Goal: Information Seeking & Learning: Find specific fact

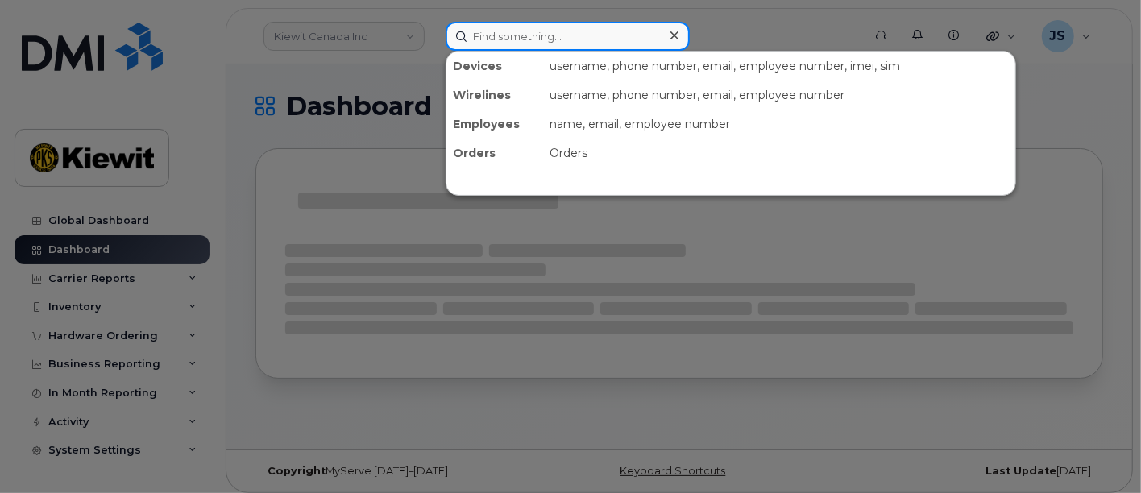
click at [541, 44] on input at bounding box center [568, 36] width 244 height 29
paste input "245693"
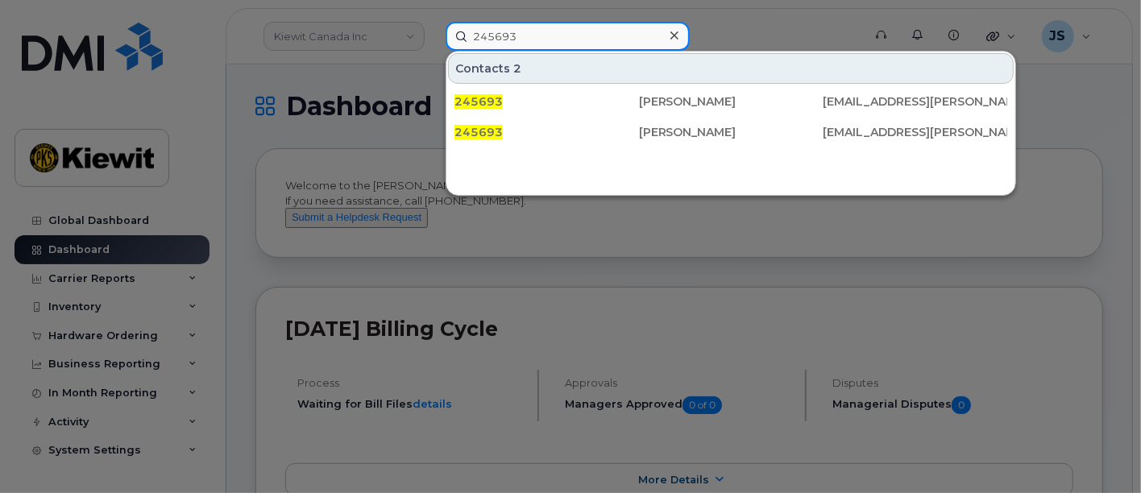
drag, startPoint x: 520, startPoint y: 39, endPoint x: 466, endPoint y: 44, distance: 54.2
click at [466, 44] on input "245693" at bounding box center [568, 36] width 244 height 29
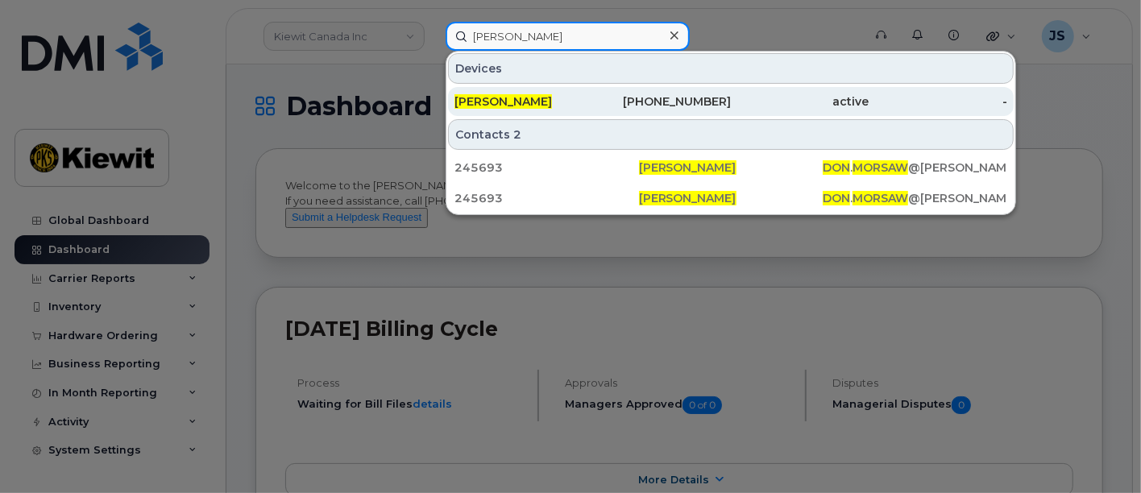
type input "don morsaw"
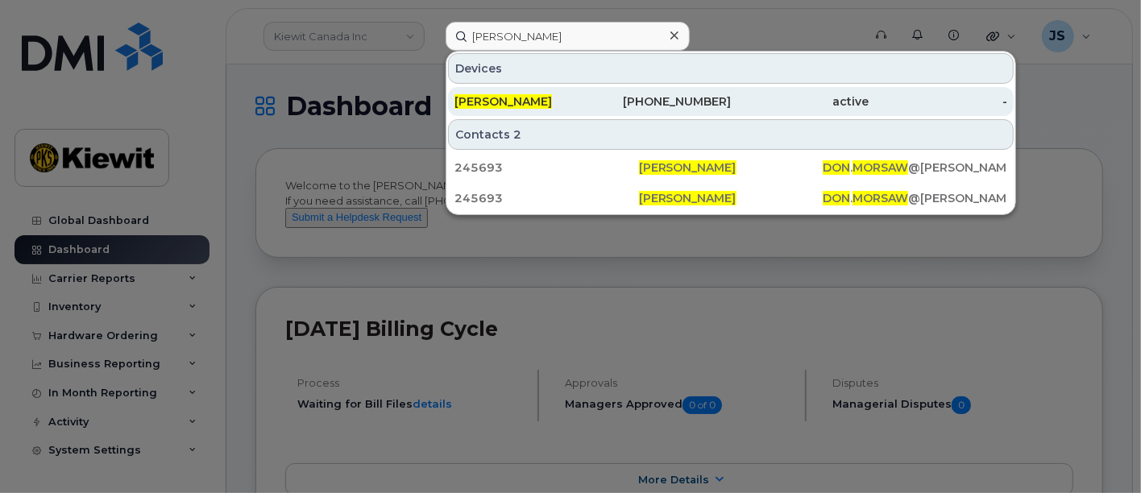
click at [688, 103] on div "913-702-8009" at bounding box center [662, 101] width 139 height 16
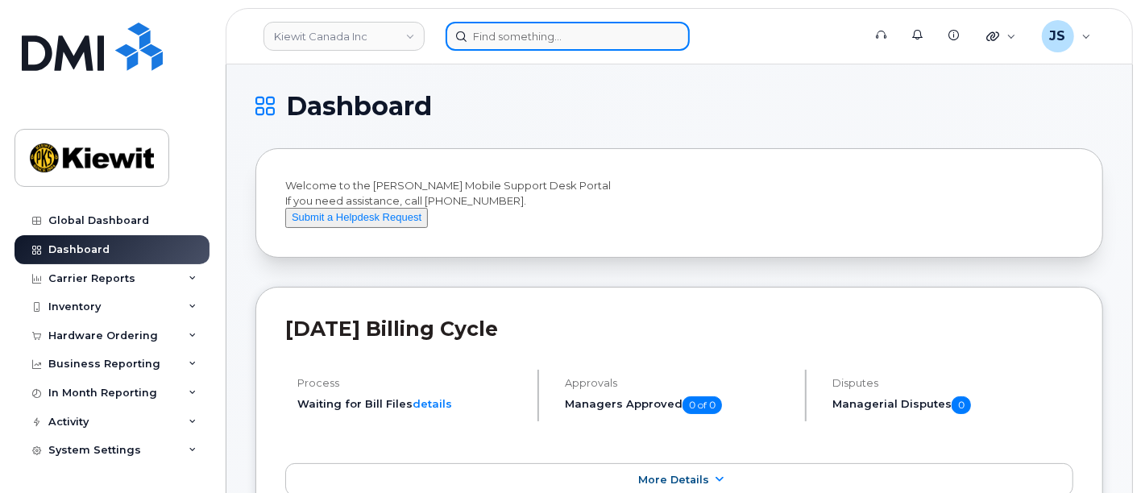
click at [547, 29] on input at bounding box center [568, 36] width 244 height 29
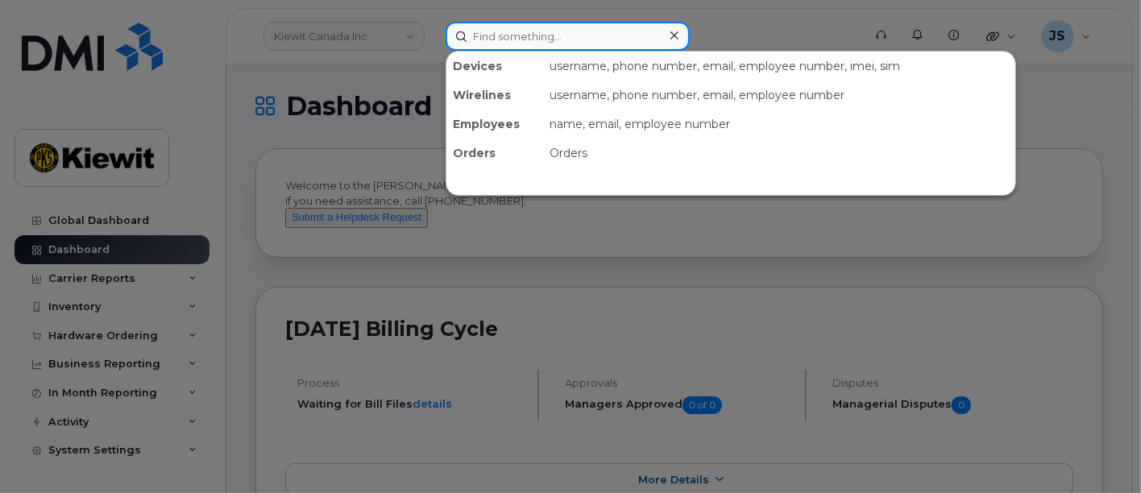
paste input "574198"
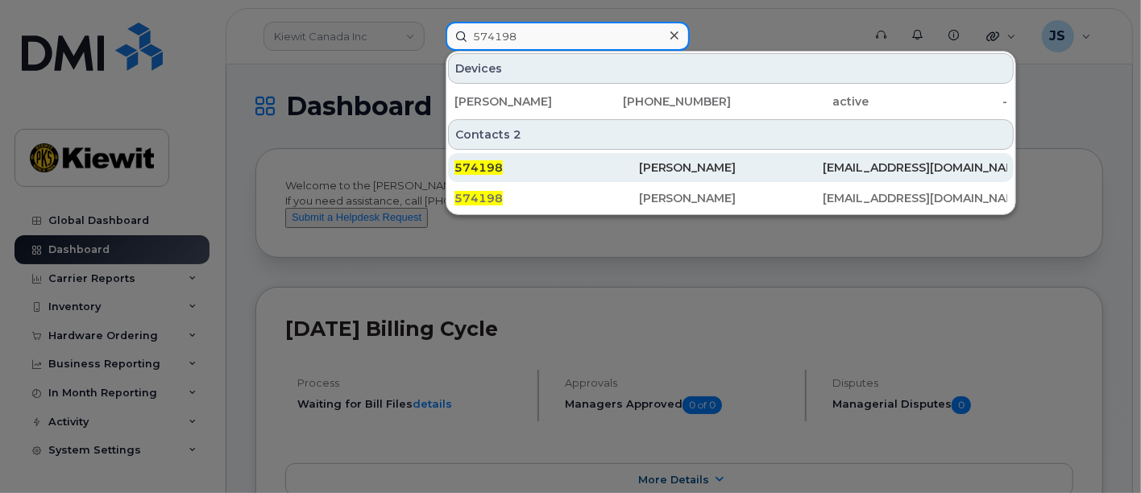
type input "574198"
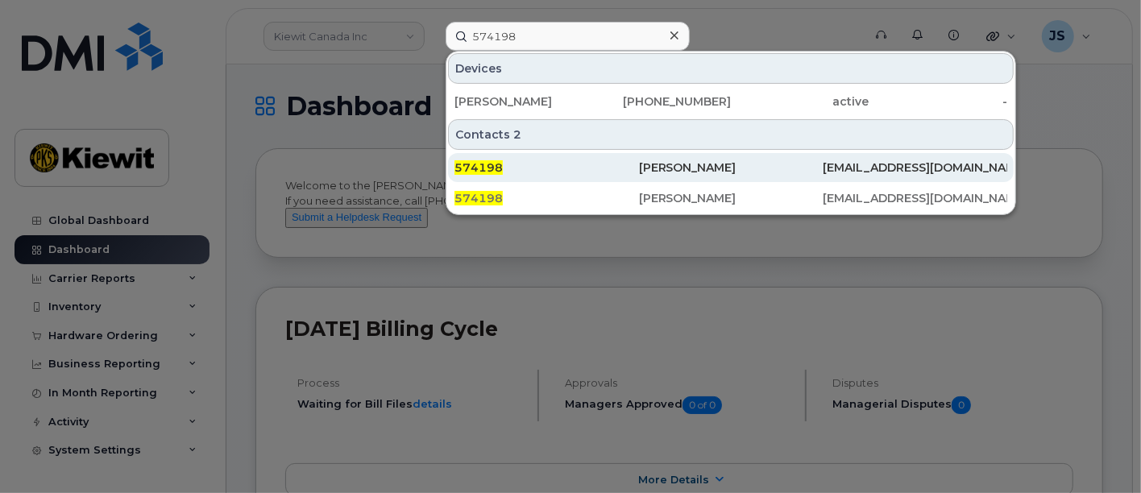
click at [587, 165] on div "574198" at bounding box center [547, 168] width 185 height 16
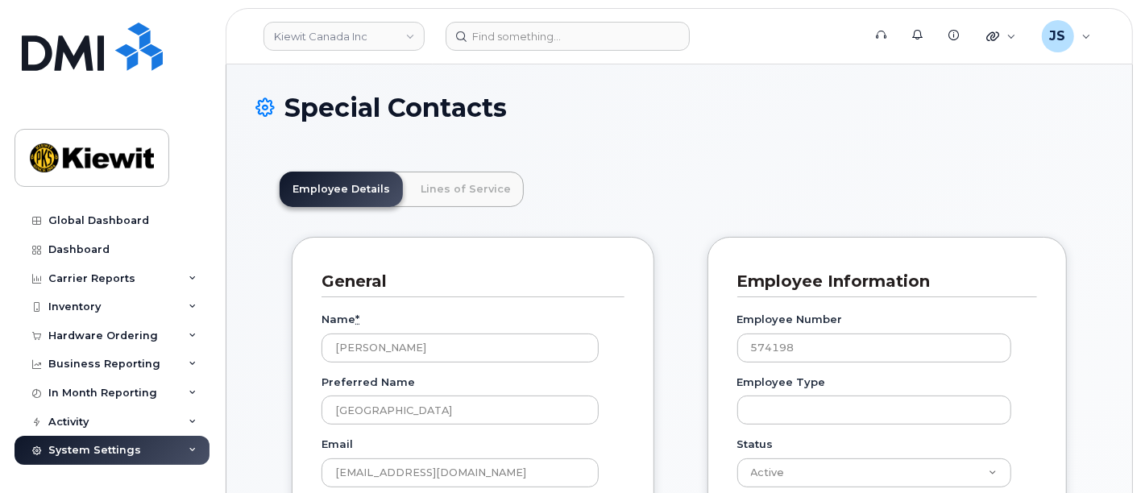
scroll to position [48, 0]
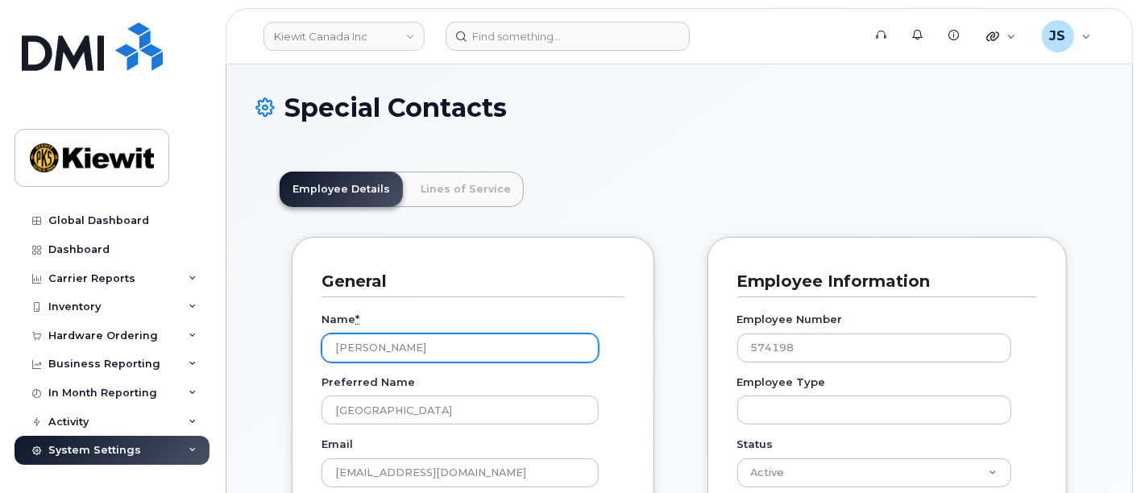
drag, startPoint x: 421, startPoint y: 349, endPoint x: 327, endPoint y: 347, distance: 93.5
click at [327, 347] on input "[PERSON_NAME]" at bounding box center [460, 348] width 277 height 29
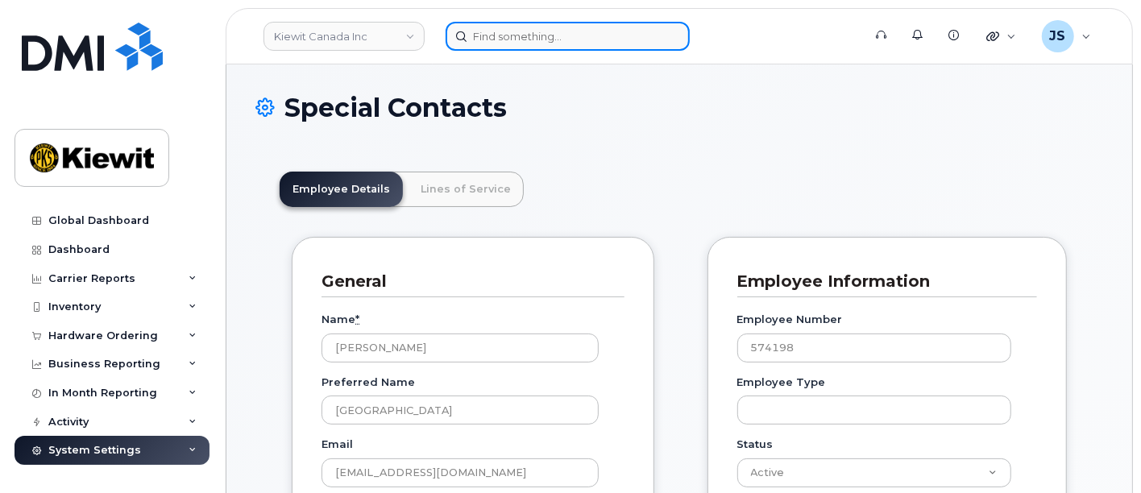
click at [516, 39] on input at bounding box center [568, 36] width 244 height 29
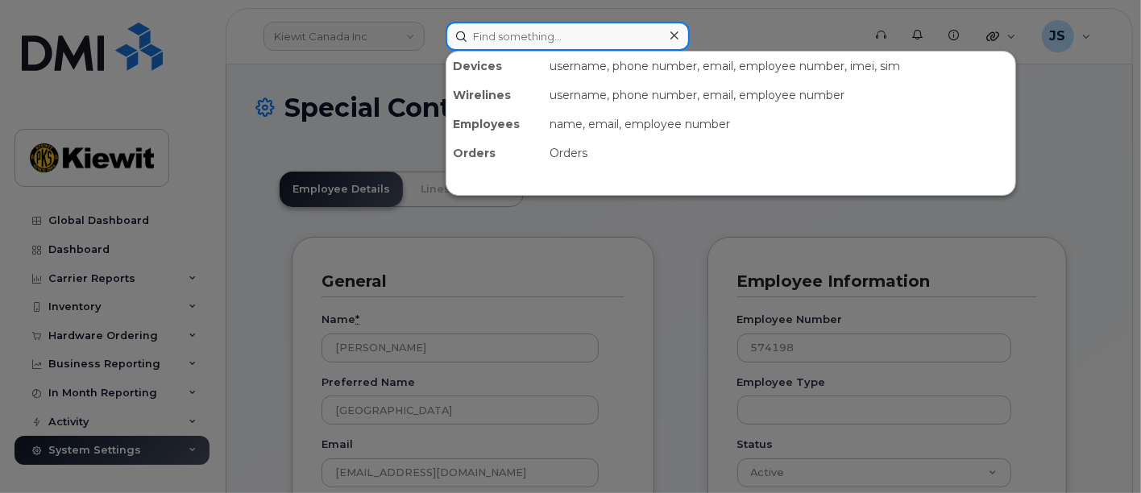
paste input "[PERSON_NAME]"
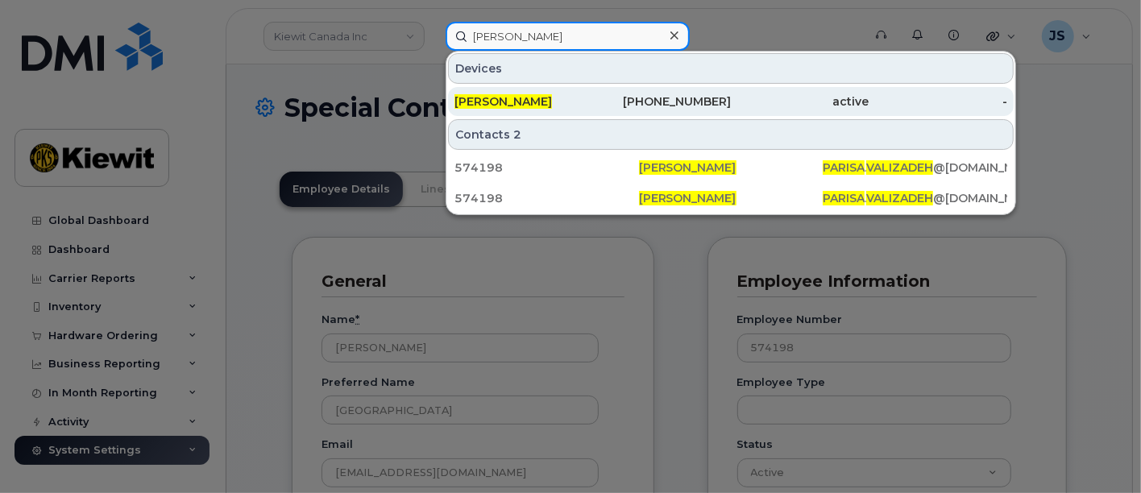
type input "[PERSON_NAME]"
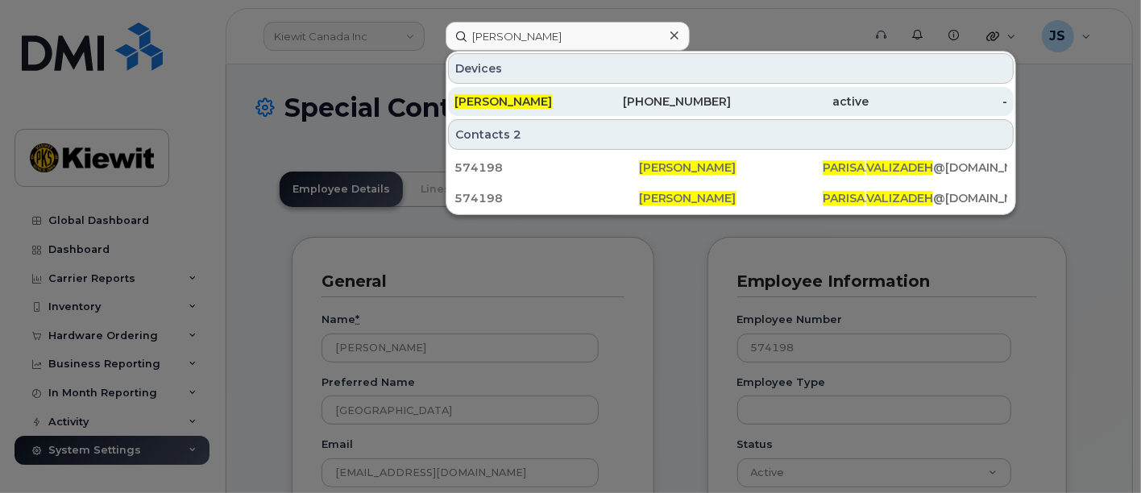
click at [546, 106] on span "[PERSON_NAME]" at bounding box center [504, 101] width 98 height 15
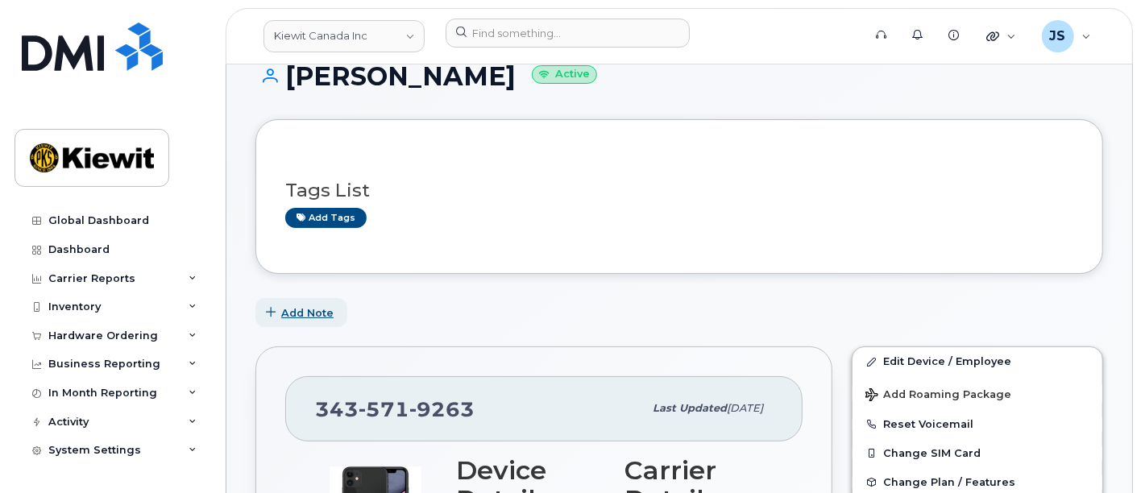
scroll to position [179, 0]
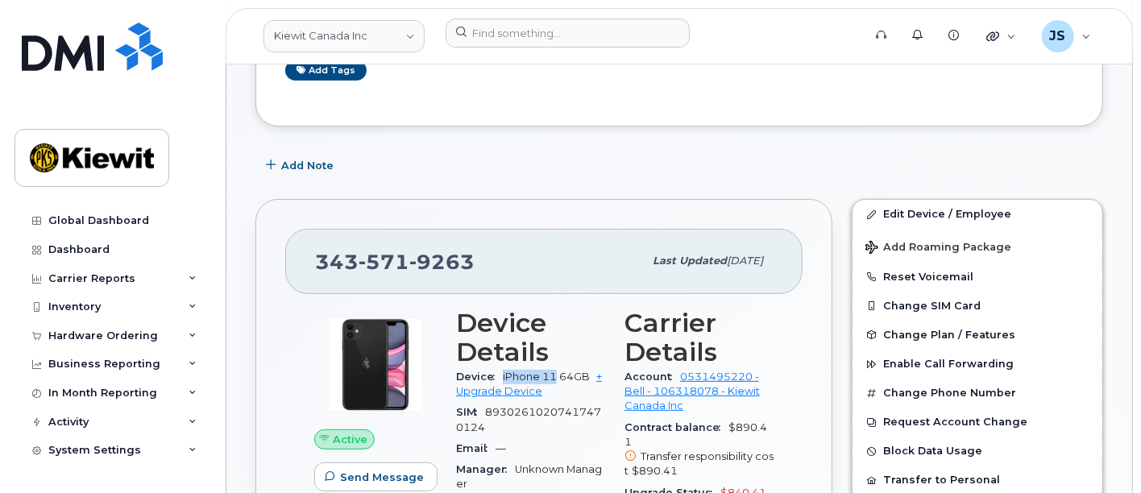
drag, startPoint x: 557, startPoint y: 377, endPoint x: 502, endPoint y: 376, distance: 54.8
click at [502, 376] on div "Device iPhone 11 64GB + Upgrade Device" at bounding box center [530, 385] width 149 height 36
copy span "iPhone 11"
drag, startPoint x: 505, startPoint y: 256, endPoint x: 310, endPoint y: 259, distance: 194.3
click at [310, 259] on div "343 571 9263 Last updated Sep 09, 2025" at bounding box center [543, 261] width 517 height 64
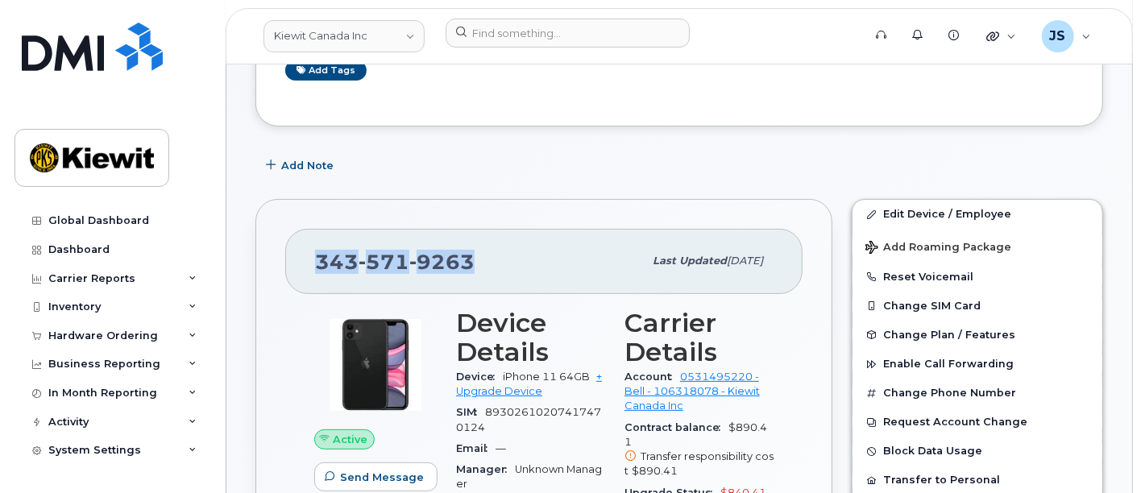
copy span "343 571 9263"
click at [459, 257] on span "9263" at bounding box center [441, 262] width 65 height 24
drag, startPoint x: 480, startPoint y: 262, endPoint x: 318, endPoint y: 274, distance: 162.5
click at [318, 274] on div "343 571 9263" at bounding box center [479, 261] width 328 height 34
copy span "343 571 9263"
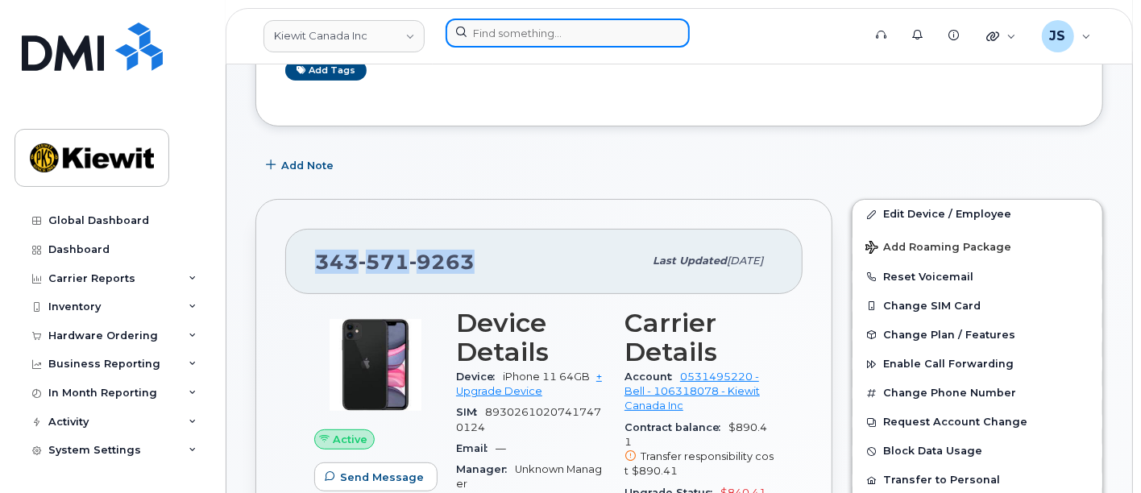
click at [548, 35] on input at bounding box center [568, 33] width 244 height 29
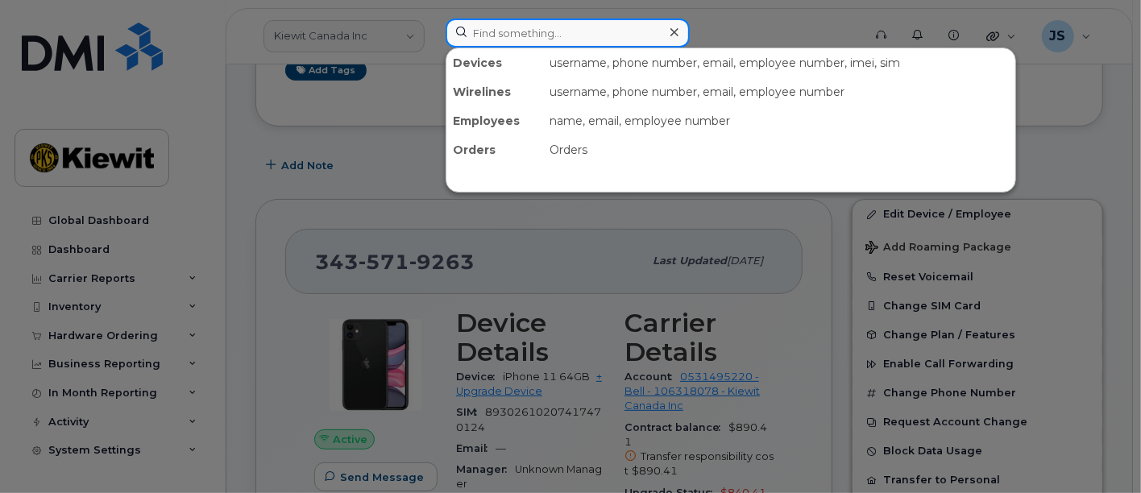
paste input "549305"
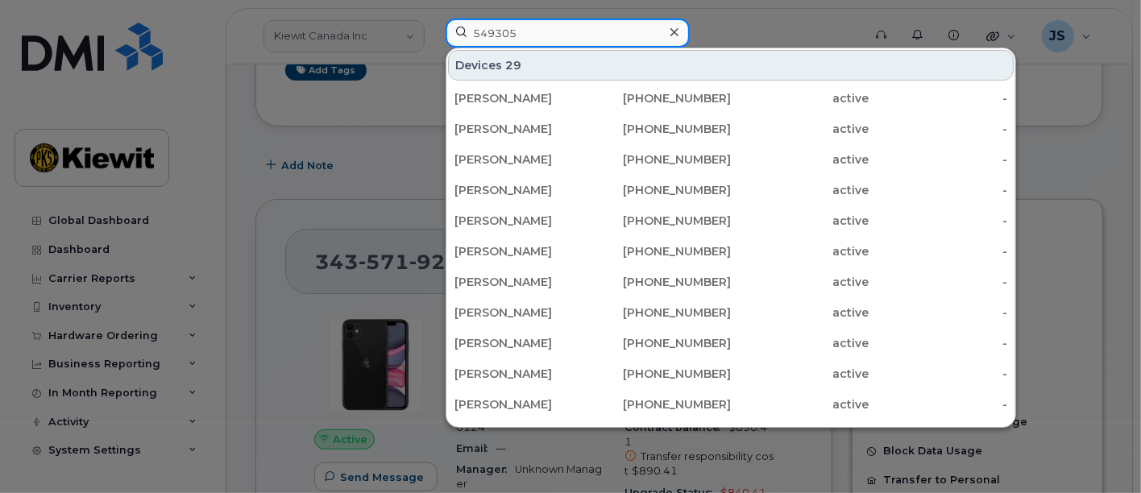
type input "549305"
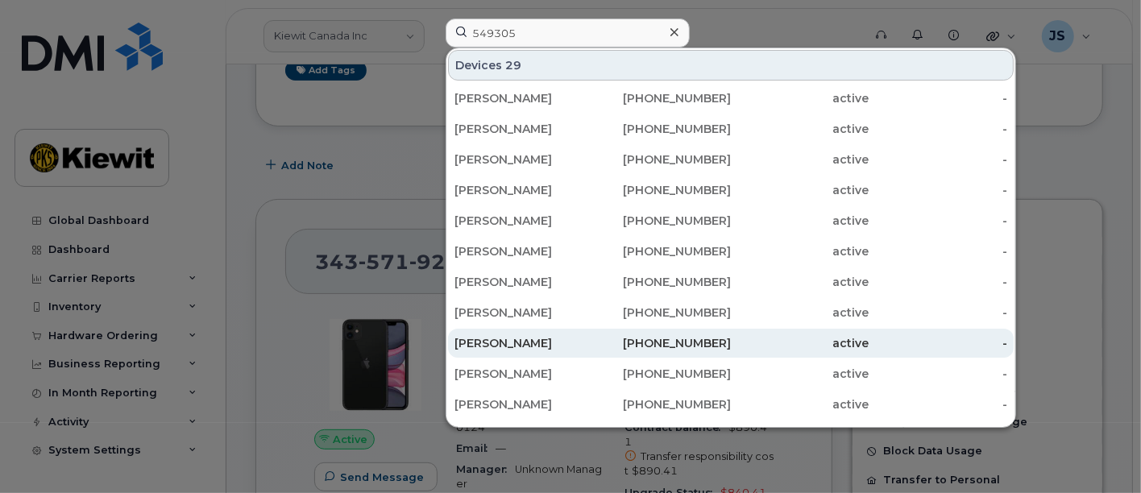
click at [513, 347] on div "[PERSON_NAME]" at bounding box center [524, 343] width 139 height 16
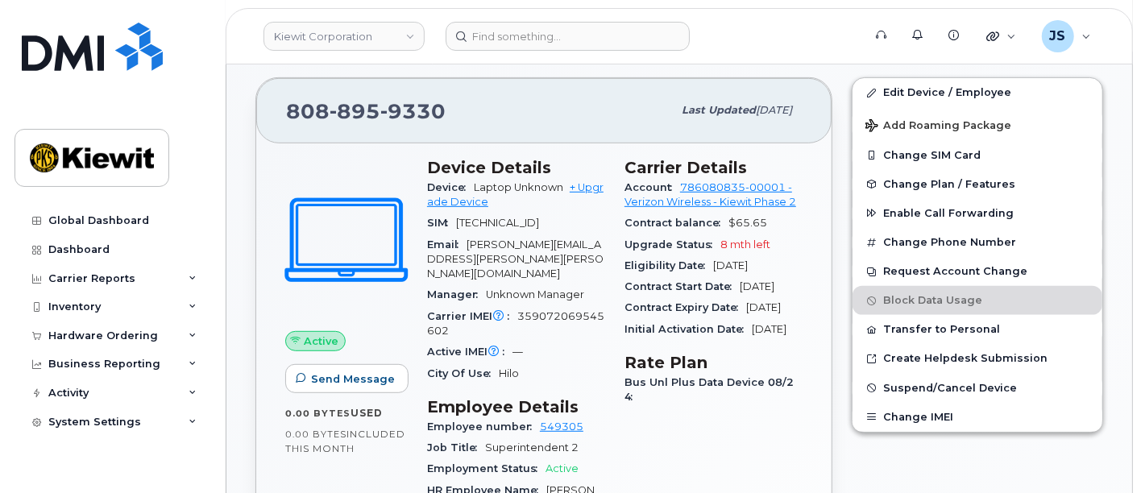
scroll to position [401, 0]
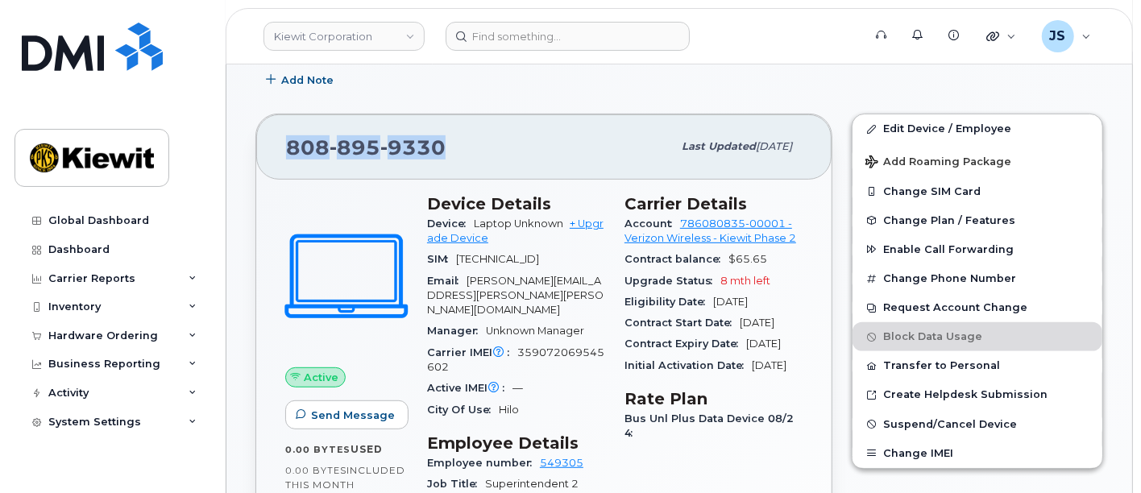
drag, startPoint x: 451, startPoint y: 149, endPoint x: 284, endPoint y: 153, distance: 167.7
click at [284, 153] on div "808 895 9330 Last updated Sep 05, 2025" at bounding box center [543, 146] width 575 height 64
copy span "808 895 9330"
drag, startPoint x: 453, startPoint y: 150, endPoint x: 492, endPoint y: 171, distance: 44.7
click at [453, 150] on div "808 895 9330" at bounding box center [479, 147] width 386 height 34
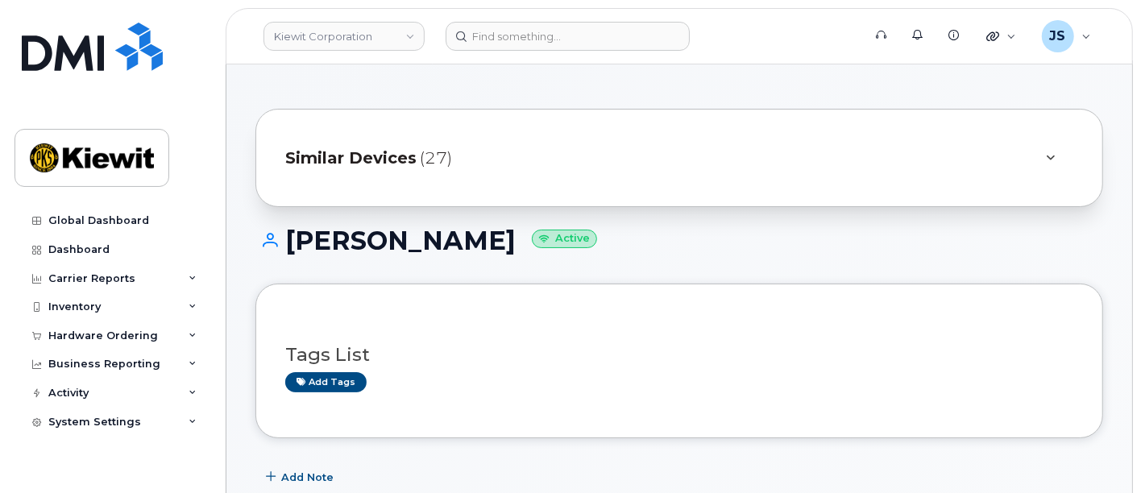
scroll to position [0, 0]
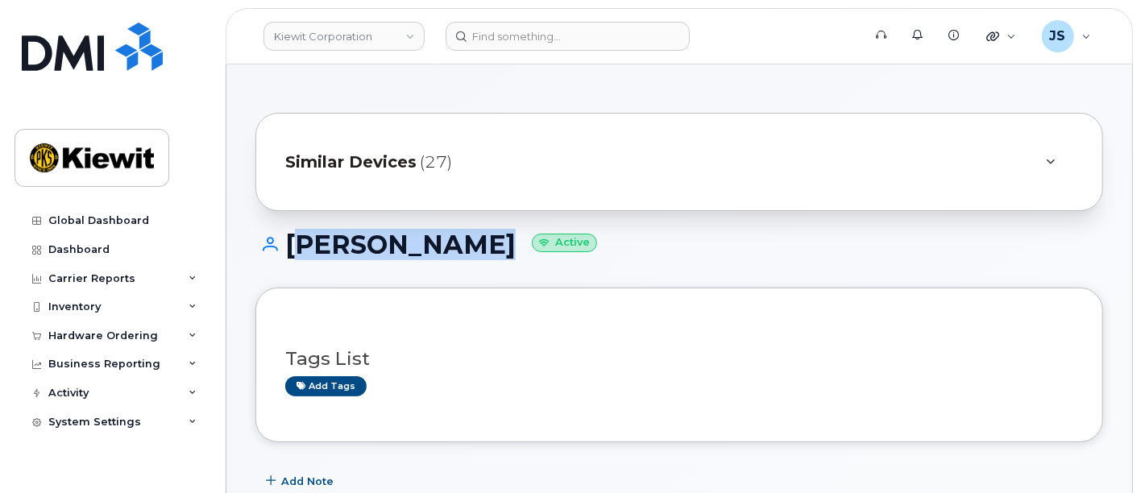
drag, startPoint x: 495, startPoint y: 249, endPoint x: 289, endPoint y: 253, distance: 206.4
click at [289, 253] on h1 "WILLIAM SAUM Active" at bounding box center [680, 245] width 848 height 28
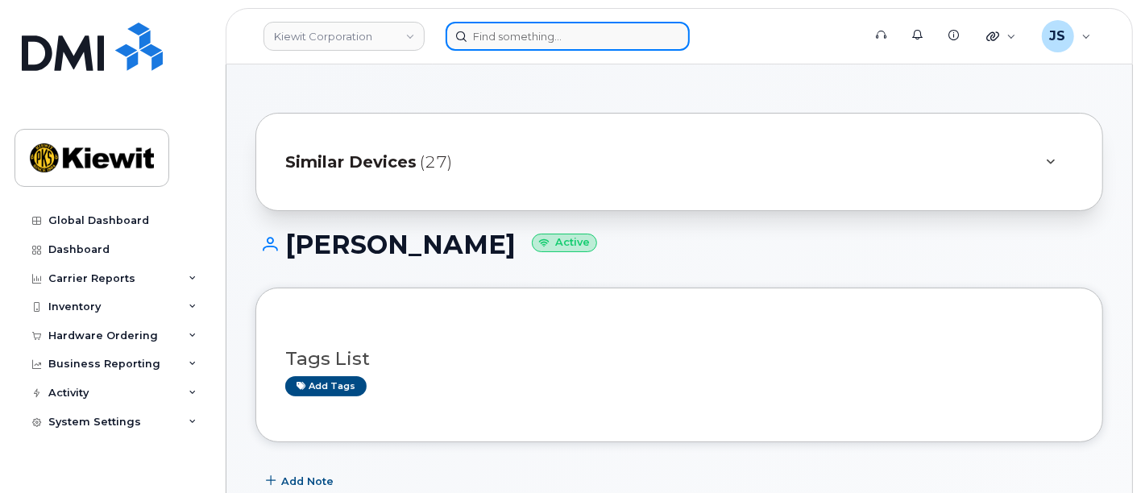
click at [556, 34] on input at bounding box center [568, 36] width 244 height 29
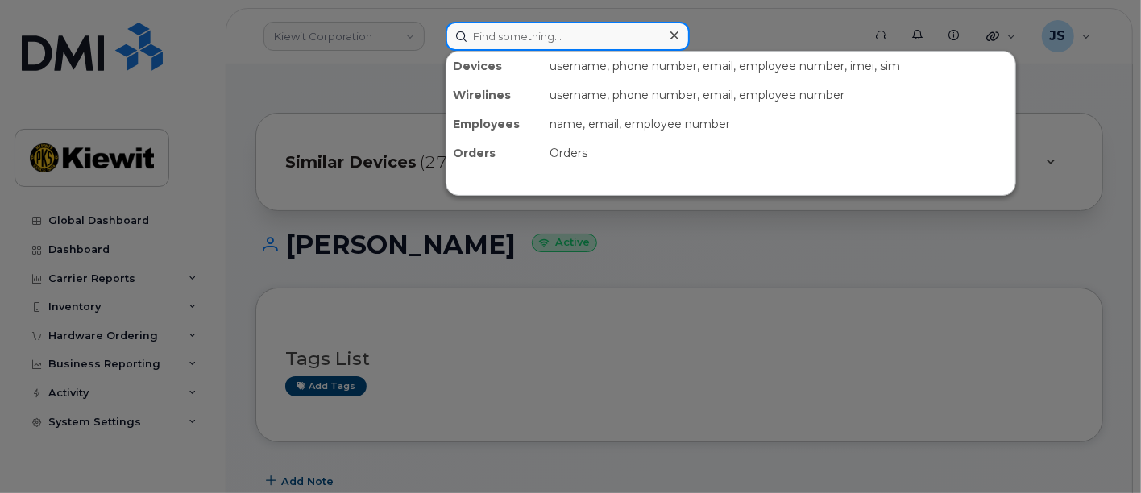
paste input "[PERSON_NAME]"
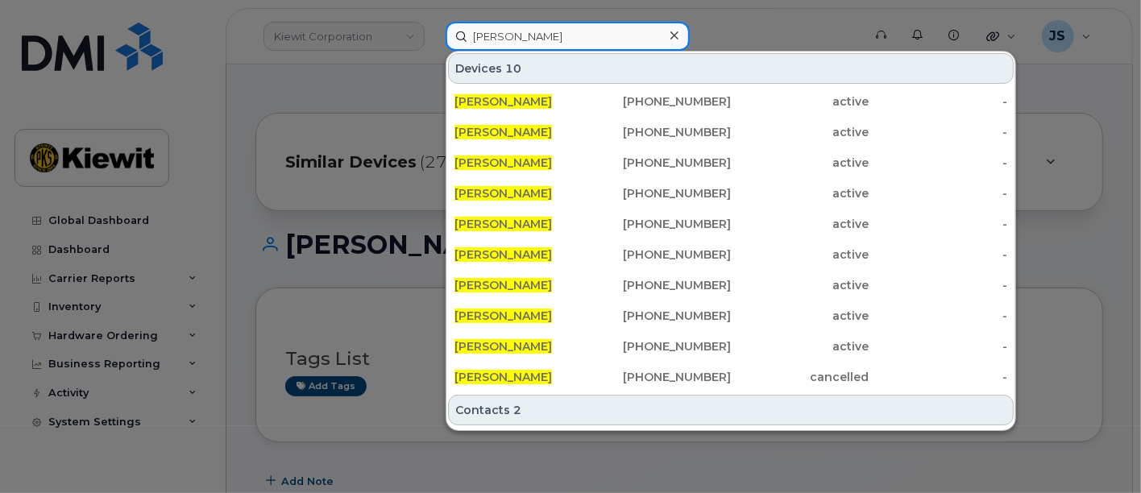
type input "[PERSON_NAME]"
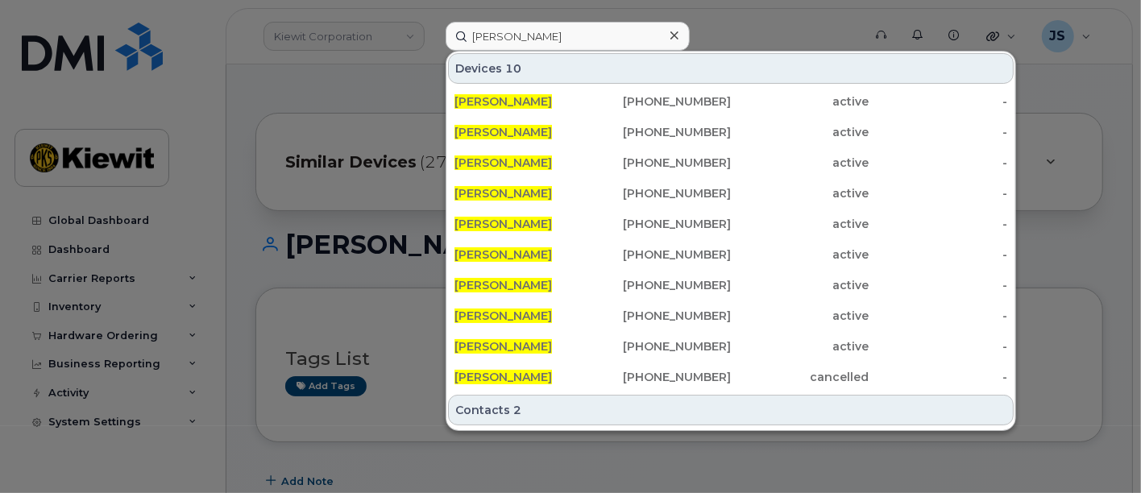
click at [278, 82] on div at bounding box center [570, 246] width 1141 height 493
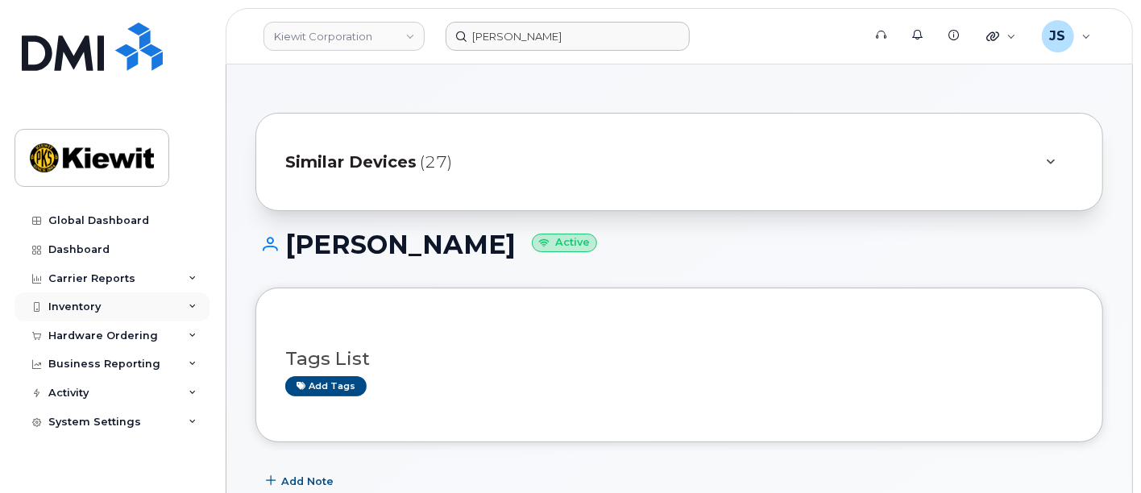
click at [91, 309] on div "Inventory" at bounding box center [74, 307] width 52 height 13
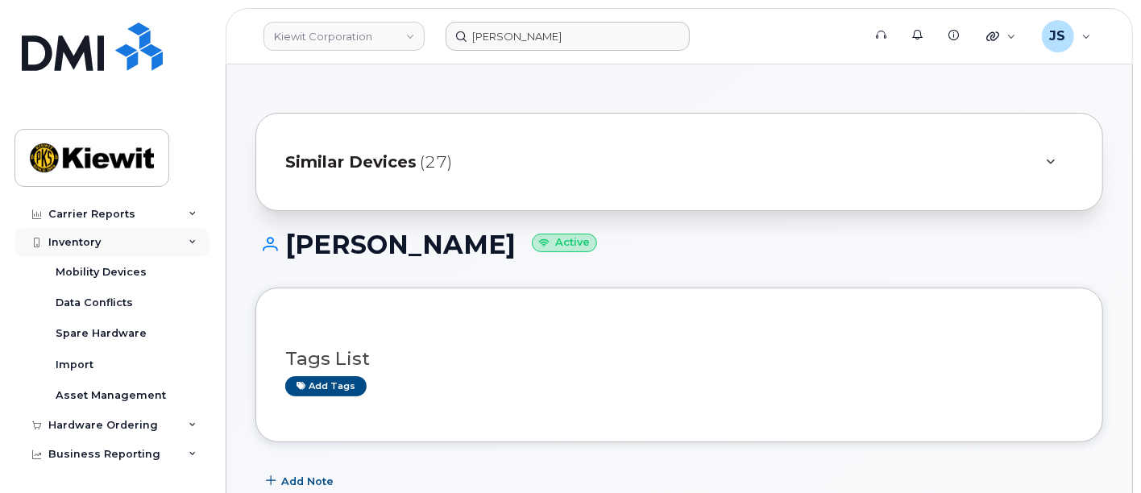
scroll to position [89, 0]
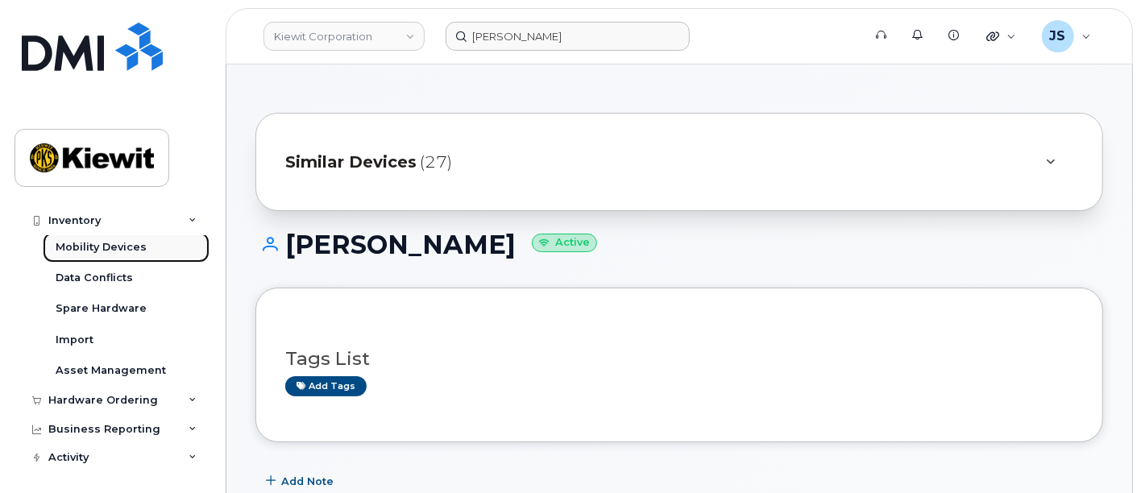
click at [96, 251] on div "Mobility Devices" at bounding box center [101, 247] width 91 height 15
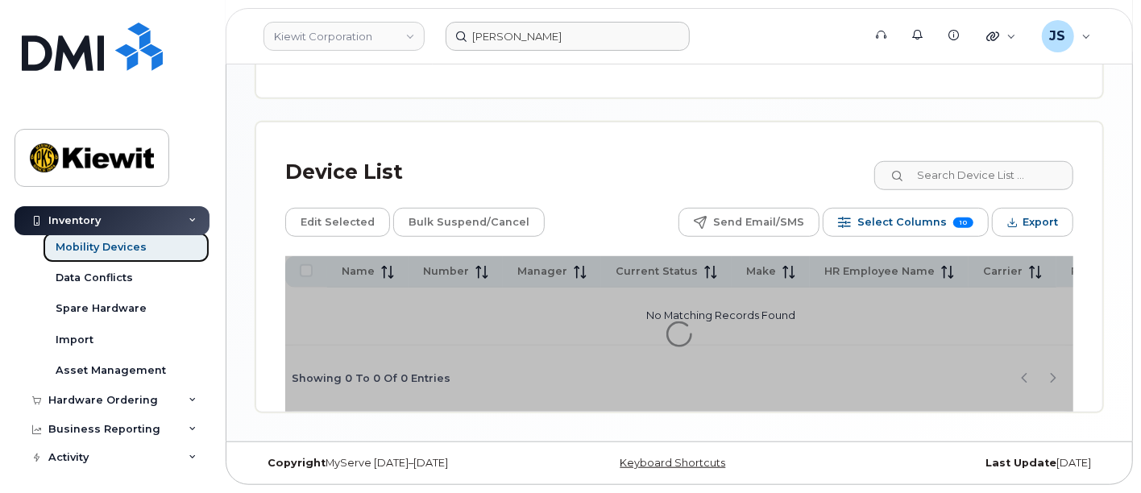
scroll to position [707, 0]
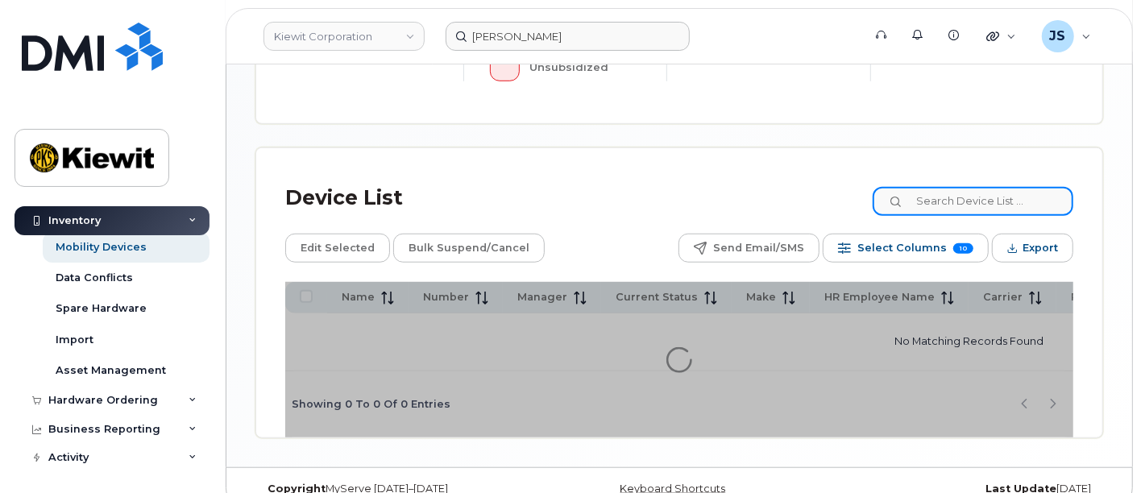
click at [965, 177] on div "Device List Edit Selected Bulk Suspend/Cancel Send Email/SMS Select Columns 10 …" at bounding box center [679, 292] width 846 height 289
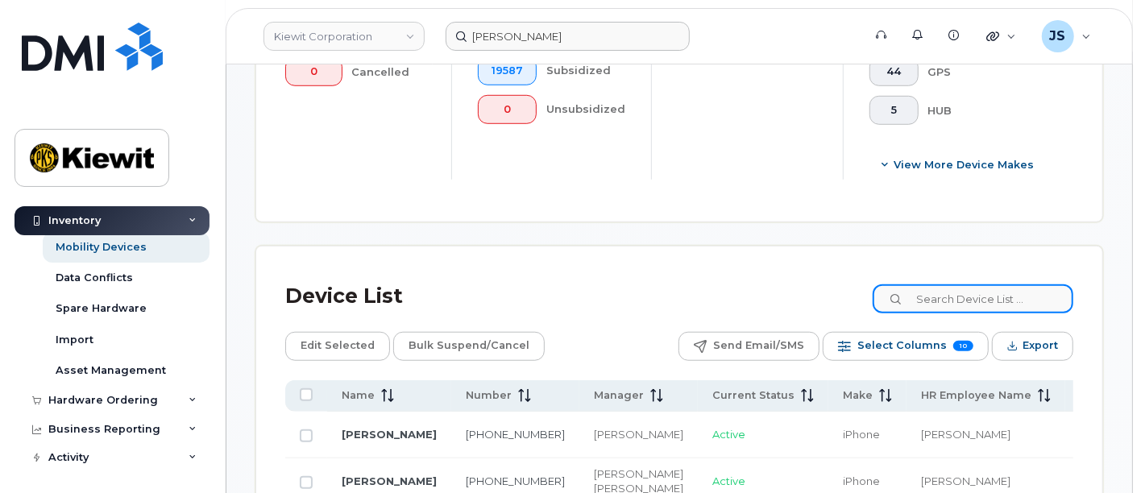
scroll to position [748, 0]
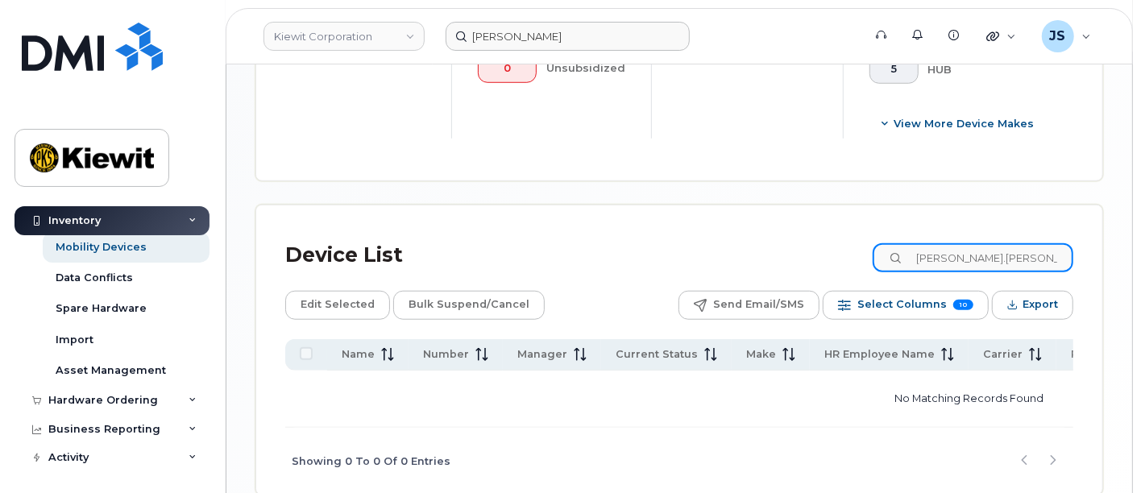
click at [980, 243] on input "William.Saum" at bounding box center [973, 257] width 201 height 29
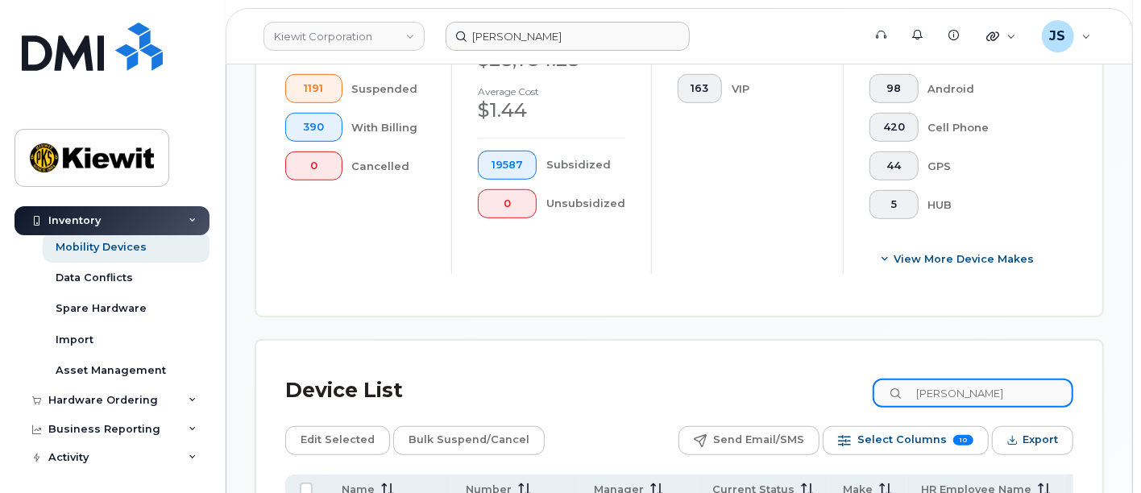
scroll to position [437, 0]
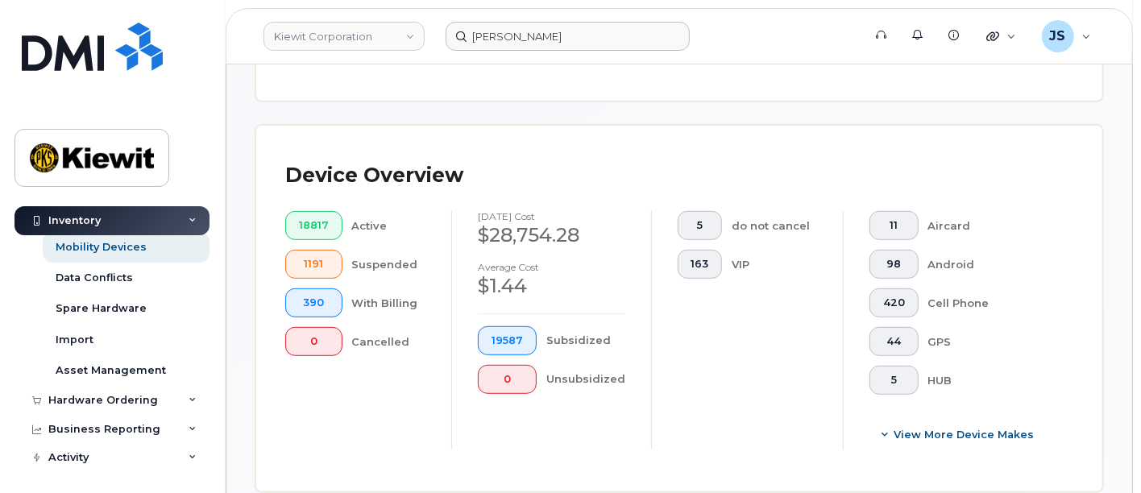
type input "[PERSON_NAME]"
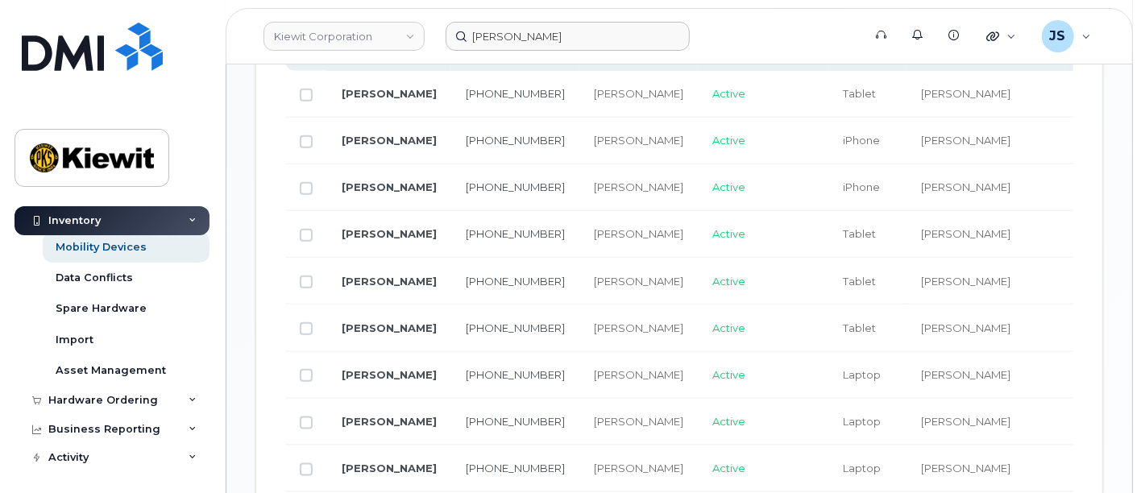
scroll to position [1074, 0]
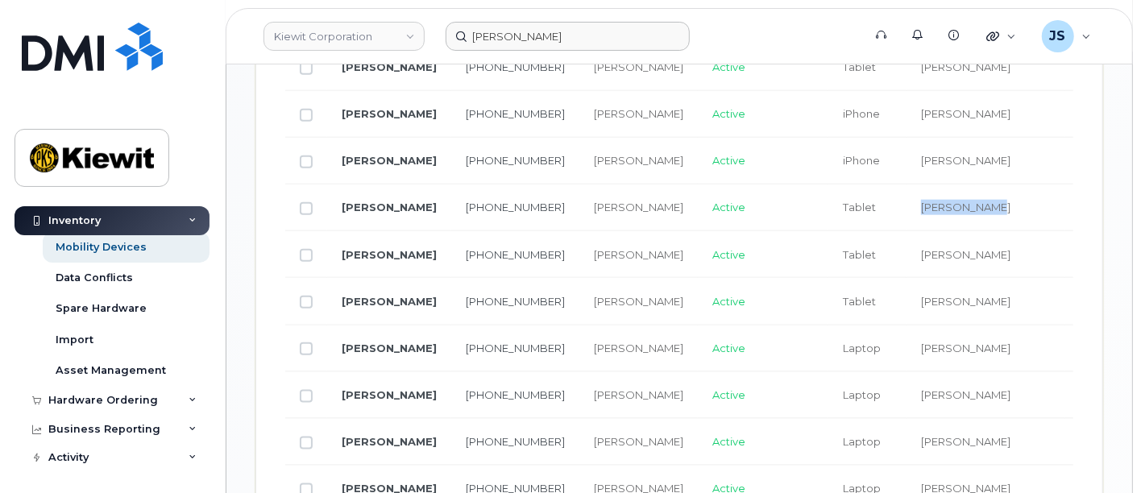
drag, startPoint x: 925, startPoint y: 177, endPoint x: 852, endPoint y: 187, distance: 74.1
click at [907, 187] on td "[PERSON_NAME]" at bounding box center [986, 208] width 159 height 47
copy span "[PERSON_NAME]"
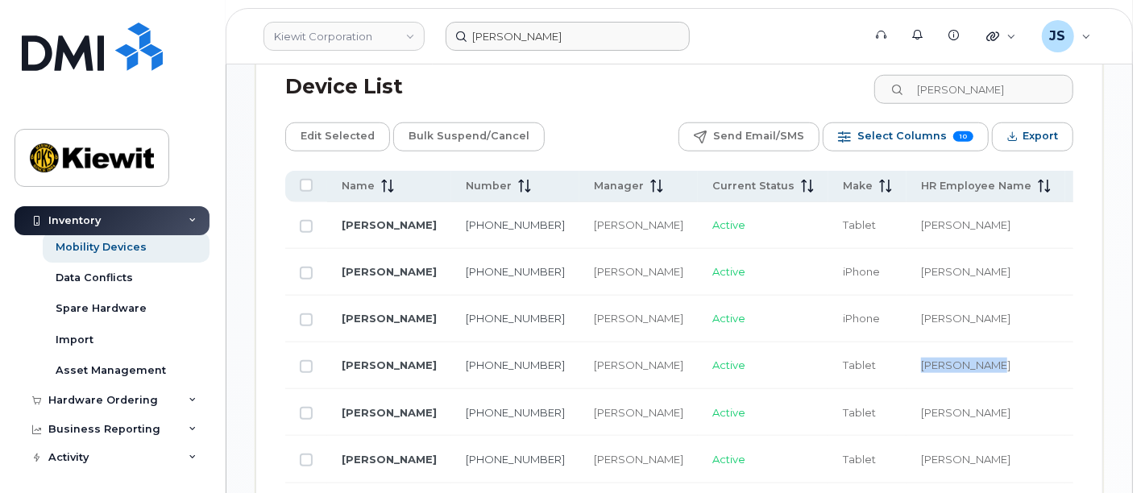
scroll to position [706, 0]
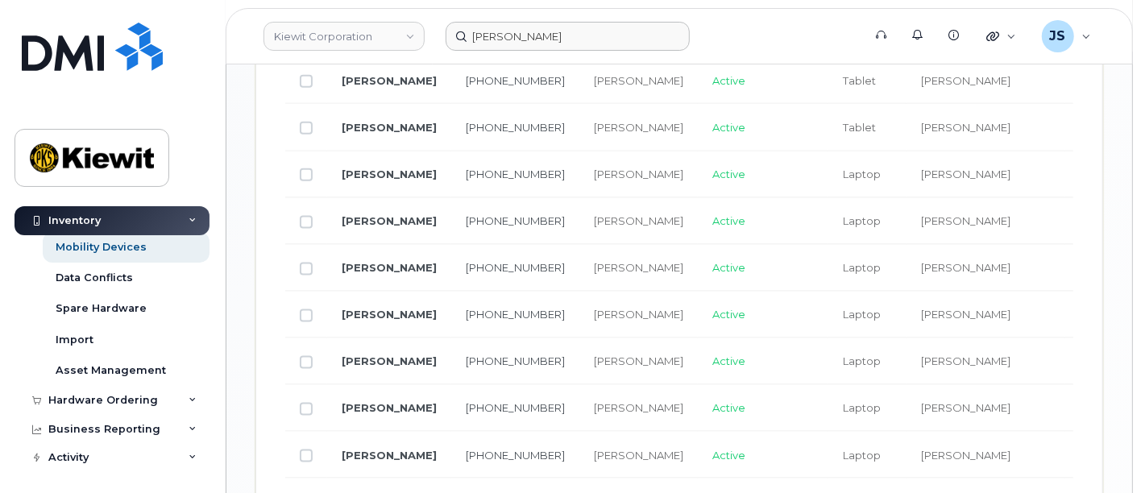
scroll to position [1243, 0]
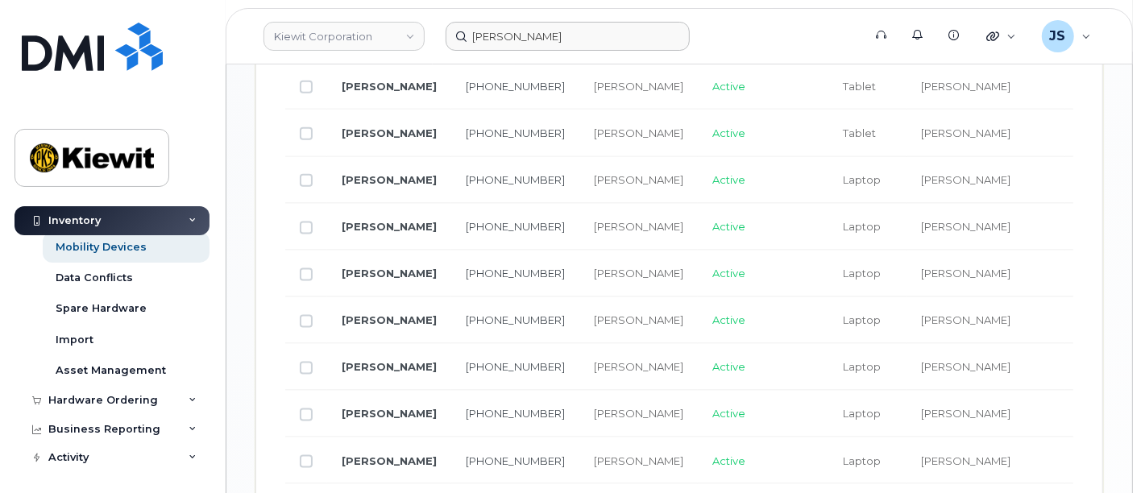
click at [829, 251] on td "Laptop" at bounding box center [868, 274] width 78 height 47
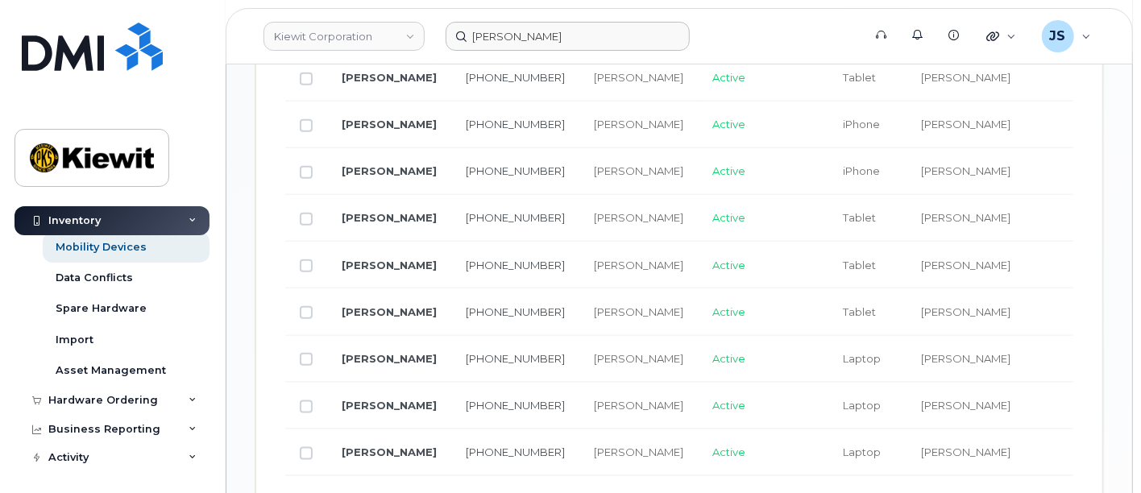
scroll to position [1153, 0]
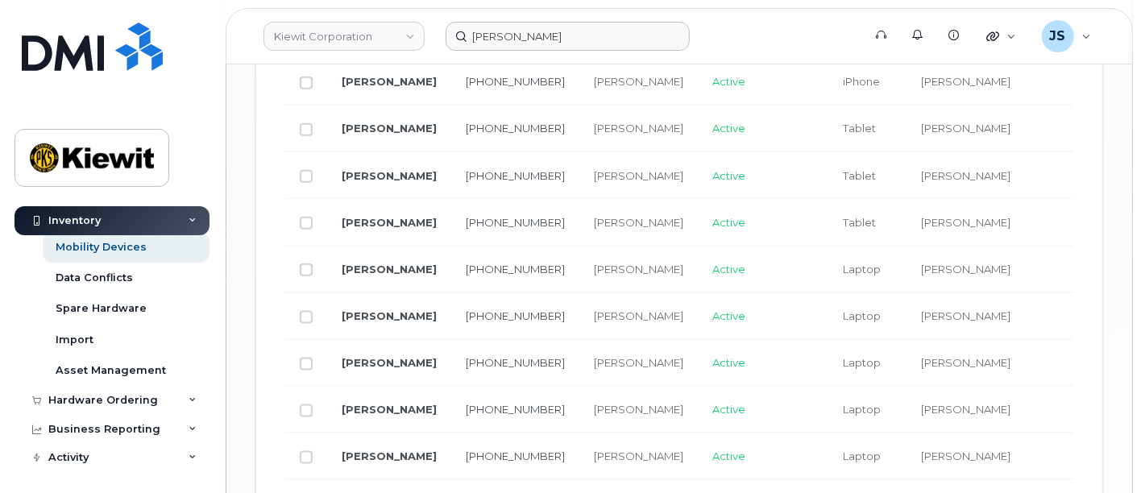
click at [1080, 256] on span "Verizon Wireless" at bounding box center [1102, 270] width 44 height 28
click at [580, 213] on td "Omar Alvarez" at bounding box center [639, 222] width 118 height 47
click at [361, 263] on link "JOSHUA DIETRICH" at bounding box center [389, 269] width 95 height 13
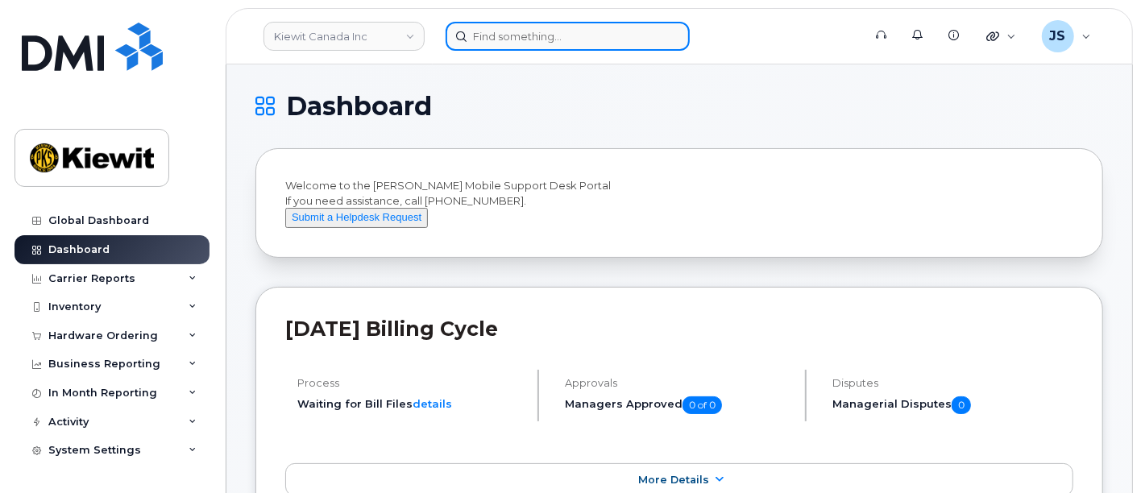
click at [551, 37] on input at bounding box center [568, 36] width 244 height 29
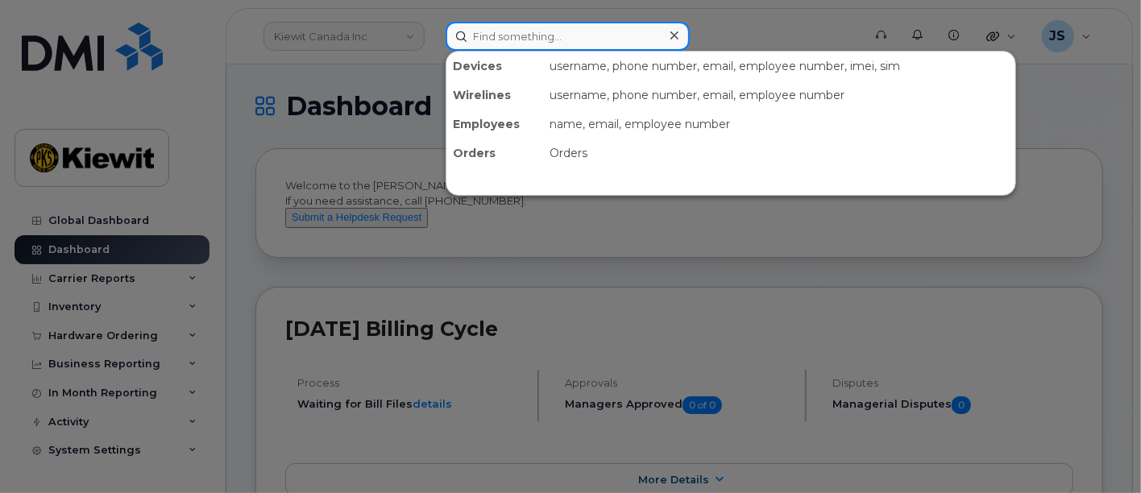
paste input "William Saum"
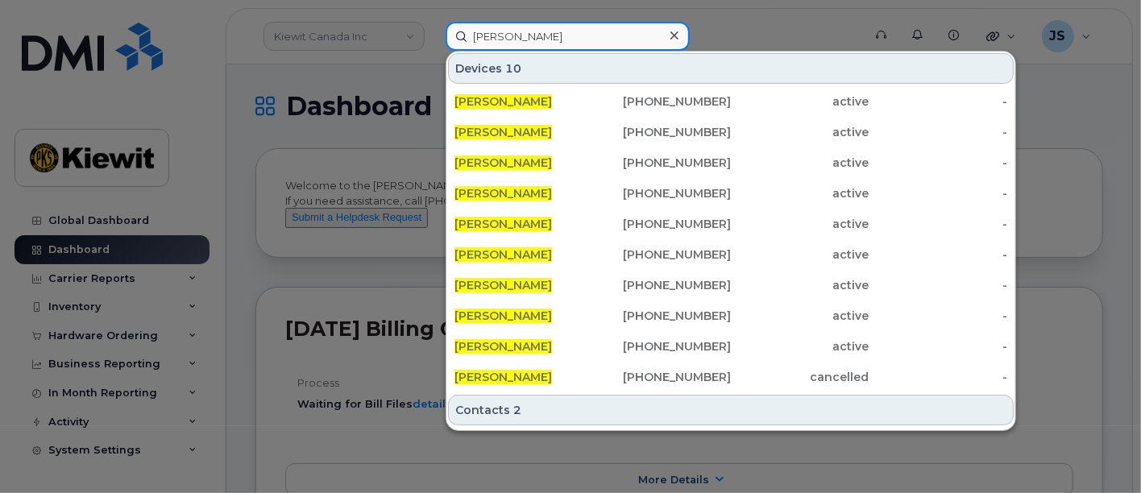
type input "[PERSON_NAME]"
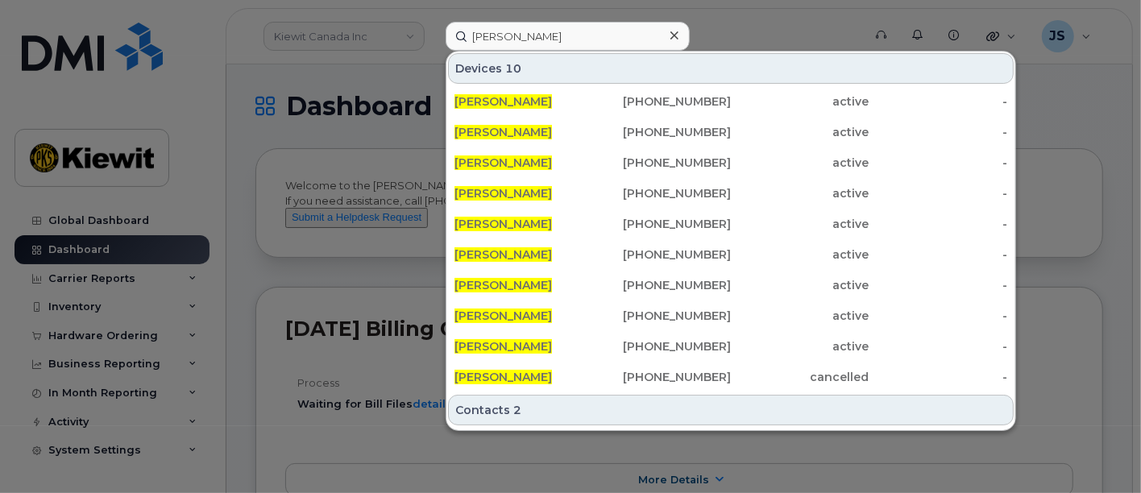
drag, startPoint x: 815, startPoint y: 22, endPoint x: 746, endPoint y: 23, distance: 68.5
click at [815, 23] on div at bounding box center [570, 246] width 1141 height 493
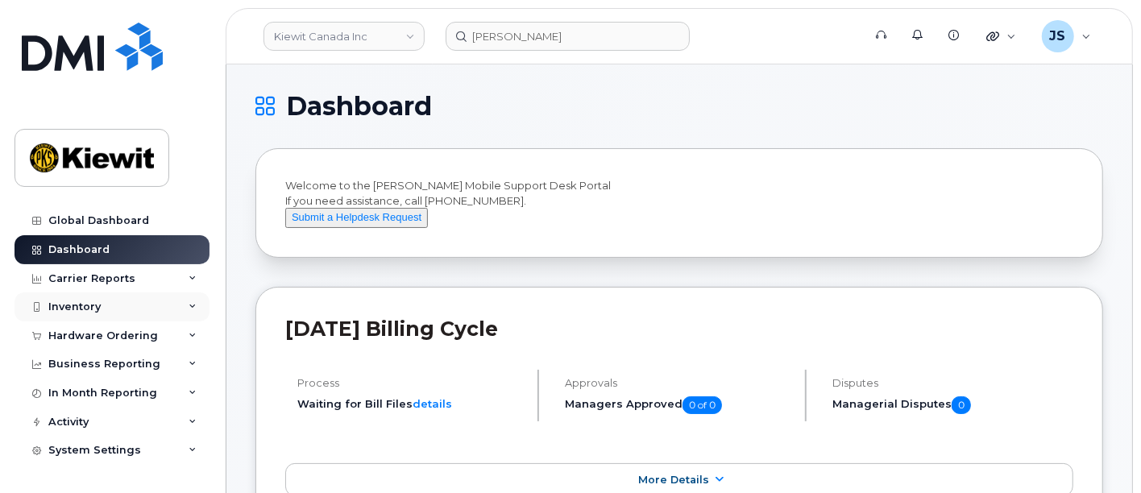
click at [88, 308] on div "Inventory" at bounding box center [74, 307] width 52 height 13
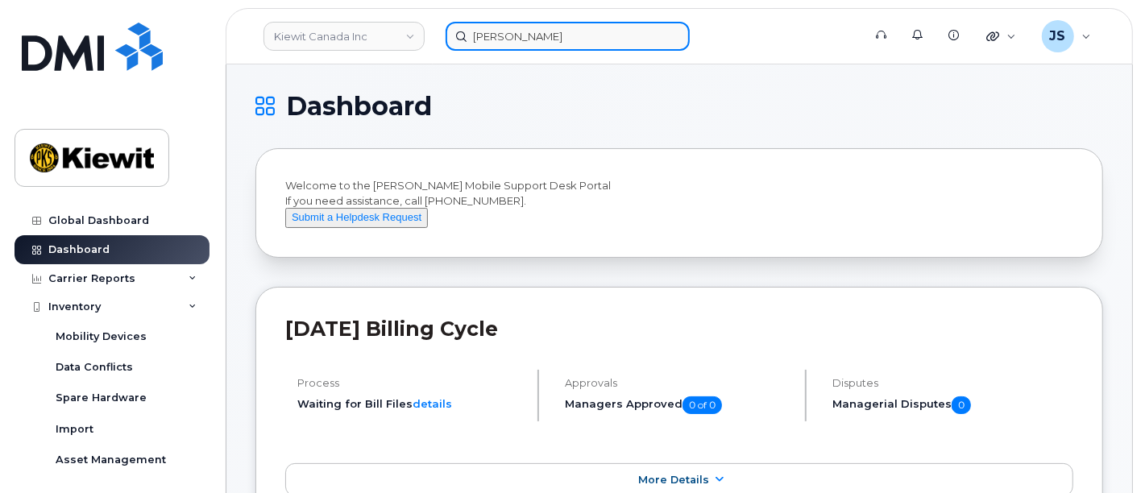
click at [493, 28] on input "[PERSON_NAME]" at bounding box center [568, 36] width 244 height 29
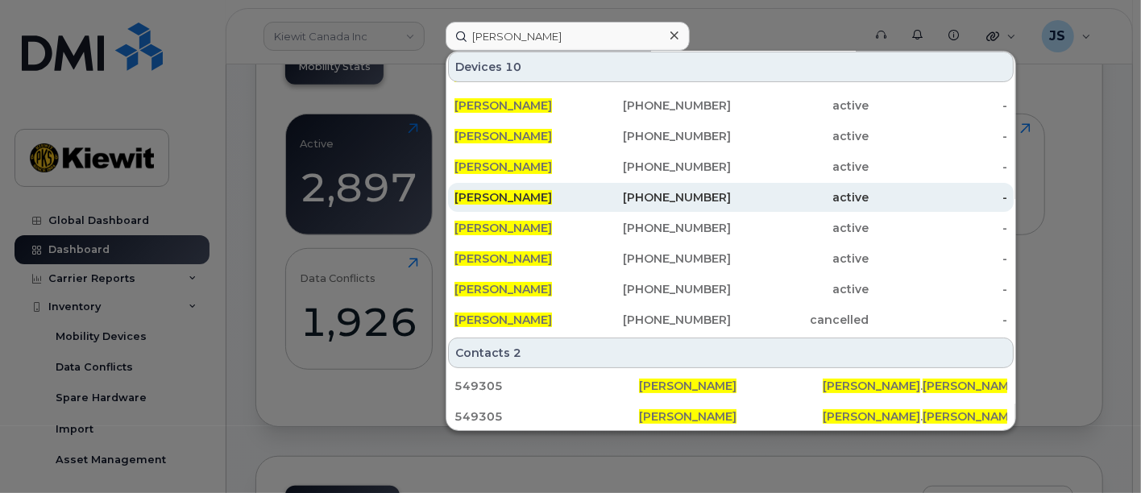
scroll to position [537, 0]
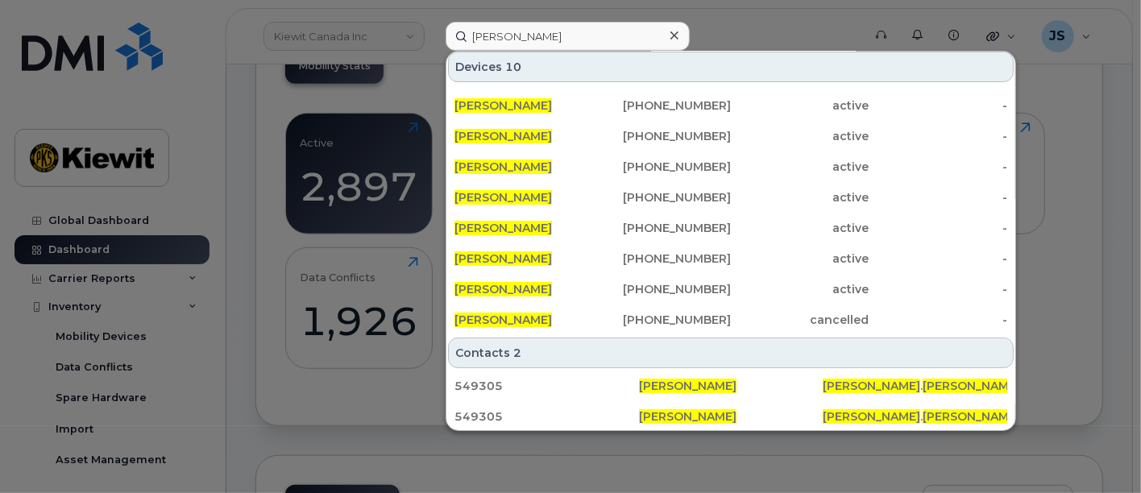
click at [1124, 68] on div at bounding box center [570, 246] width 1141 height 493
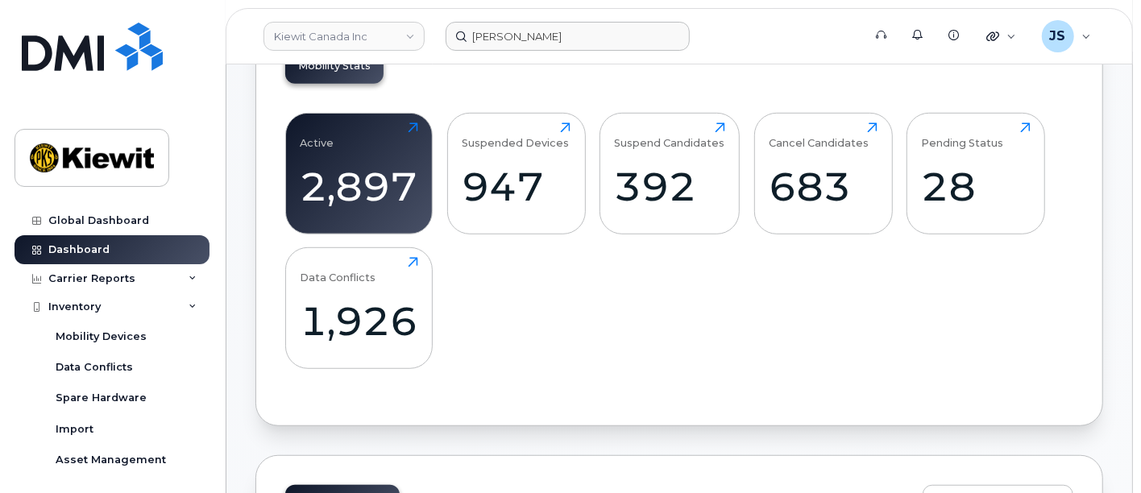
scroll to position [985, 0]
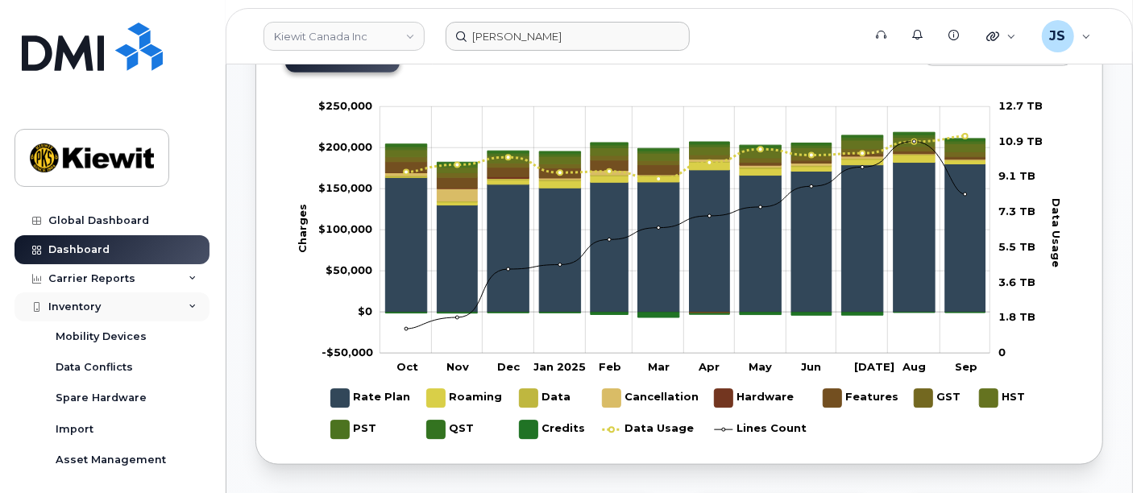
click at [80, 311] on div "Inventory" at bounding box center [74, 307] width 52 height 13
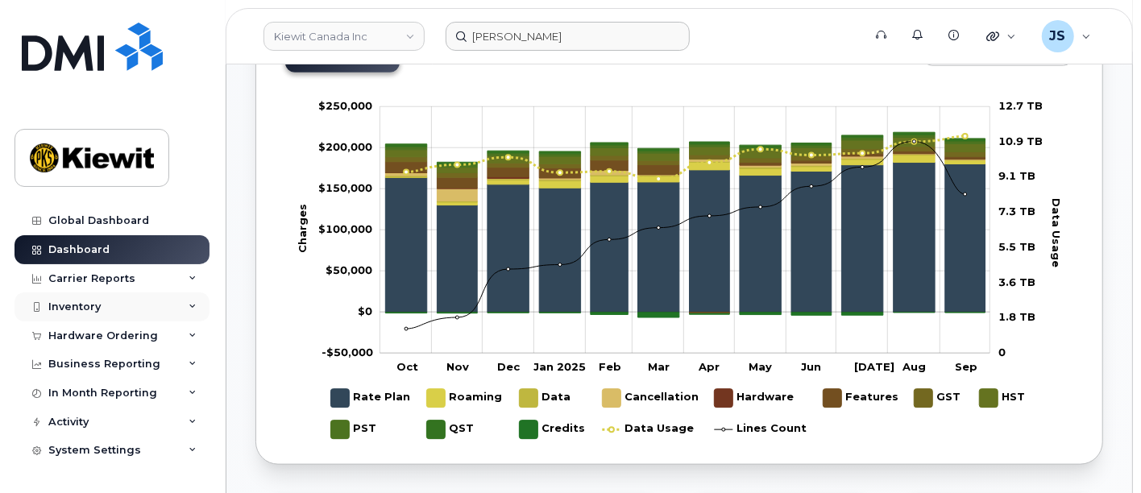
click at [89, 307] on div "Inventory" at bounding box center [74, 307] width 52 height 13
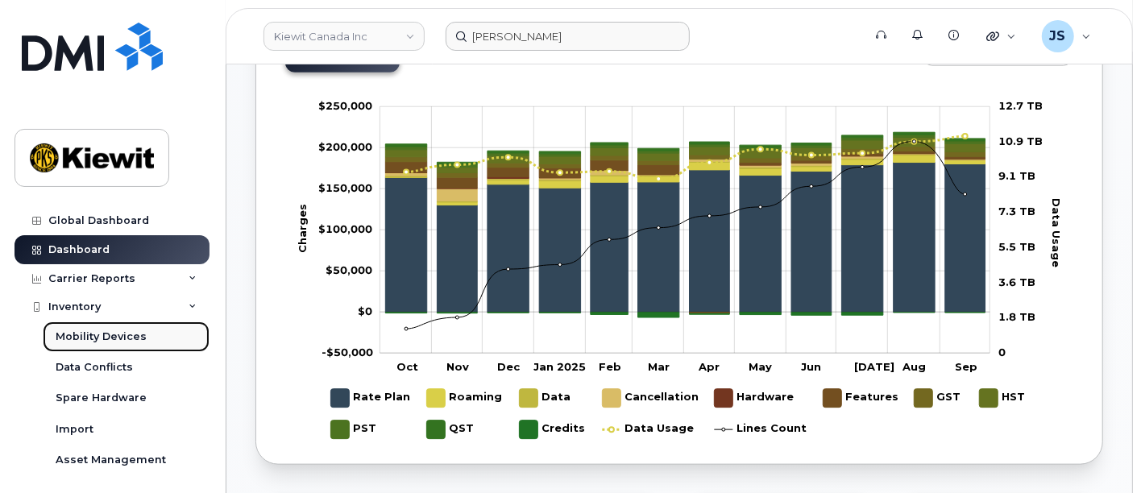
click at [89, 332] on div "Mobility Devices" at bounding box center [101, 337] width 91 height 15
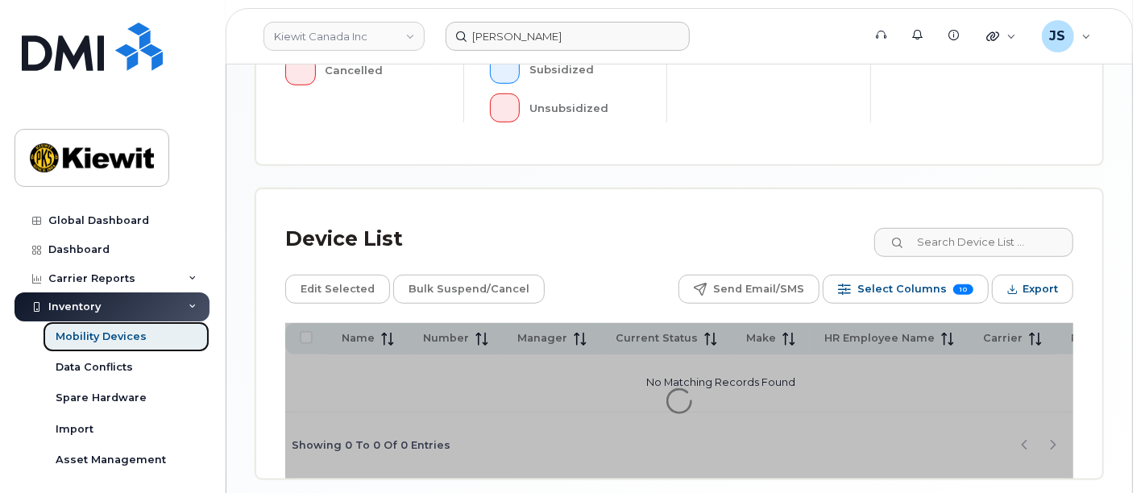
scroll to position [678, 0]
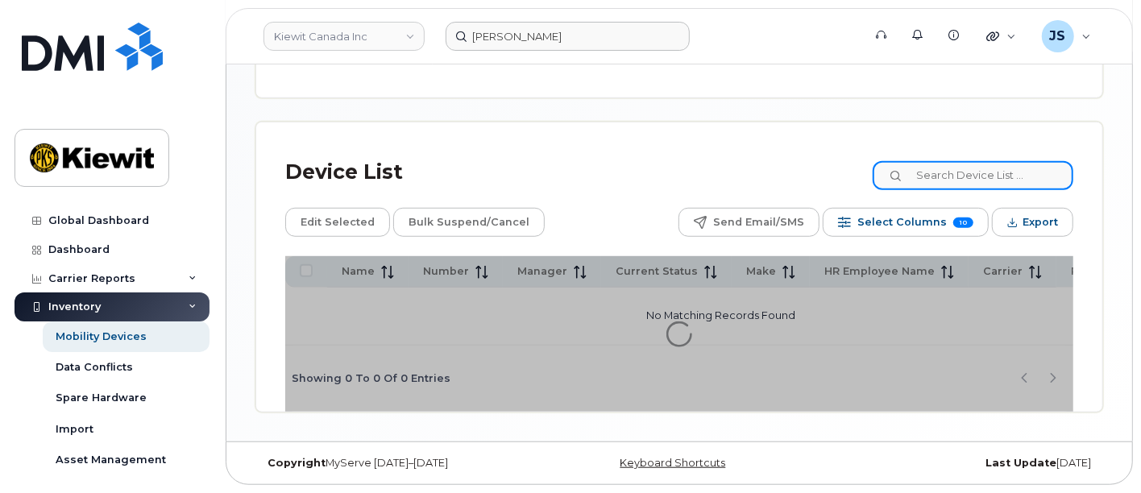
click at [992, 164] on input at bounding box center [973, 175] width 201 height 29
paste input "[PERSON_NAME]"
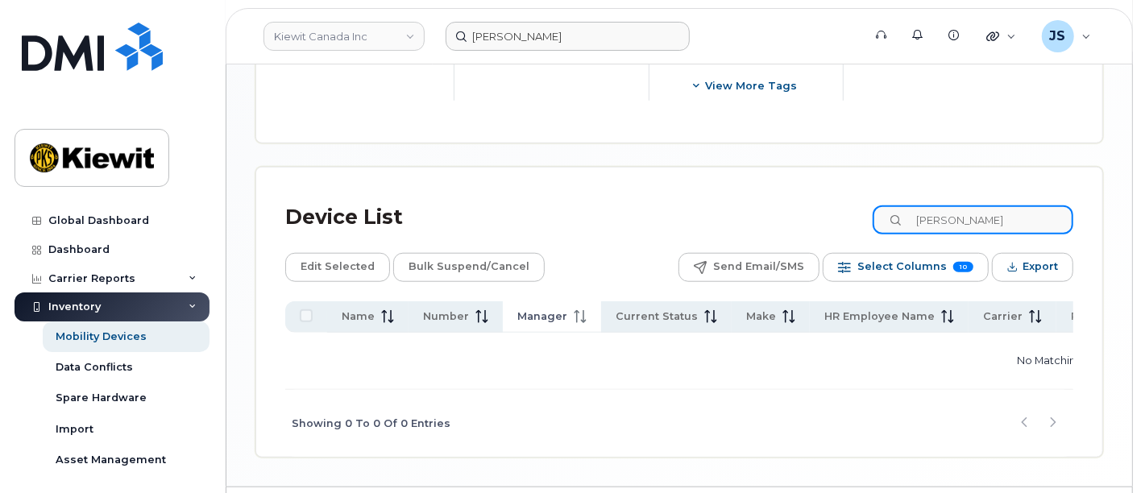
scroll to position [838, 0]
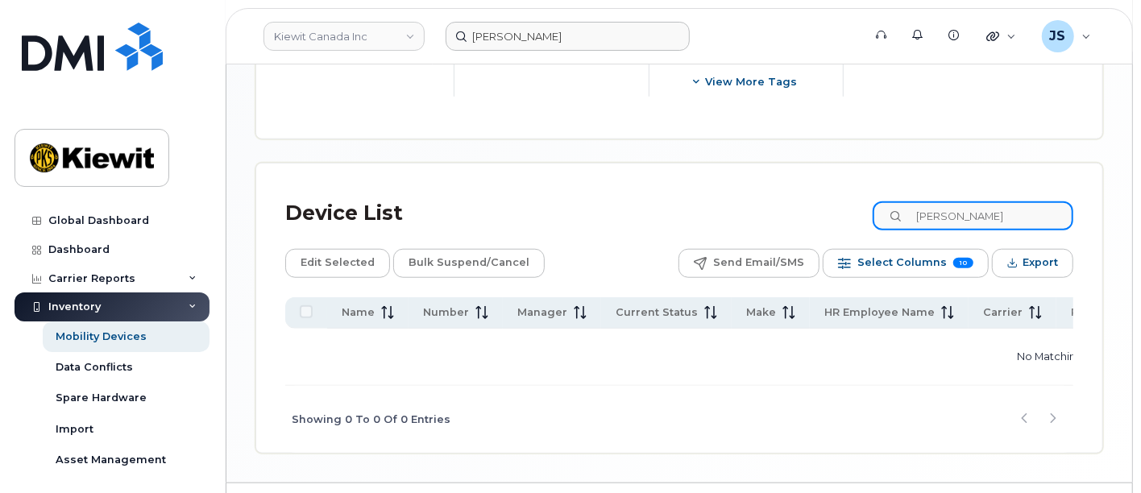
click at [1054, 202] on input "[PERSON_NAME]" at bounding box center [973, 216] width 201 height 29
type input "[PERSON_NAME]"
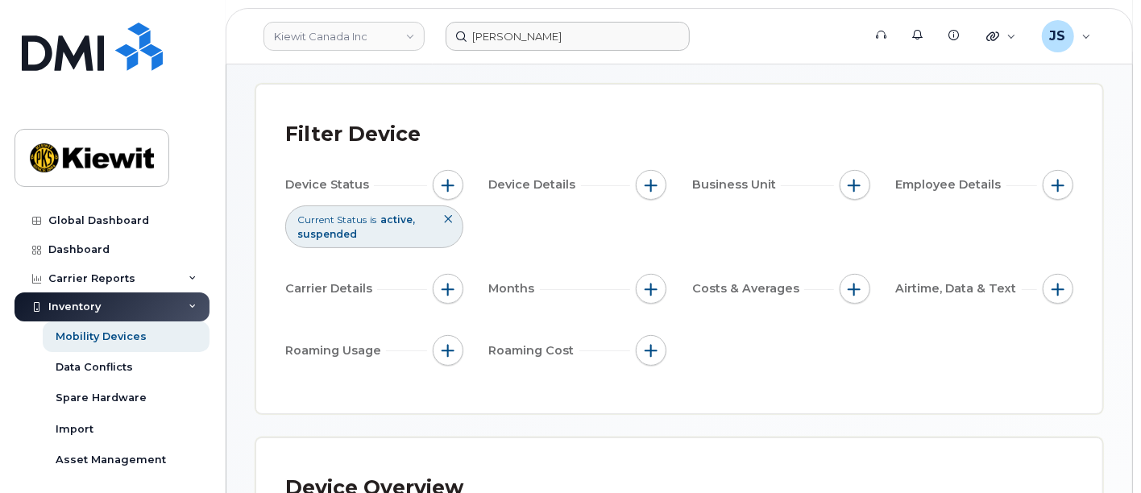
scroll to position [0, 0]
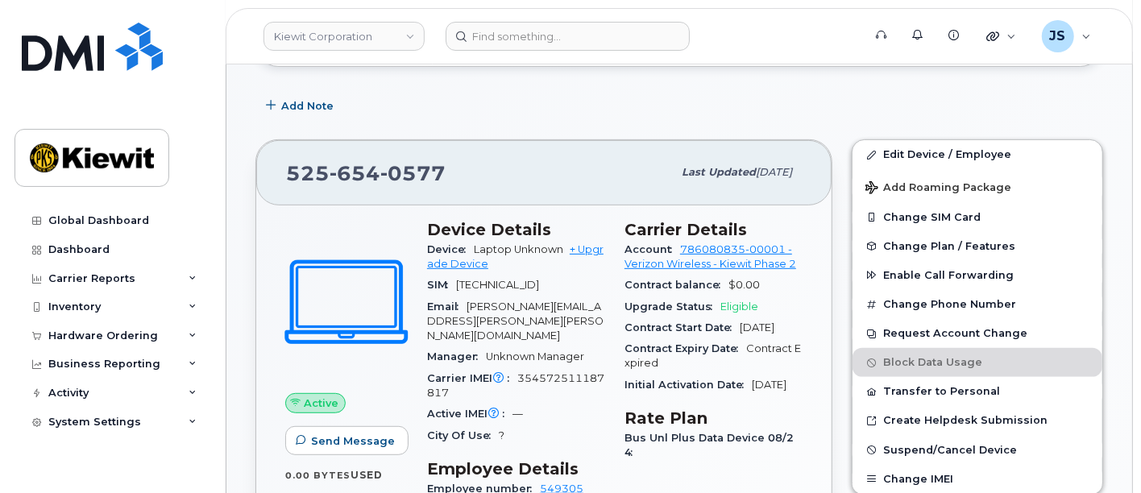
scroll to position [226, 0]
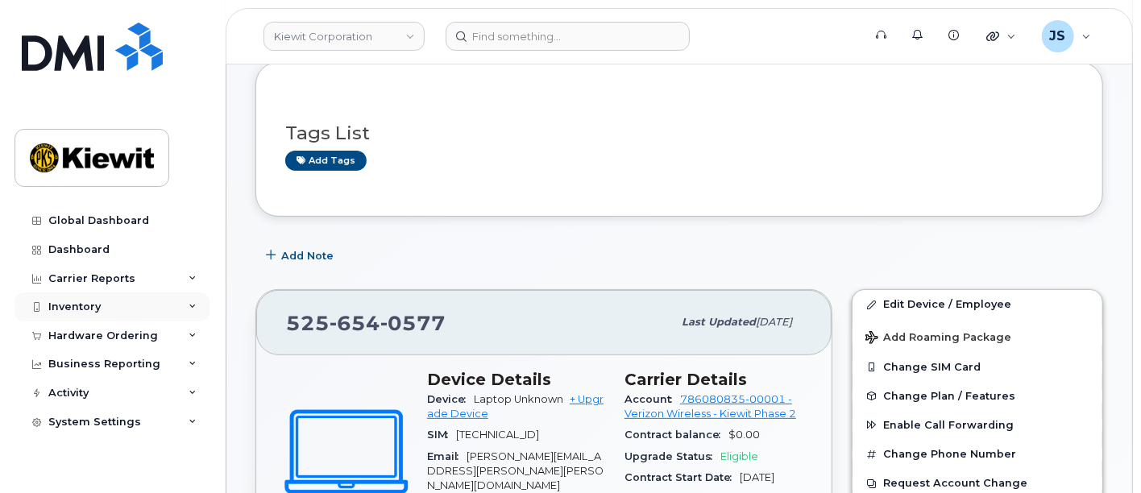
click at [103, 314] on div "Inventory" at bounding box center [112, 307] width 195 height 29
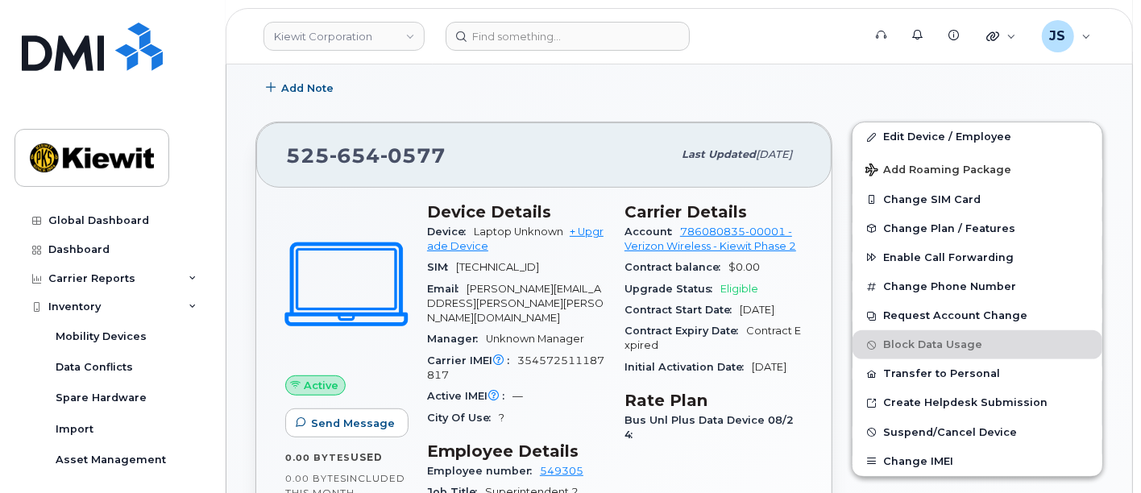
scroll to position [315, 0]
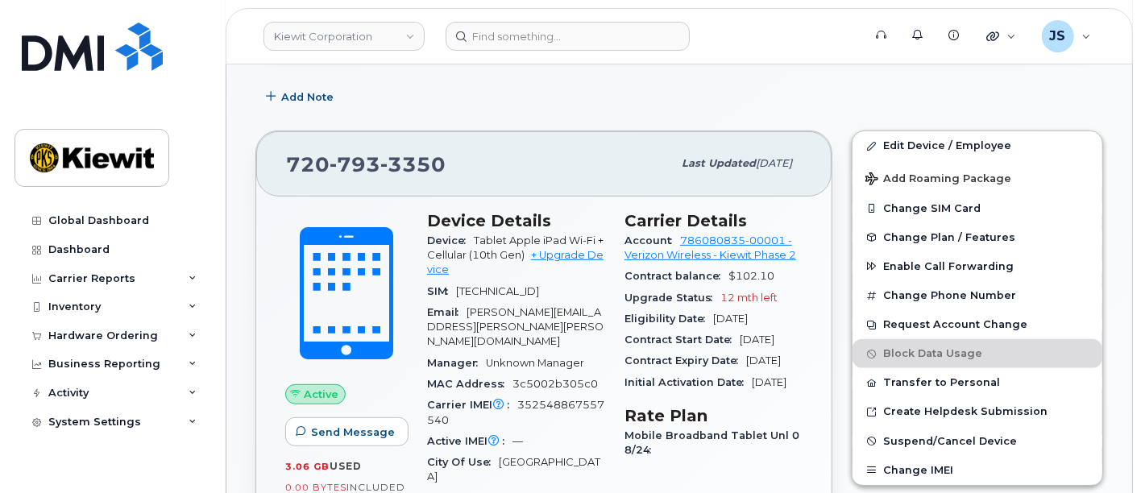
scroll to position [447, 0]
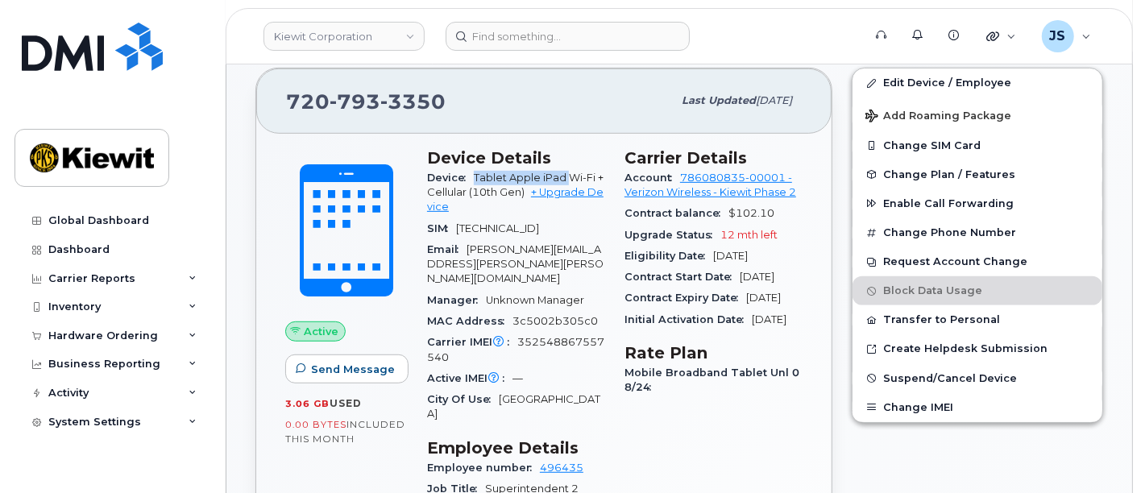
drag, startPoint x: 567, startPoint y: 175, endPoint x: 475, endPoint y: 175, distance: 92.7
click at [475, 175] on span "Tablet Apple iPad Wi-Fi + Cellular (10th Gen)" at bounding box center [515, 185] width 177 height 27
copy span "Tablet Apple iPad"
drag, startPoint x: 466, startPoint y: 99, endPoint x: 239, endPoint y: 89, distance: 227.5
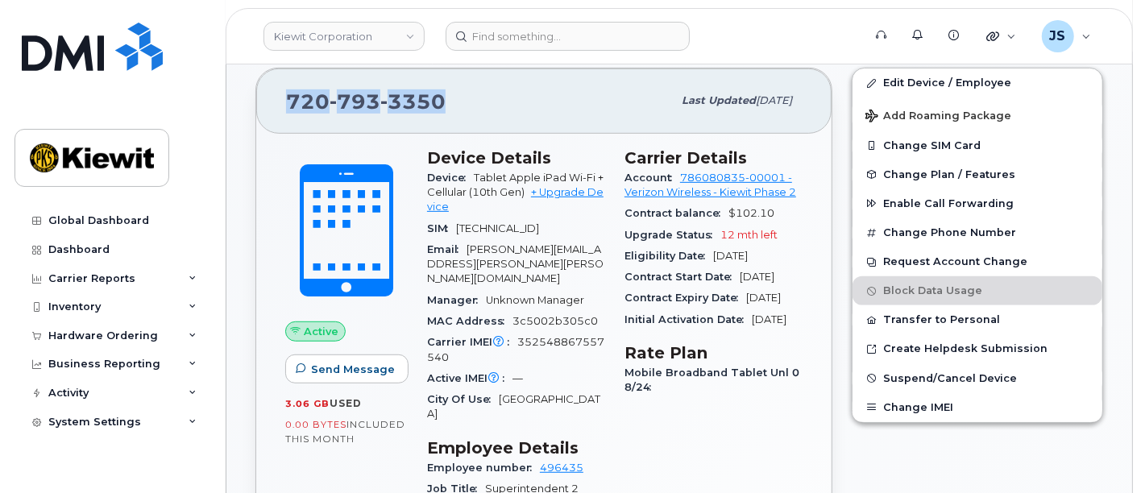
copy span "[PHONE_NUMBER]"
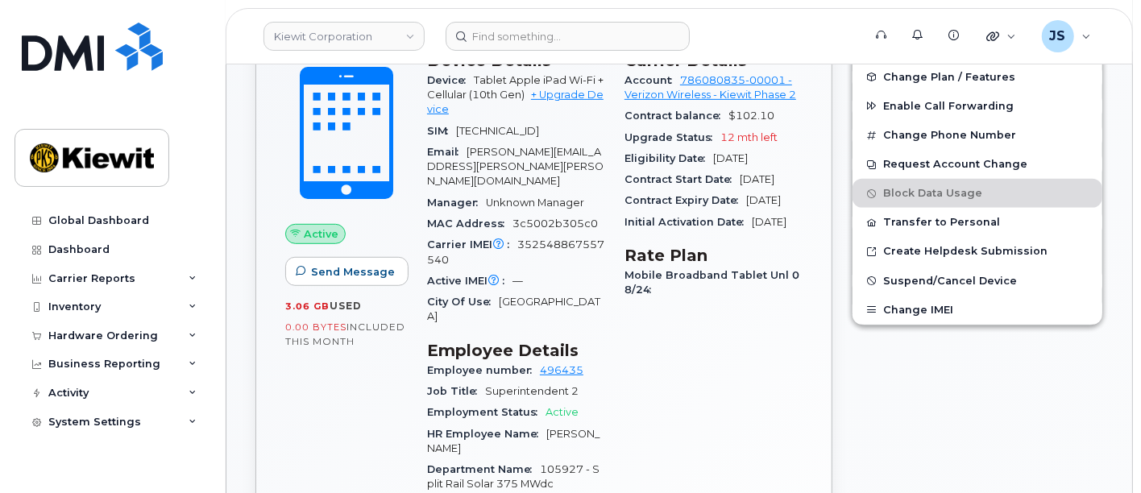
scroll to position [626, 0]
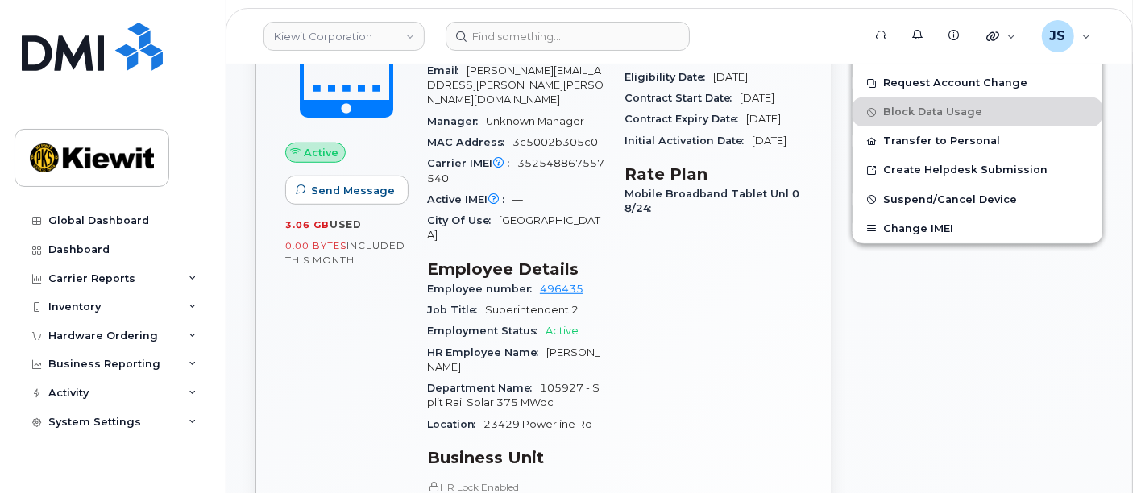
drag, startPoint x: 459, startPoint y: 335, endPoint x: 546, endPoint y: 323, distance: 87.1
click at [546, 343] on div "HR Employee Name [PERSON_NAME]" at bounding box center [516, 361] width 178 height 36
copy span "[PERSON_NAME]"
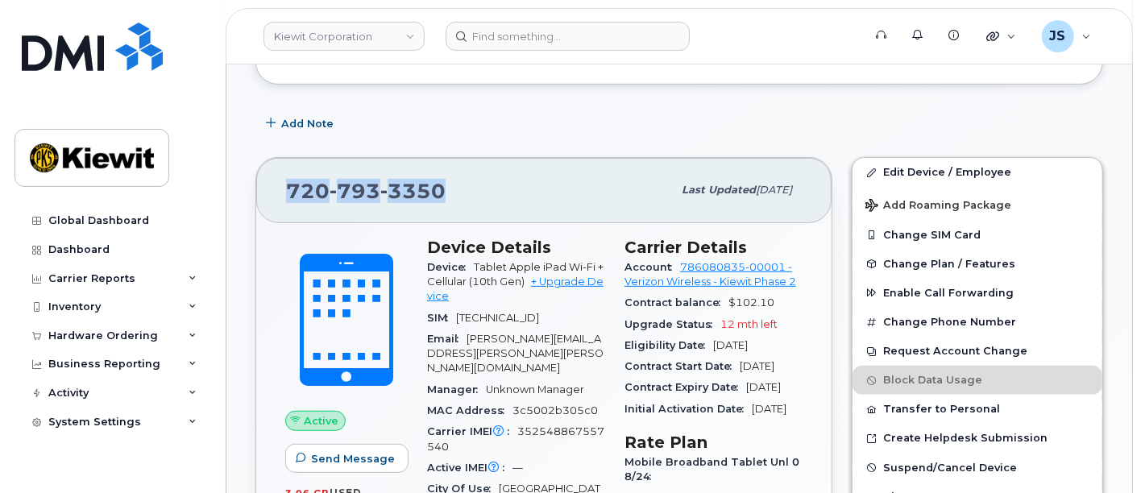
scroll to position [537, 0]
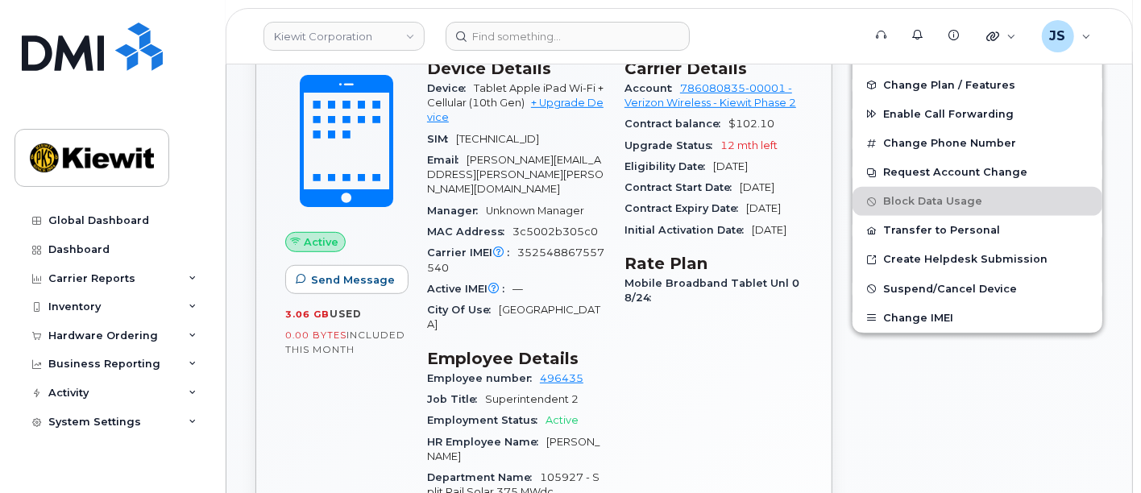
click at [643, 391] on div "Carrier Details Account 786080835-00001 - Verizon Wireless - [PERSON_NAME] Phas…" at bounding box center [713, 425] width 197 height 753
drag, startPoint x: 455, startPoint y: 426, endPoint x: 586, endPoint y: 414, distance: 131.9
click at [586, 432] on div "HR Employee Name [PERSON_NAME]" at bounding box center [516, 450] width 178 height 36
copy span "[PERSON_NAME]"
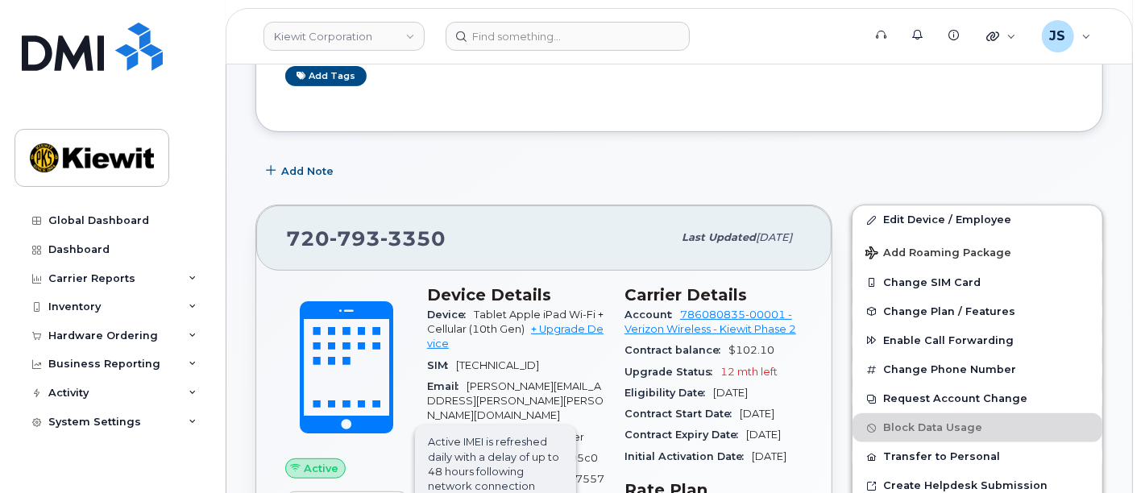
scroll to position [89, 0]
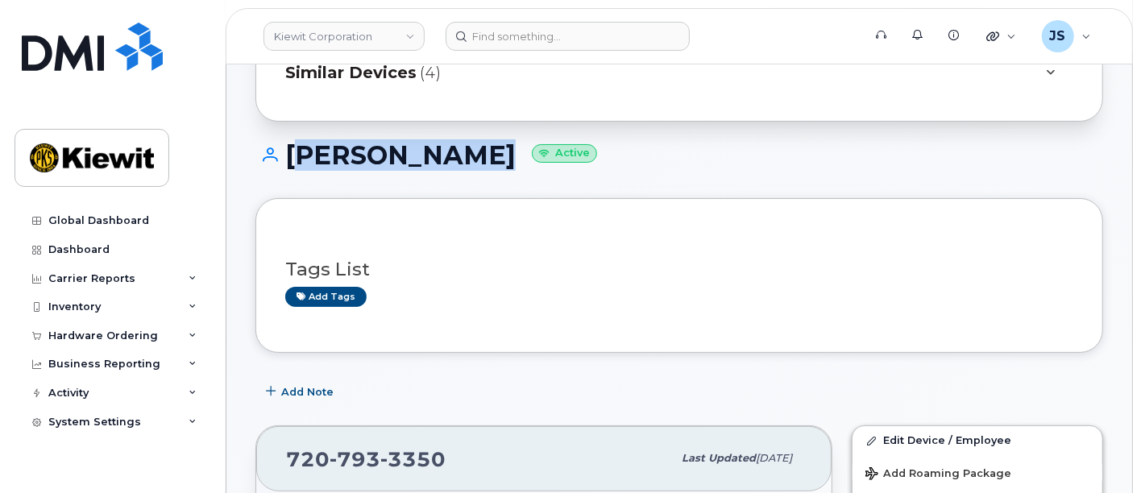
drag, startPoint x: 497, startPoint y: 143, endPoint x: 290, endPoint y: 123, distance: 208.2
copy h1 "[PERSON_NAME]"
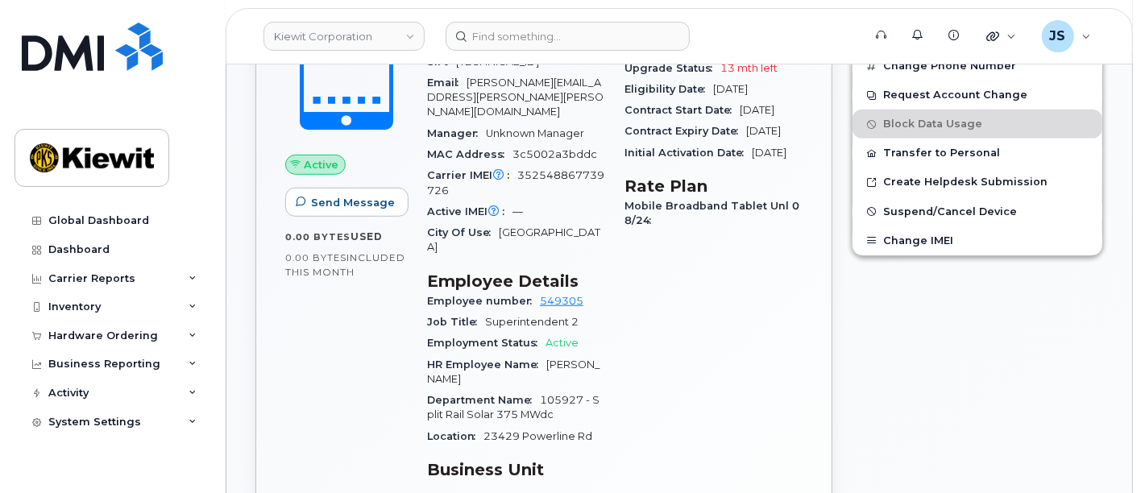
scroll to position [447, 0]
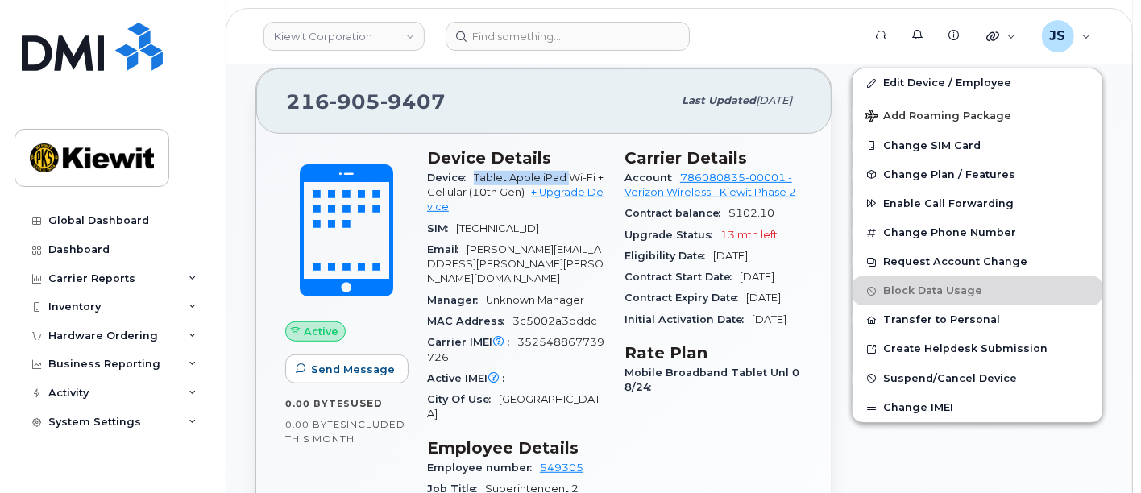
drag, startPoint x: 568, startPoint y: 177, endPoint x: 476, endPoint y: 176, distance: 92.7
click at [476, 176] on span "Tablet Apple iPad Wi-Fi + Cellular (10th Gen)" at bounding box center [515, 185] width 177 height 27
copy span "Tablet Apple iPad"
drag, startPoint x: 451, startPoint y: 100, endPoint x: 271, endPoint y: 102, distance: 180.6
click at [271, 102] on div "[PHONE_NUMBER] Last updated [DATE]" at bounding box center [543, 101] width 575 height 64
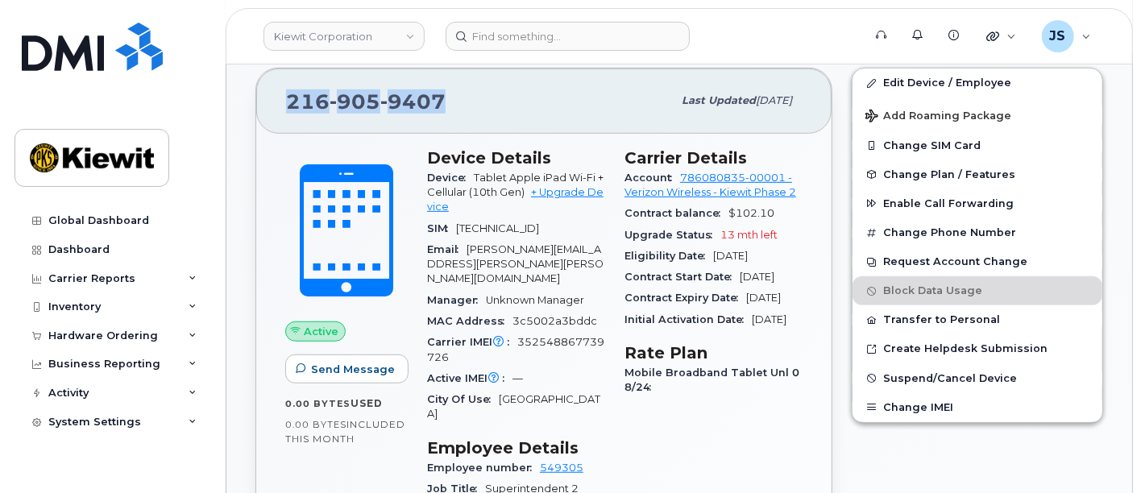
copy span "[PHONE_NUMBER]"
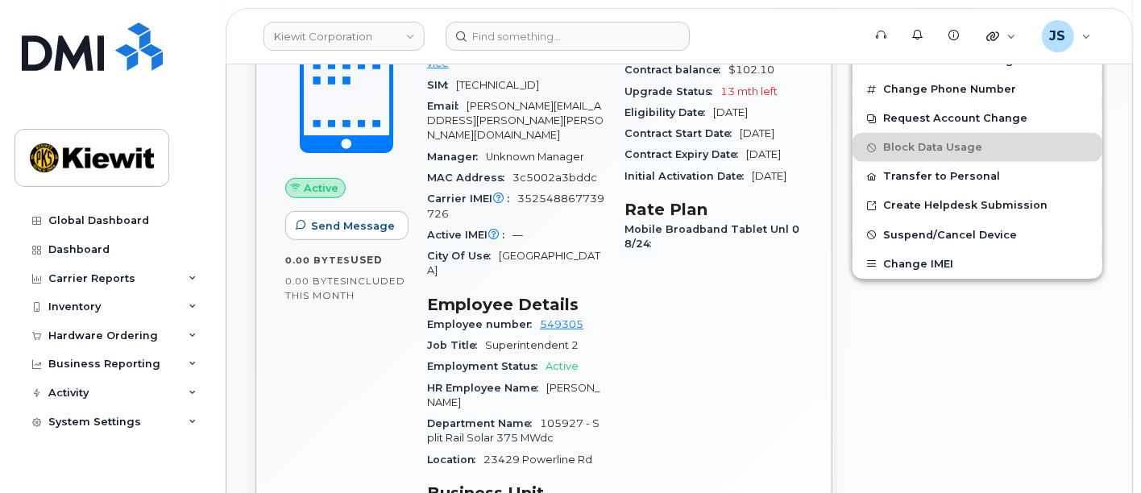
scroll to position [716, 0]
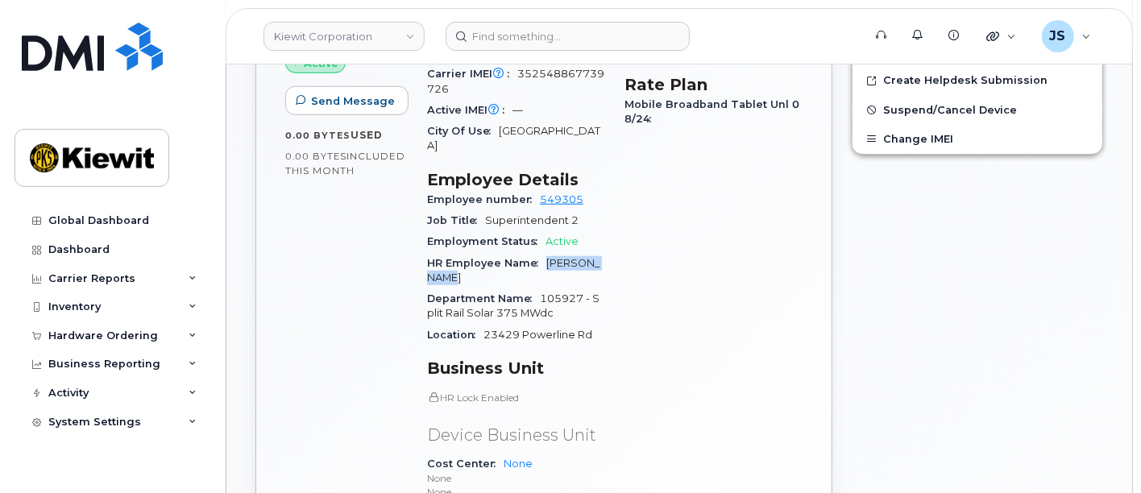
drag, startPoint x: 451, startPoint y: 250, endPoint x: 549, endPoint y: 231, distance: 99.3
click at [549, 253] on div "HR Employee Name [PERSON_NAME]" at bounding box center [516, 271] width 178 height 36
copy span "[PERSON_NAME]"
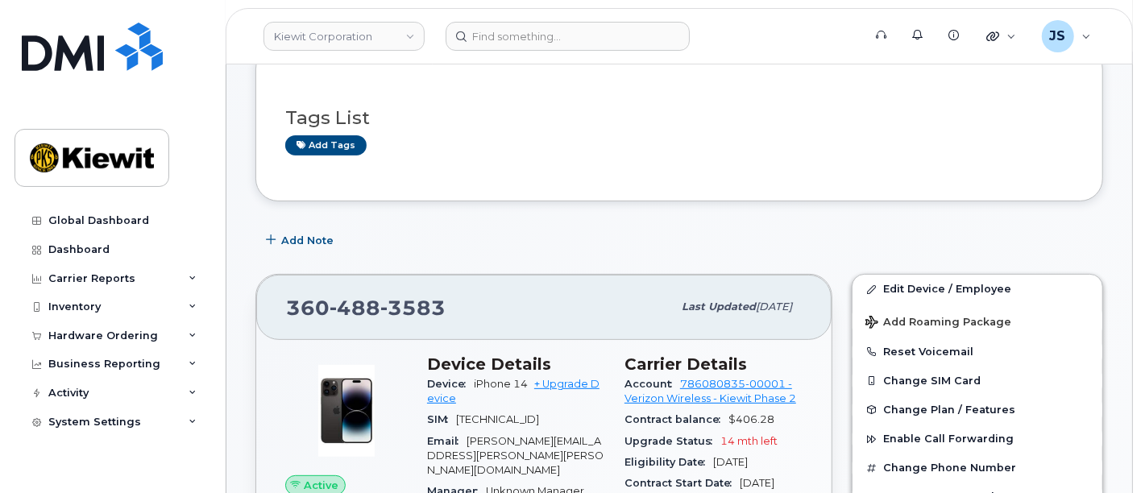
scroll to position [268, 0]
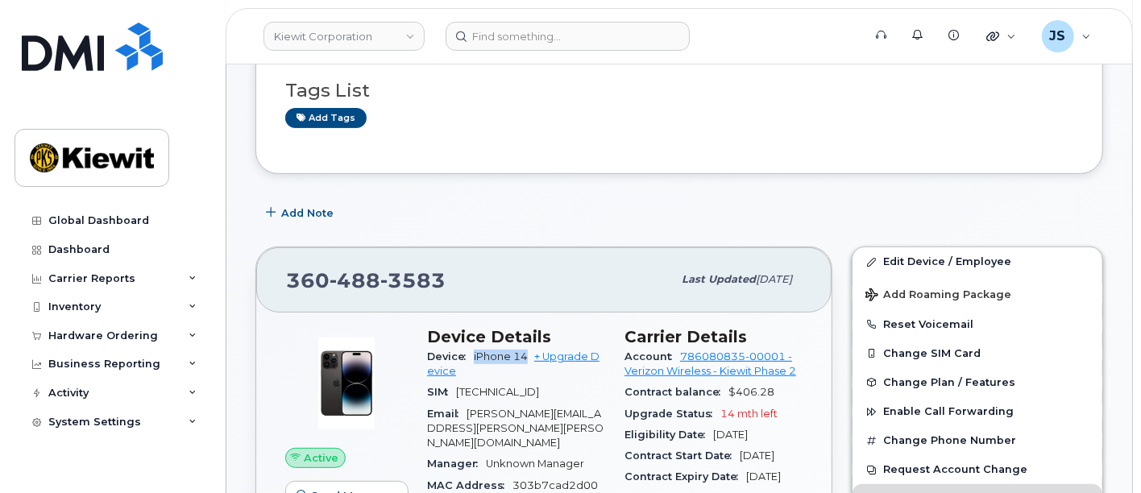
drag, startPoint x: 527, startPoint y: 354, endPoint x: 474, endPoint y: 355, distance: 53.2
click at [474, 355] on span "iPhone 14" at bounding box center [501, 357] width 54 height 12
copy span "iPhone 14"
drag, startPoint x: 437, startPoint y: 280, endPoint x: 459, endPoint y: 286, distance: 22.7
click at [439, 281] on span "3583" at bounding box center [412, 280] width 65 height 24
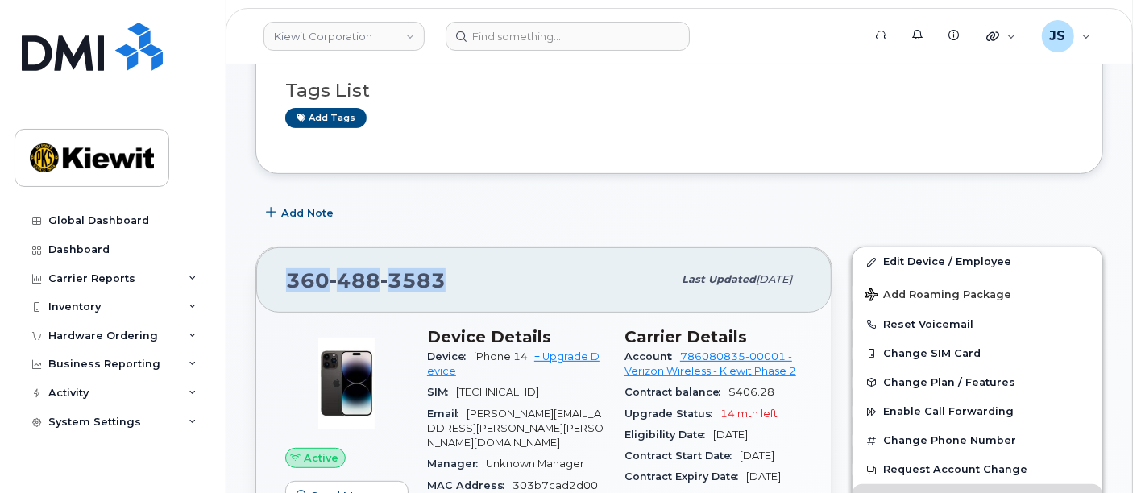
drag, startPoint x: 451, startPoint y: 287, endPoint x: 288, endPoint y: 289, distance: 163.6
click at [288, 289] on div "360 488 3583" at bounding box center [479, 280] width 386 height 34
copy span "360 488 3583"
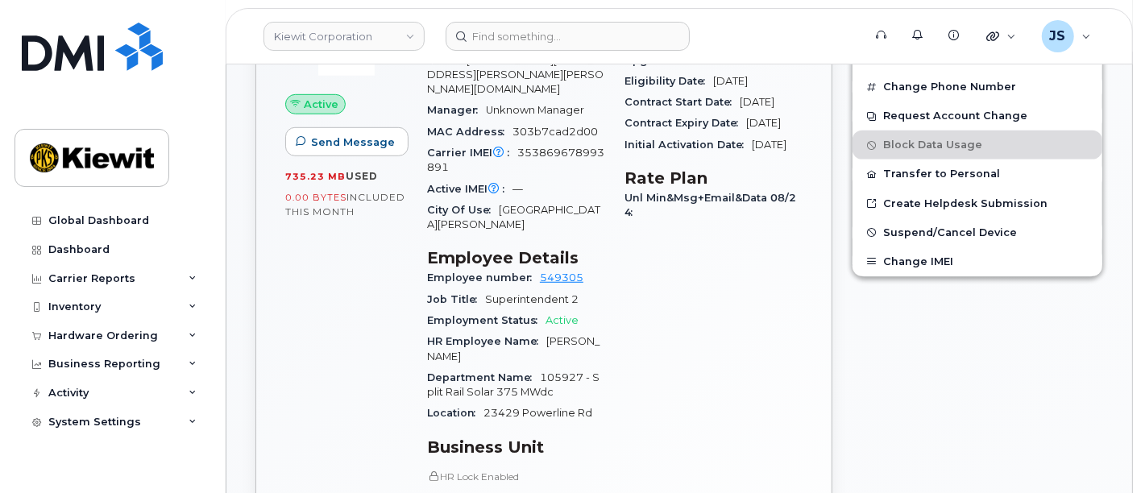
scroll to position [626, 0]
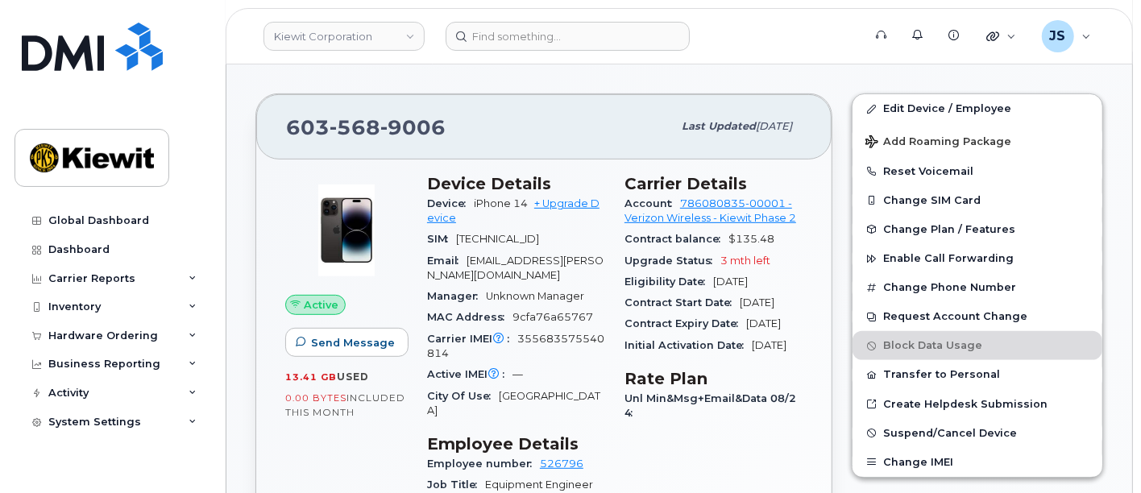
scroll to position [447, 0]
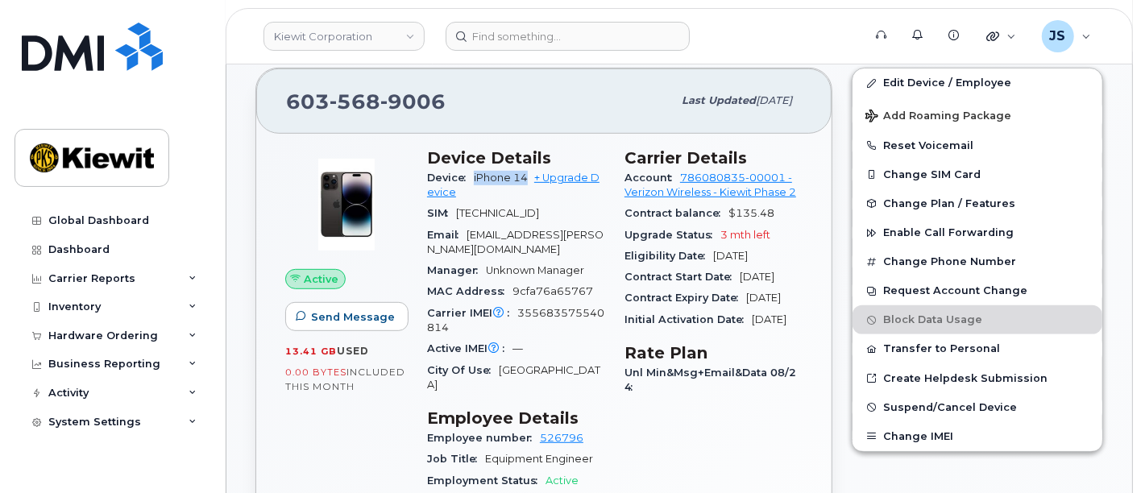
drag, startPoint x: 529, startPoint y: 175, endPoint x: 473, endPoint y: 178, distance: 55.7
click at [473, 178] on div "Device iPhone 14 + Upgrade Device" at bounding box center [516, 186] width 178 height 36
copy span "iPhone 14"
drag, startPoint x: 449, startPoint y: 102, endPoint x: 289, endPoint y: 109, distance: 159.7
click at [289, 109] on div "[PHONE_NUMBER]" at bounding box center [479, 101] width 386 height 34
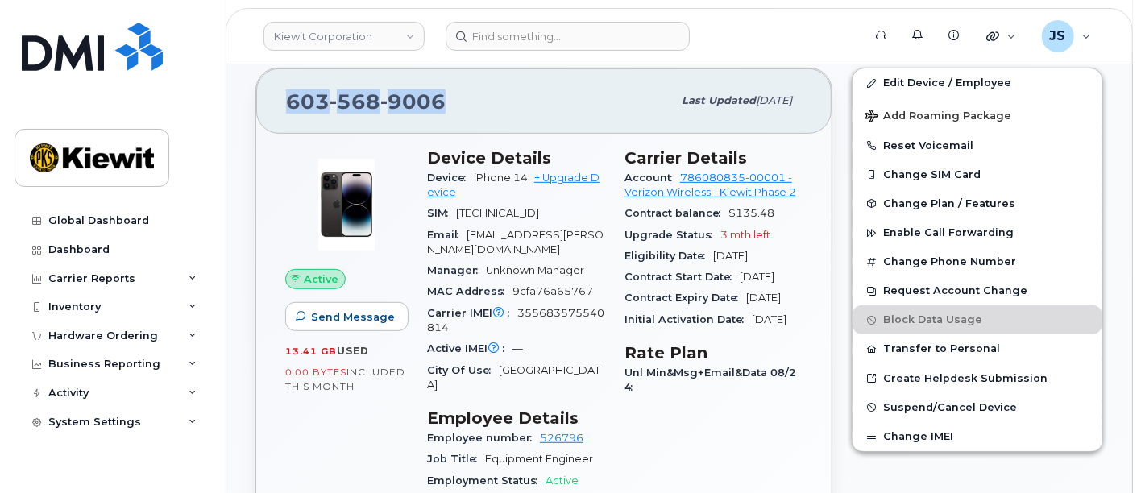
copy span "[PHONE_NUMBER]"
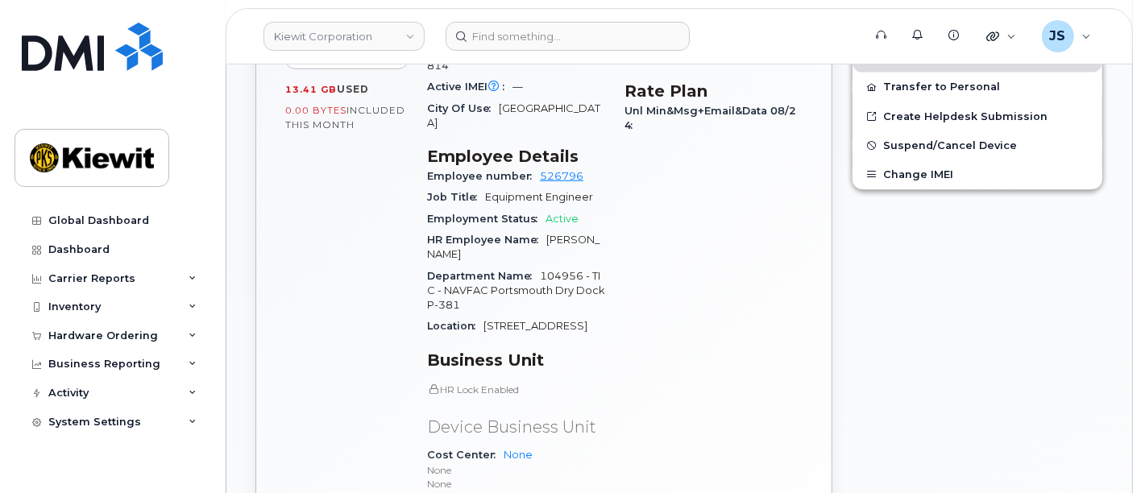
scroll to position [716, 0]
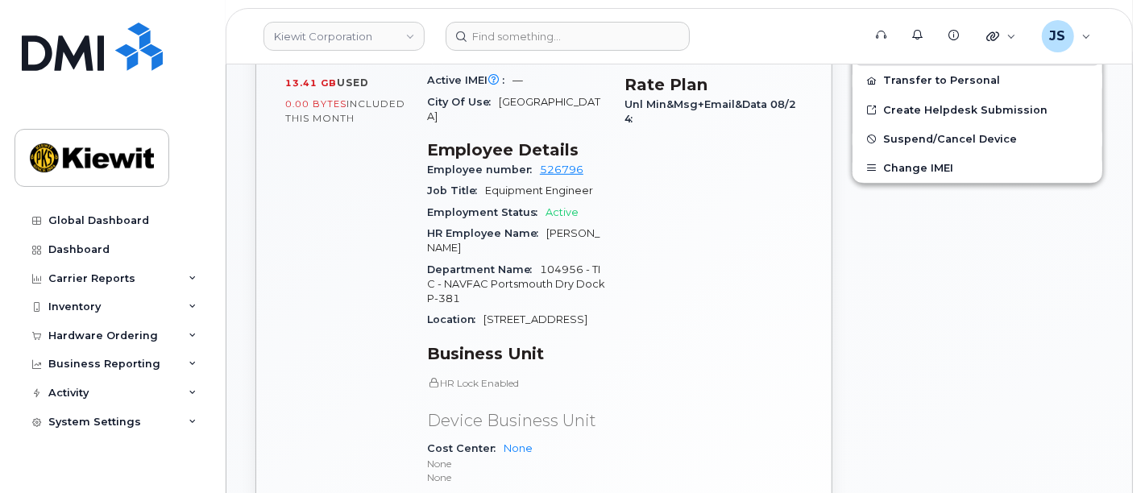
drag, startPoint x: 458, startPoint y: 233, endPoint x: 542, endPoint y: 217, distance: 86.2
click at [542, 223] on div "HR Employee Name [PERSON_NAME]" at bounding box center [516, 241] width 178 height 36
copy span "[PERSON_NAME]"
drag, startPoint x: 583, startPoint y: 155, endPoint x: 537, endPoint y: 156, distance: 46.0
click at [537, 160] on div "Employee number 526796" at bounding box center [516, 170] width 178 height 21
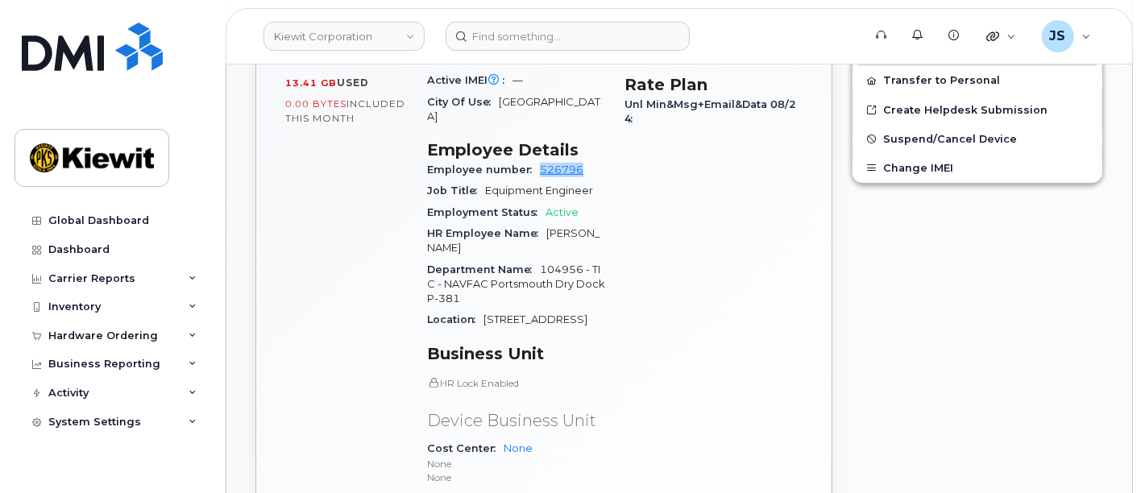
copy link "526796"
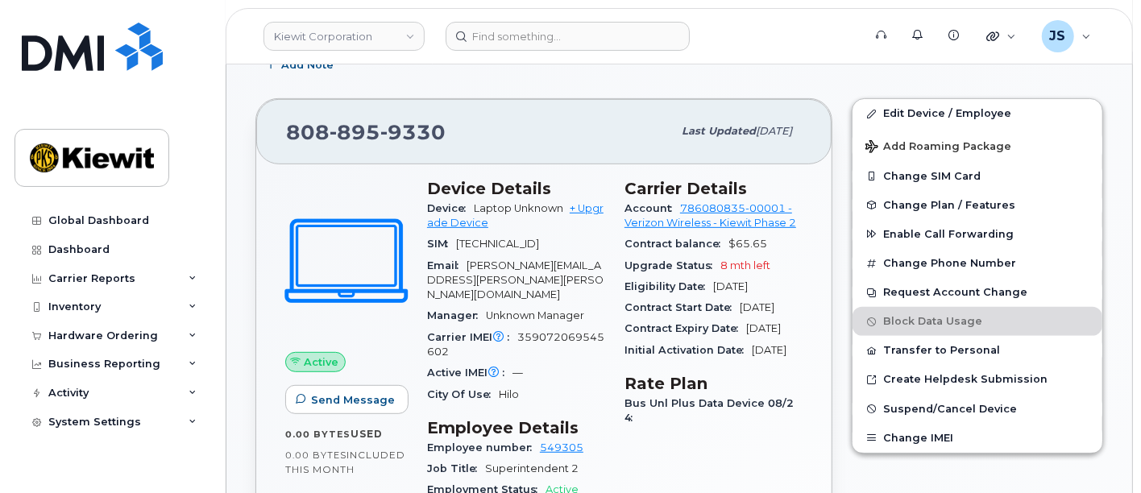
scroll to position [447, 0]
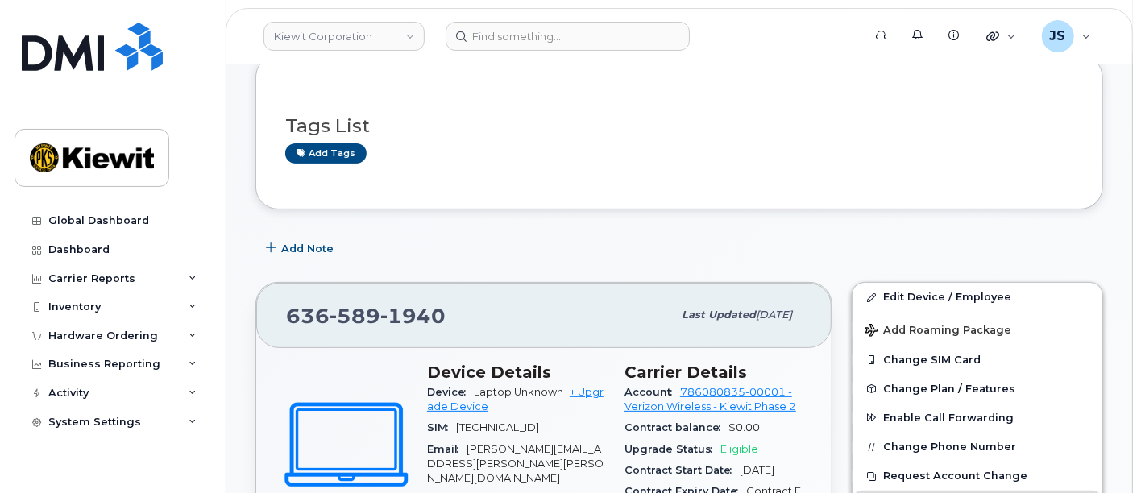
scroll to position [358, 0]
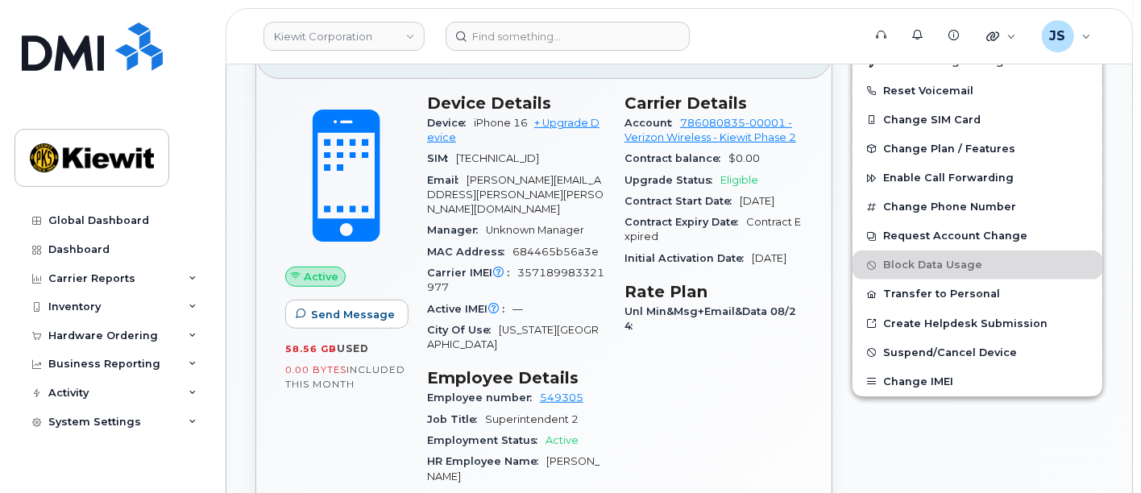
scroll to position [358, 0]
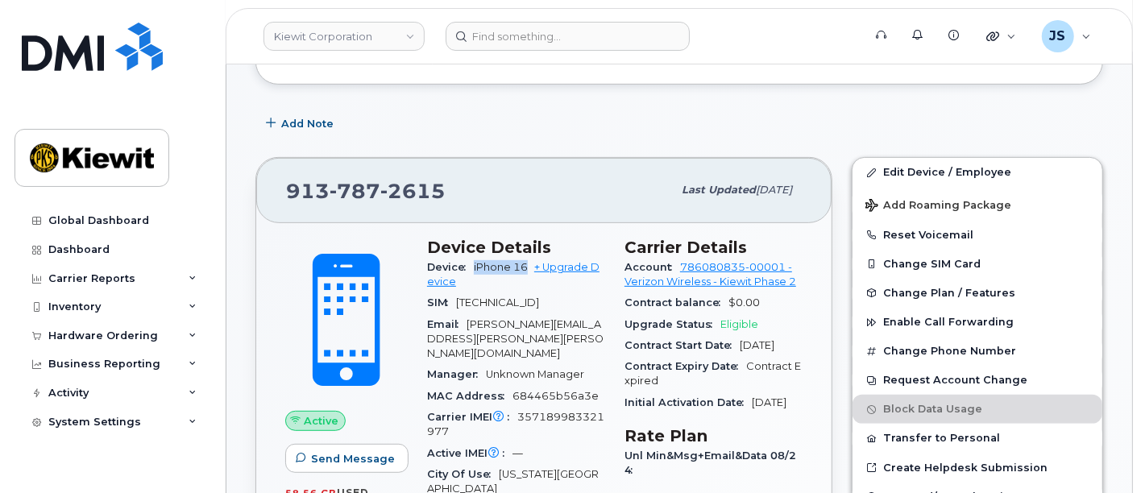
drag, startPoint x: 527, startPoint y: 266, endPoint x: 472, endPoint y: 264, distance: 54.9
click at [472, 264] on div "Device iPhone 16 + Upgrade Device" at bounding box center [516, 275] width 178 height 36
copy span "iPhone 16"
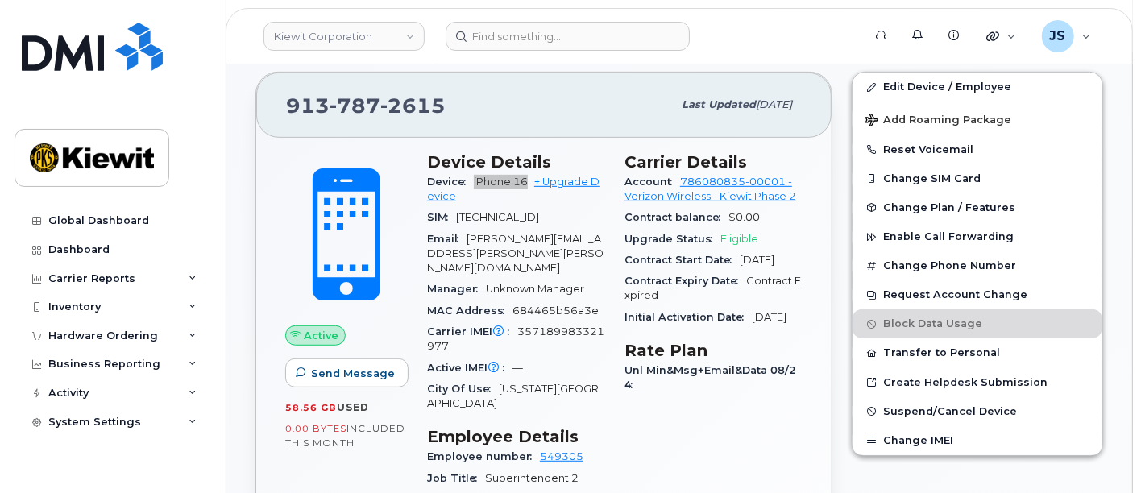
scroll to position [537, 0]
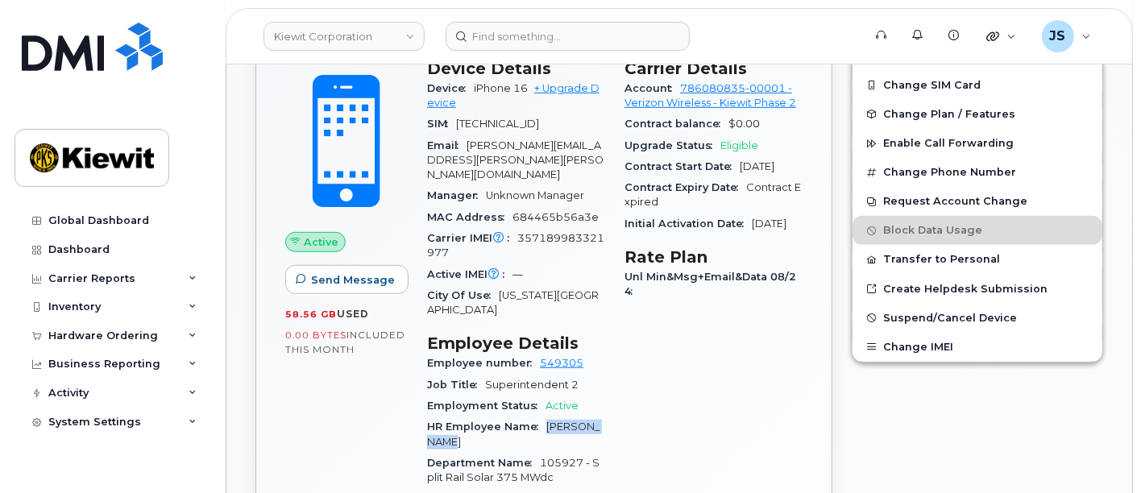
drag, startPoint x: 437, startPoint y: 409, endPoint x: 549, endPoint y: 395, distance: 113.0
click at [549, 417] on div "HR Employee Name [PERSON_NAME]" at bounding box center [516, 435] width 178 height 36
copy span "[PERSON_NAME]"
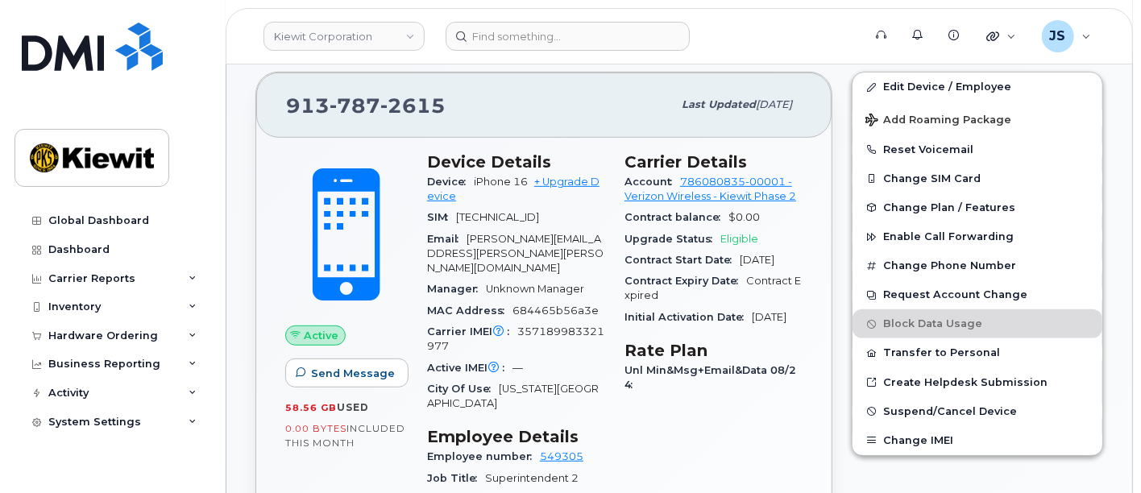
scroll to position [358, 0]
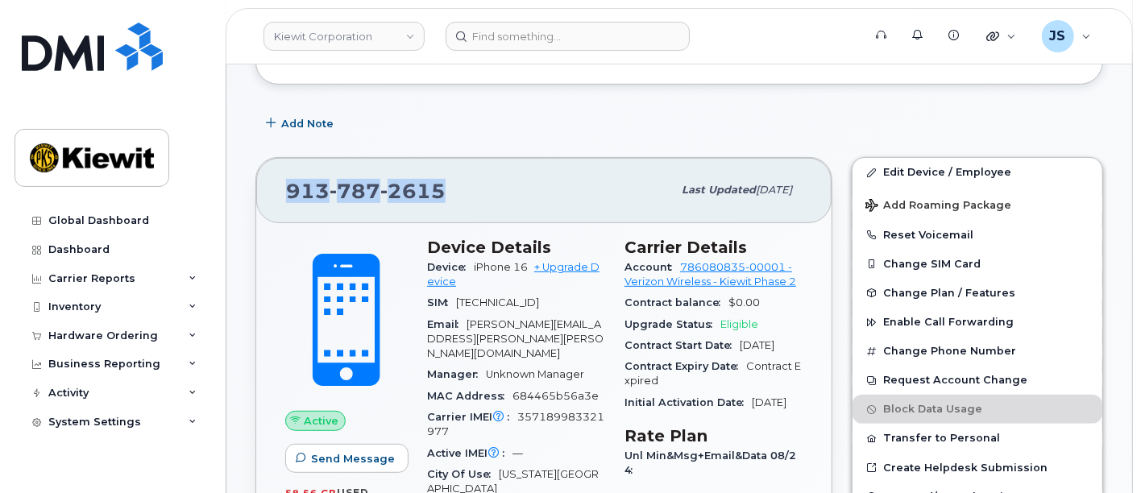
drag, startPoint x: 467, startPoint y: 191, endPoint x: 276, endPoint y: 189, distance: 191.0
click at [276, 189] on div "[PHONE_NUMBER] Last updated [DATE]" at bounding box center [543, 190] width 575 height 64
copy span "[PHONE_NUMBER]"
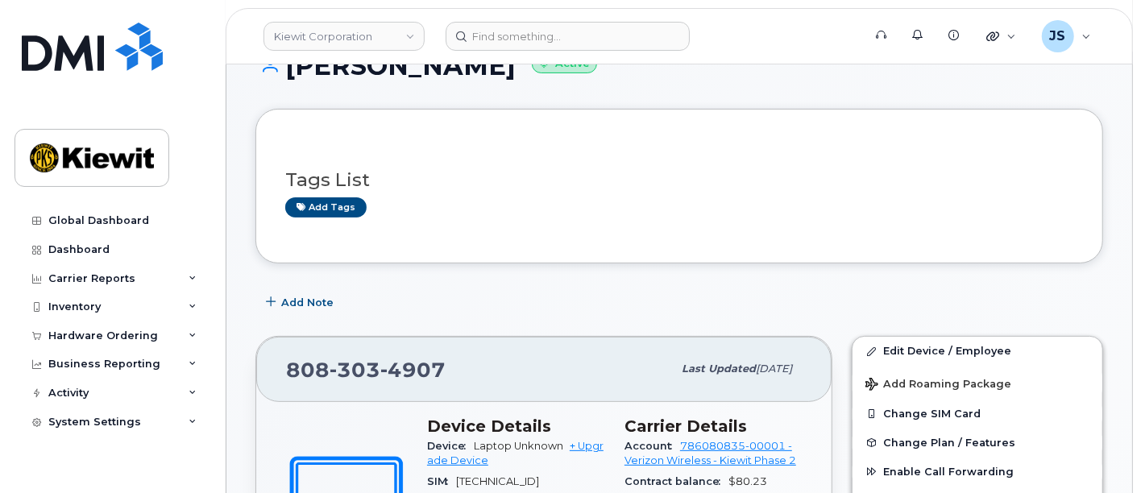
scroll to position [537, 0]
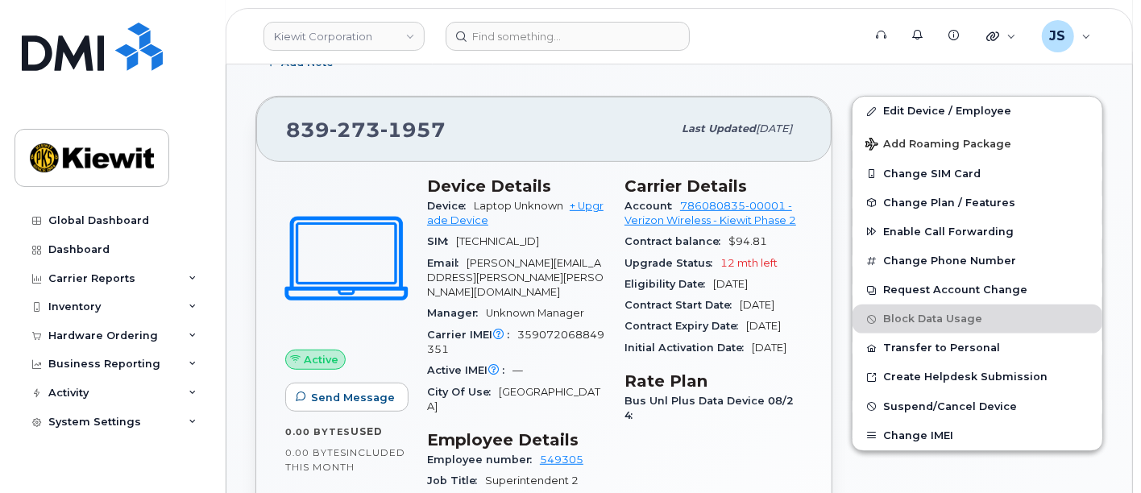
scroll to position [447, 0]
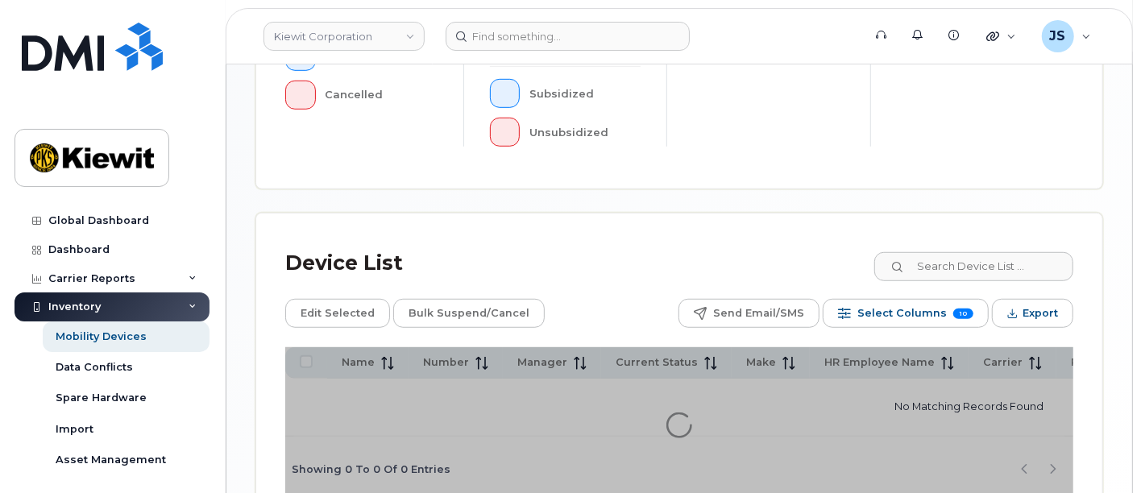
scroll to position [678, 0]
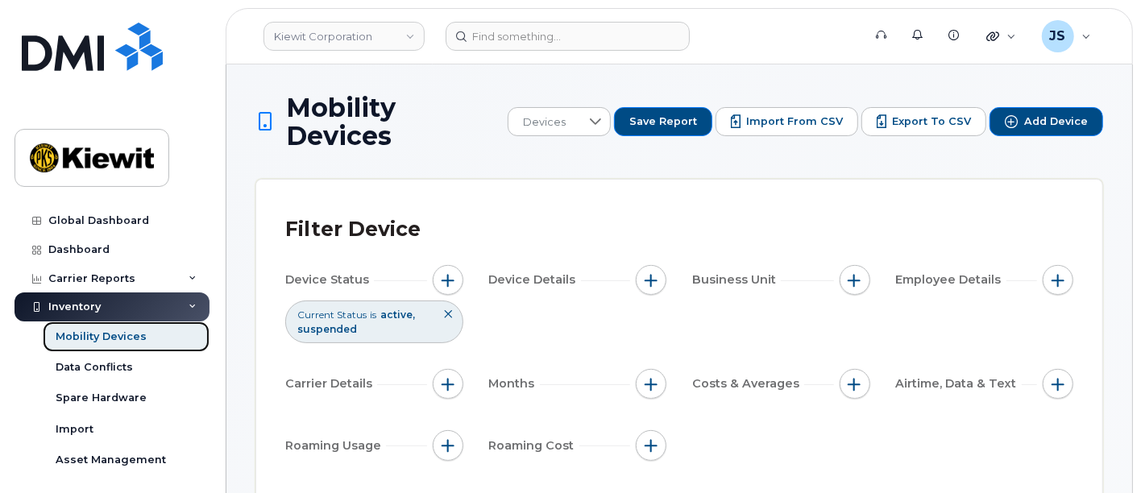
click at [84, 335] on div "Mobility Devices" at bounding box center [101, 337] width 91 height 15
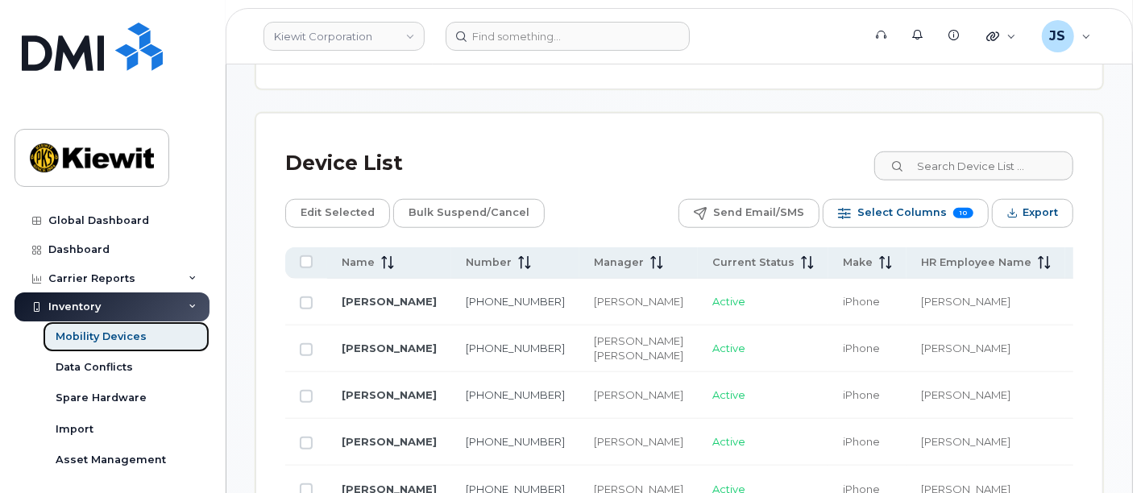
scroll to position [806, 0]
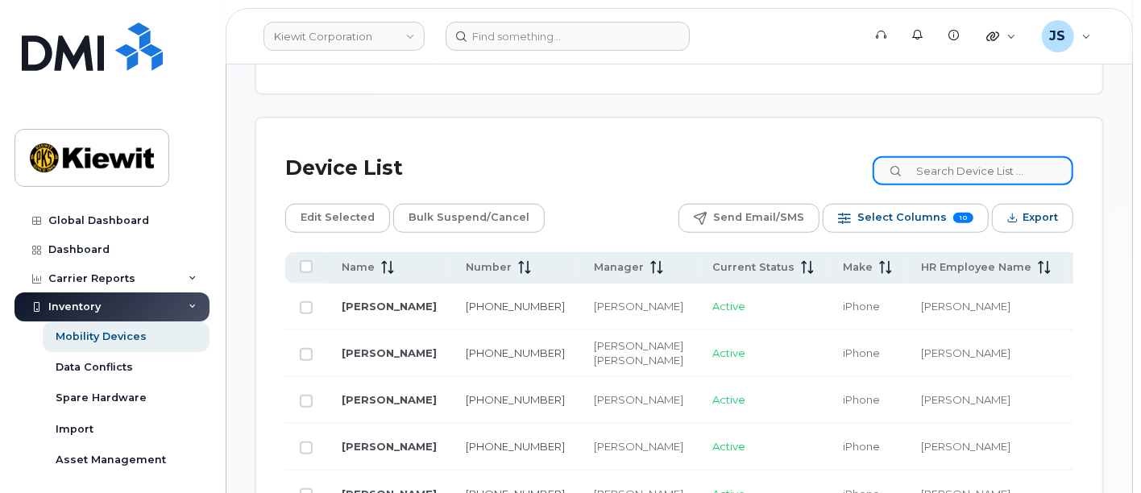
click at [1003, 156] on input at bounding box center [973, 170] width 201 height 29
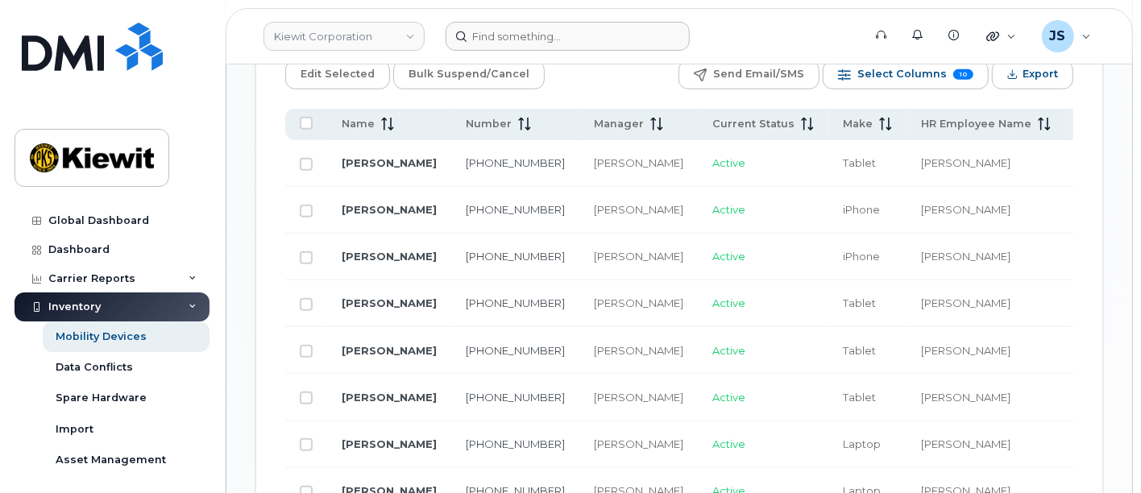
scroll to position [985, 0]
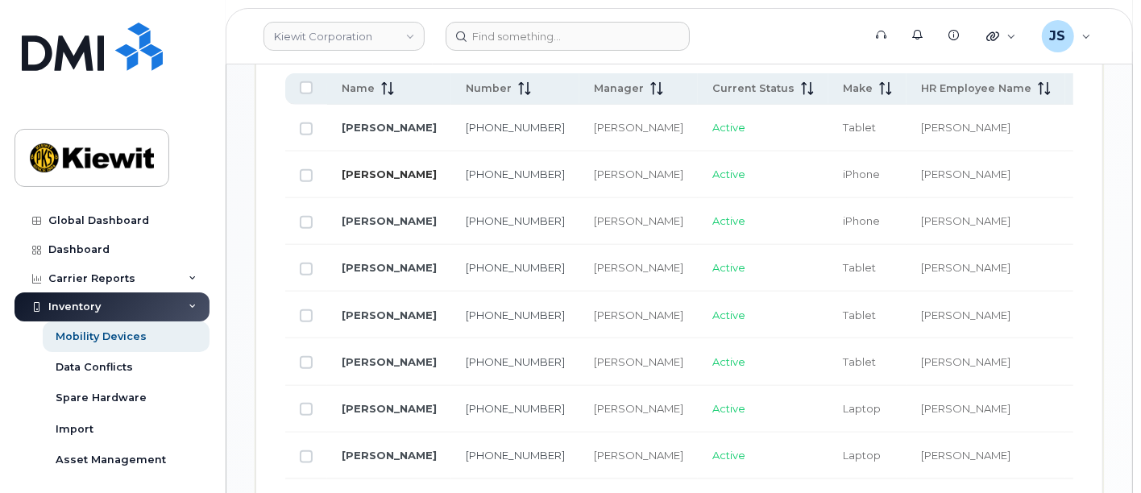
type input "william saum"
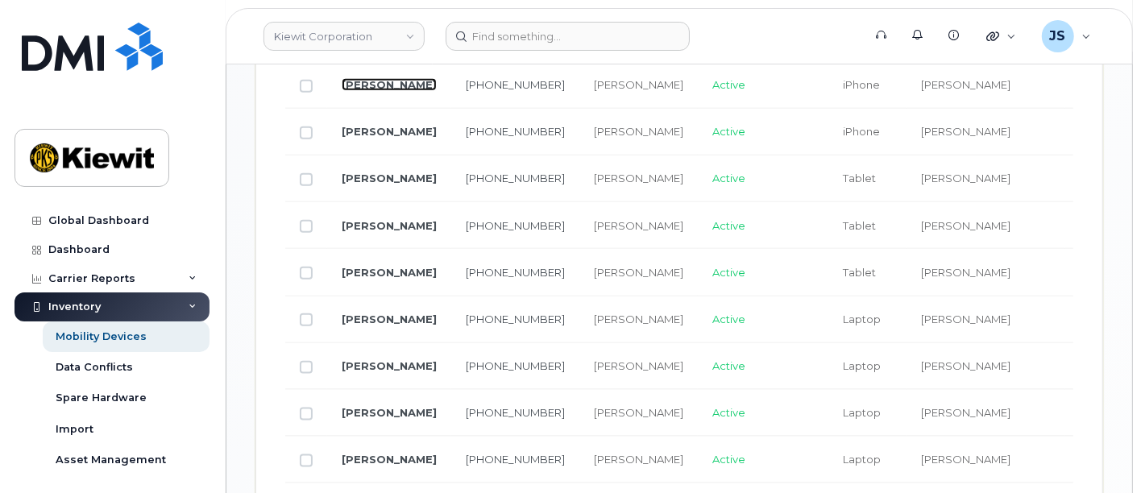
scroll to position [1164, 0]
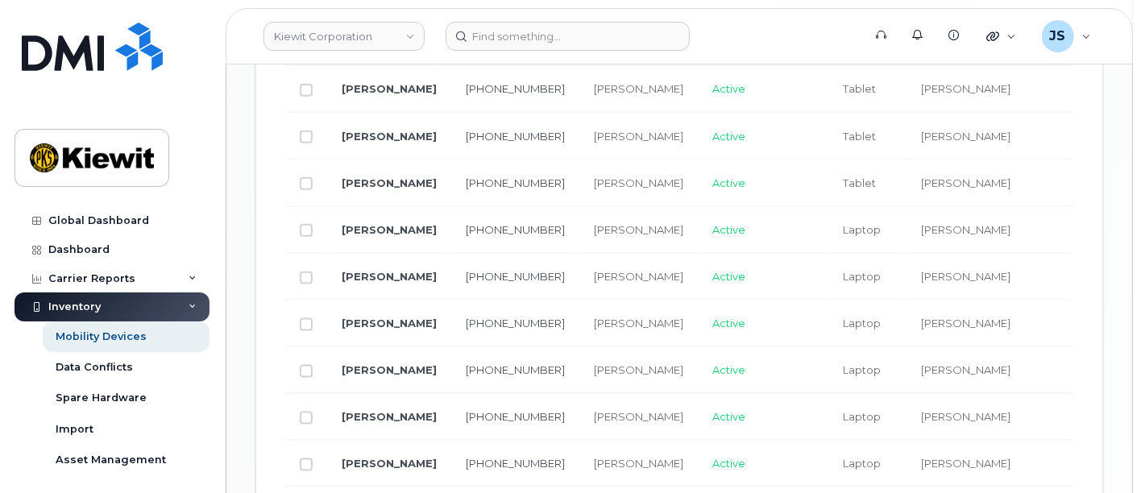
drag, startPoint x: 364, startPoint y: 152, endPoint x: 809, endPoint y: 9, distance: 467.2
click at [809, 9] on header "Kiewit Corporation Support Alerts Knowledge Base Quicklinks Suspend / Cancel De…" at bounding box center [680, 36] width 908 height 56
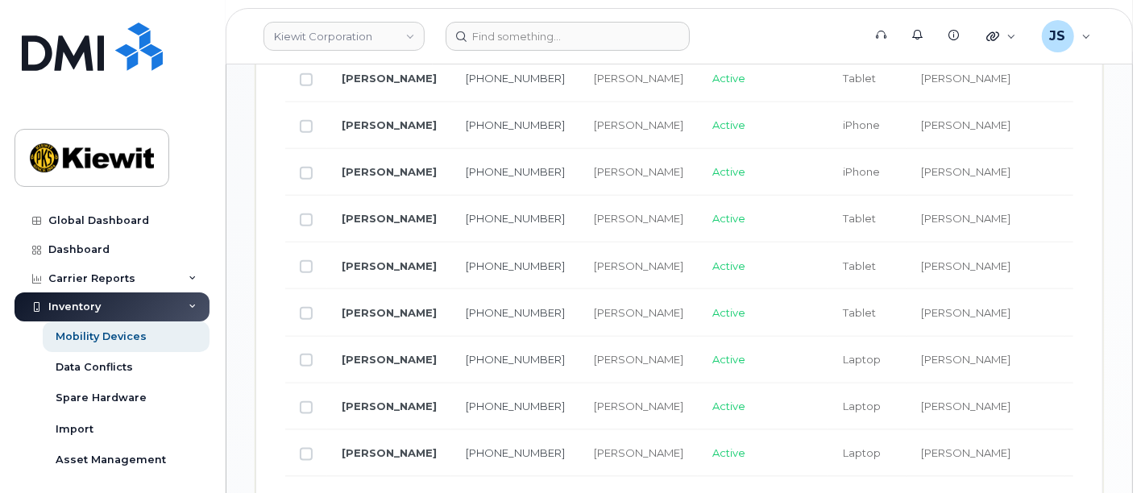
scroll to position [1035, 0]
drag, startPoint x: 363, startPoint y: 95, endPoint x: 785, endPoint y: 23, distance: 428.4
click at [785, 23] on form at bounding box center [649, 36] width 406 height 29
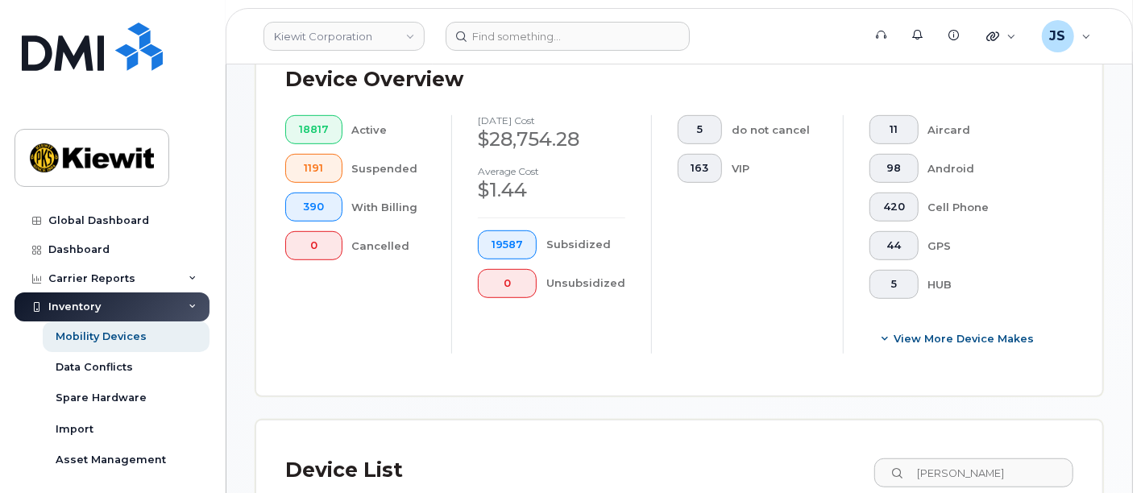
scroll to position [497, 0]
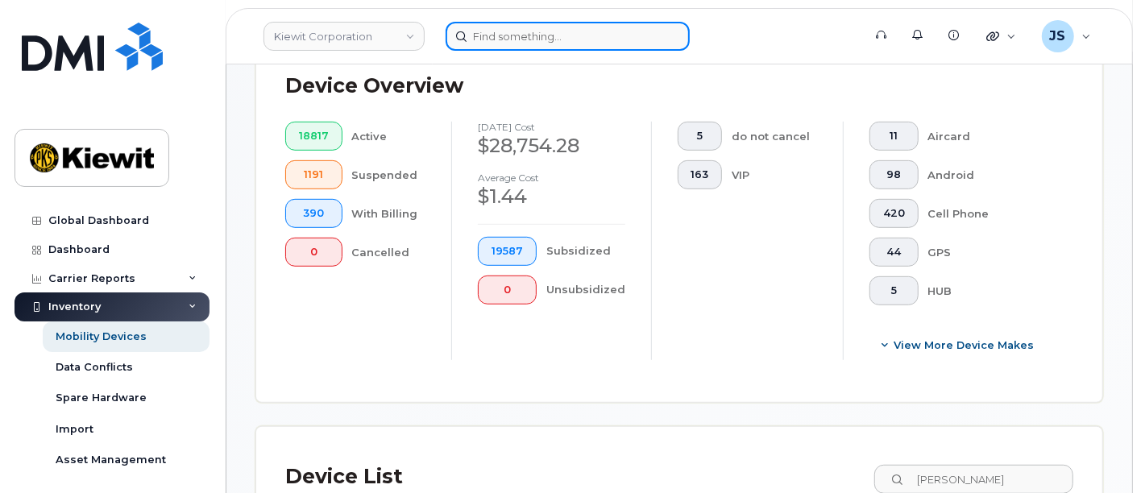
click at [524, 47] on input at bounding box center [568, 36] width 244 height 29
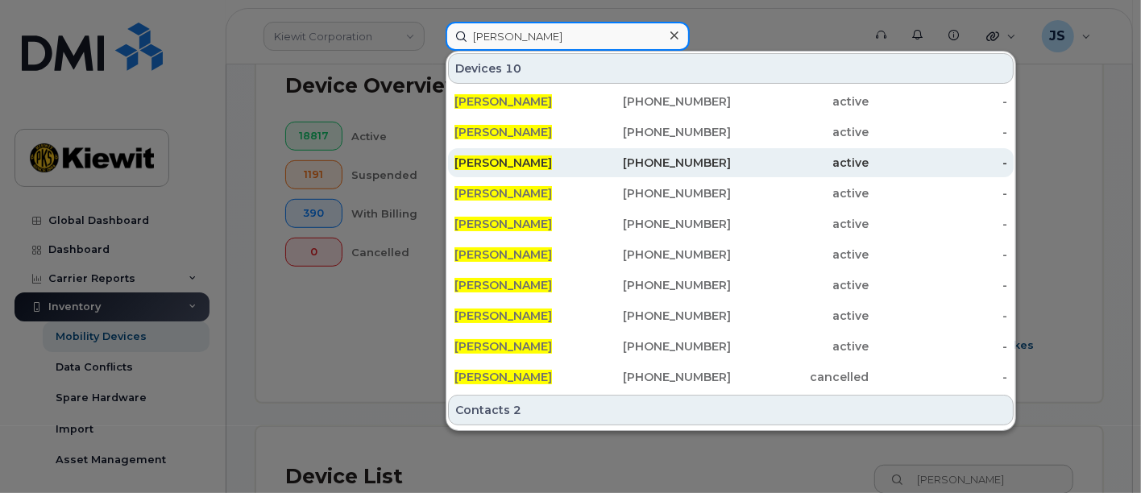
type input "william saum"
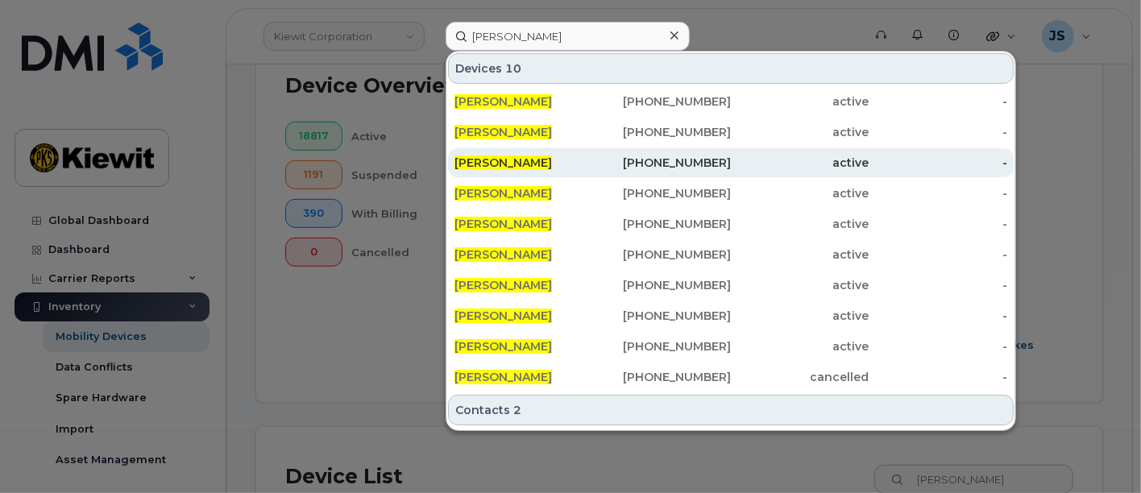
click at [742, 167] on div "active" at bounding box center [800, 163] width 139 height 16
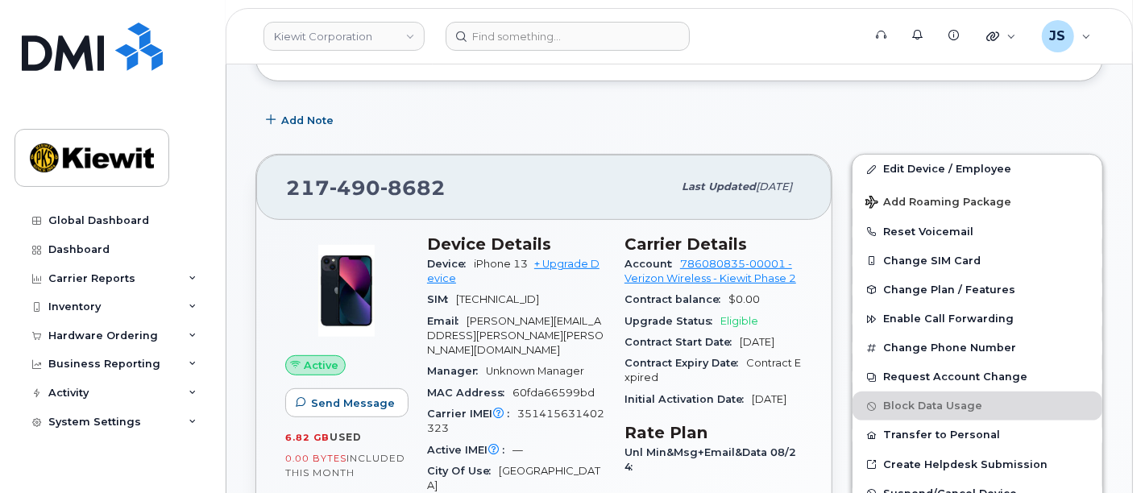
scroll to position [447, 0]
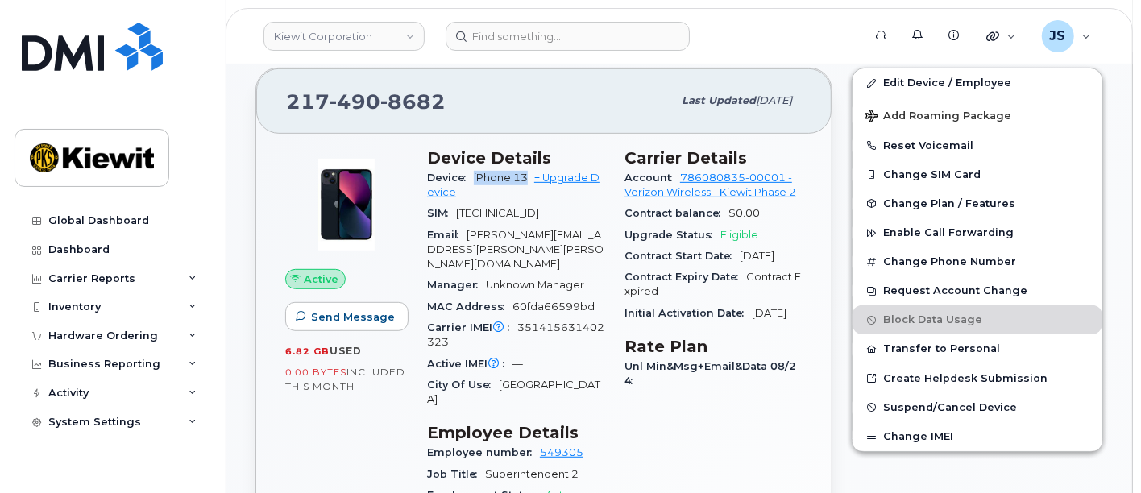
drag, startPoint x: 527, startPoint y: 178, endPoint x: 468, endPoint y: 178, distance: 58.8
click at [468, 178] on div "Device iPhone 13 + Upgrade Device" at bounding box center [516, 186] width 178 height 36
copy span "iPhone 13"
drag, startPoint x: 460, startPoint y: 93, endPoint x: 273, endPoint y: 95, distance: 187.0
click at [273, 95] on div "[PHONE_NUMBER] Last updated [DATE]" at bounding box center [543, 101] width 575 height 64
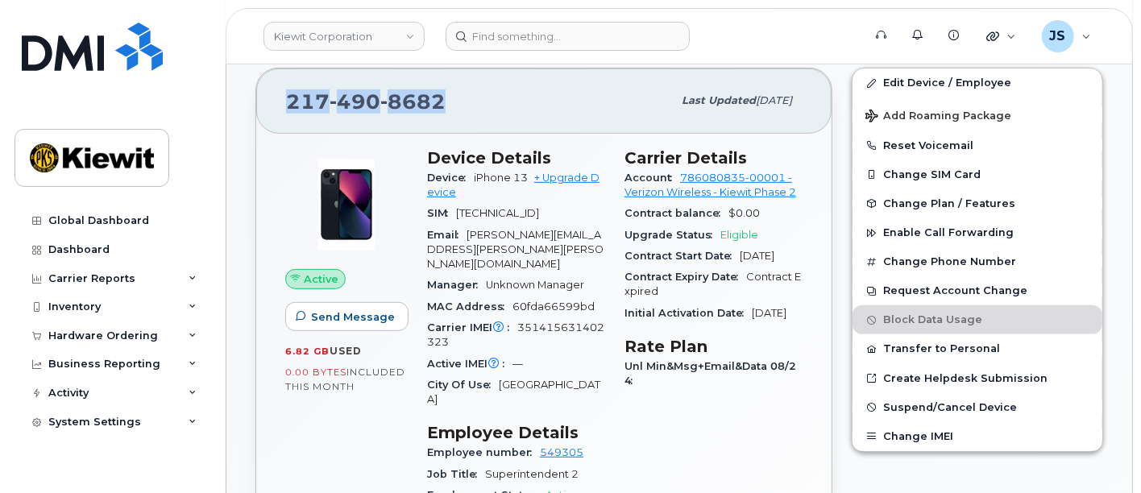
copy span "[PHONE_NUMBER]"
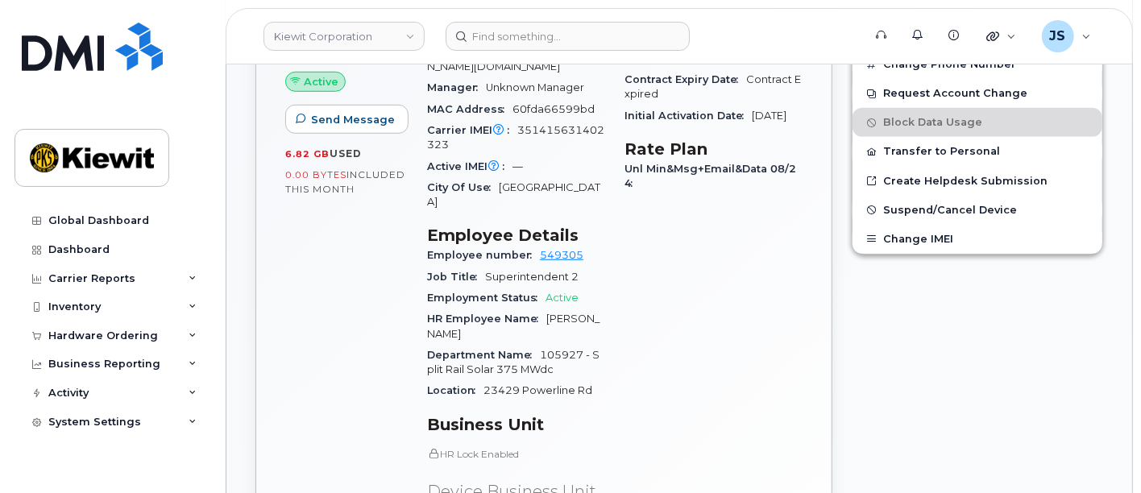
scroll to position [537, 0]
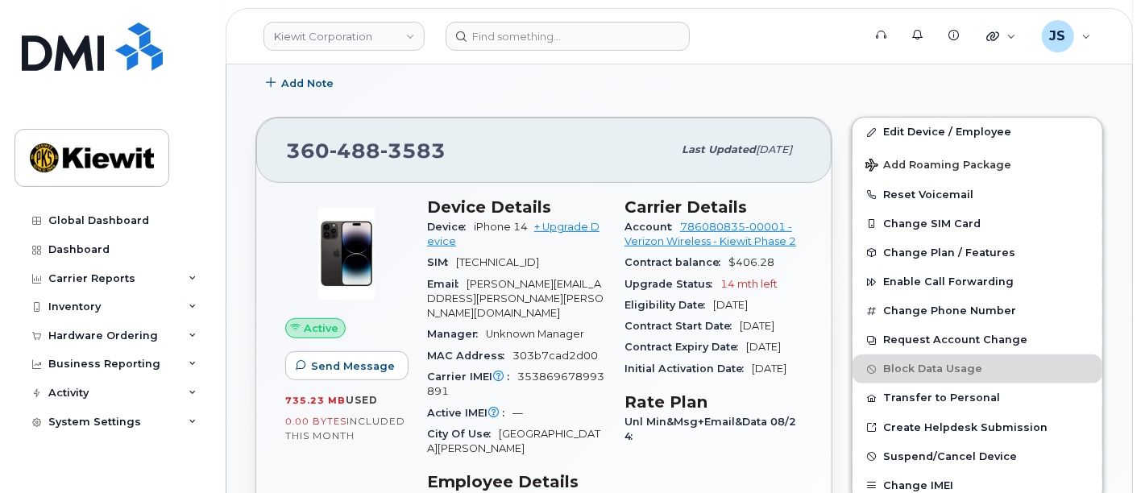
scroll to position [268, 0]
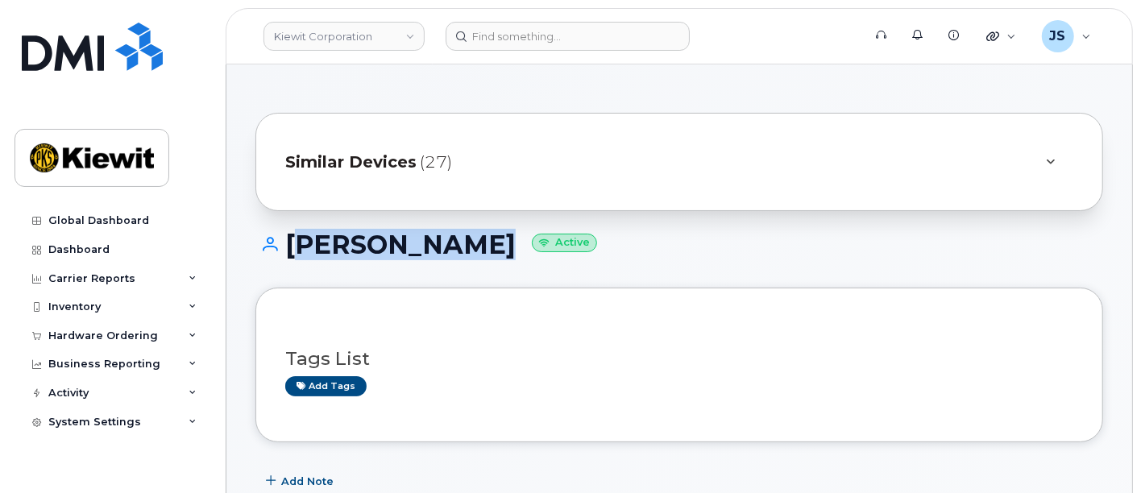
drag, startPoint x: 507, startPoint y: 252, endPoint x: 283, endPoint y: 248, distance: 224.1
click at [283, 248] on h1 "[PERSON_NAME] Active" at bounding box center [680, 245] width 848 height 28
copy h1 "[PERSON_NAME]"
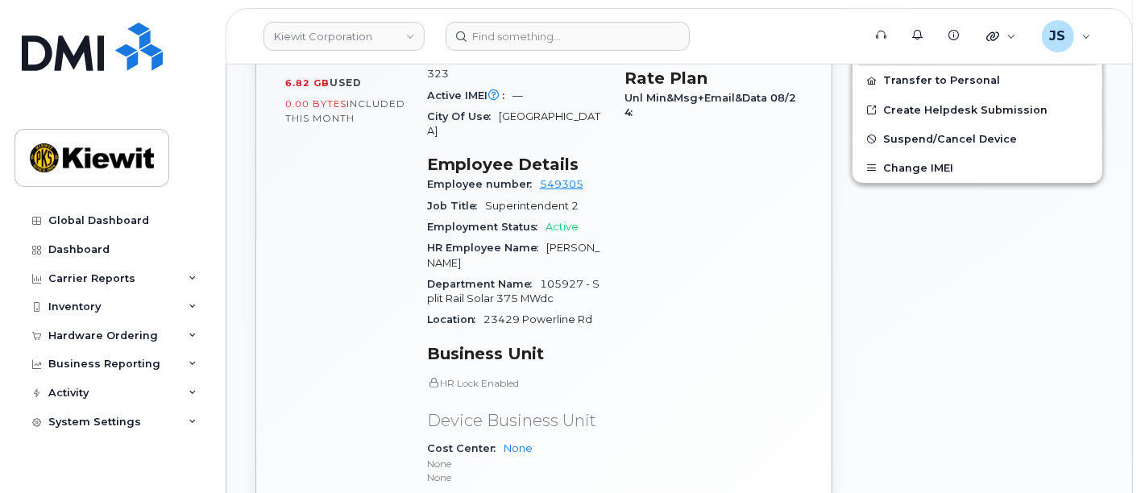
scroll to position [447, 0]
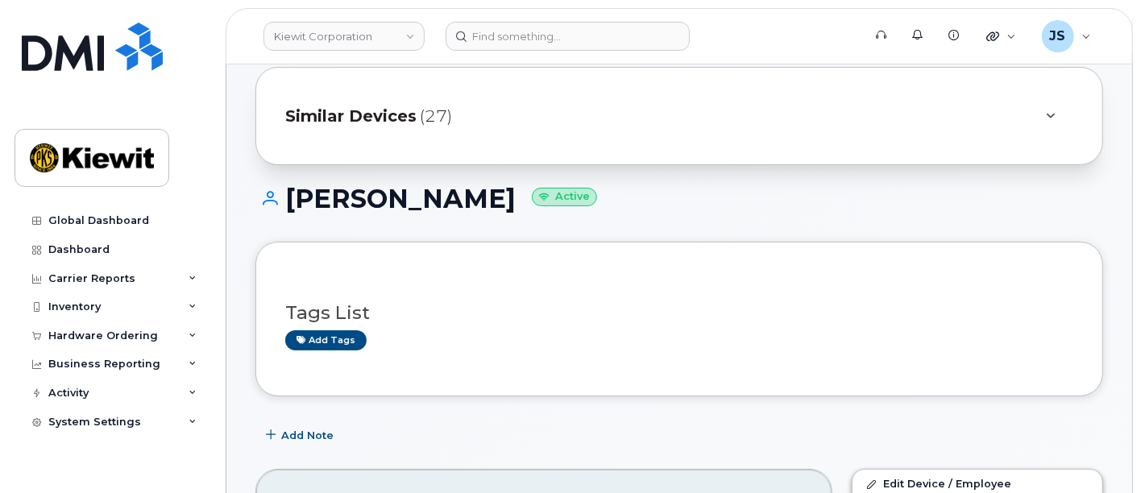
scroll to position [226, 0]
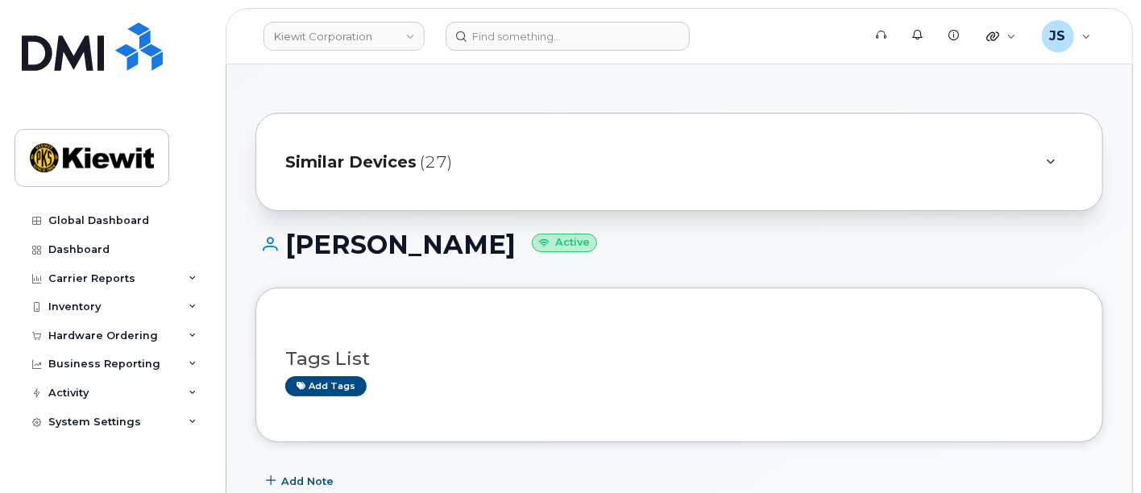
scroll to position [89, 0]
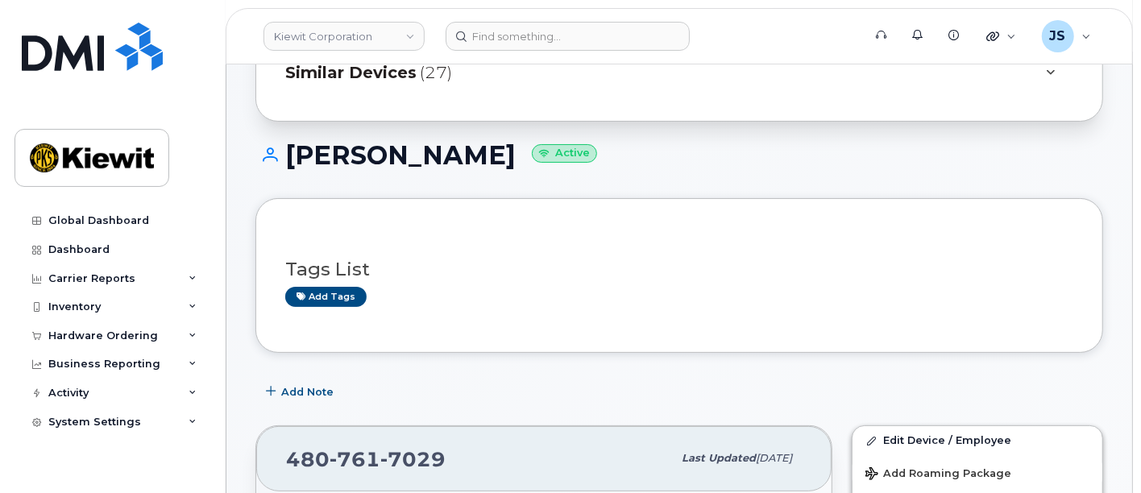
drag, startPoint x: 589, startPoint y: 163, endPoint x: 285, endPoint y: 157, distance: 304.7
click at [285, 157] on h1 "KHALED ABUAJAMIEH Active" at bounding box center [680, 155] width 848 height 28
copy h1 "KHALED ABUAJAMIEH"
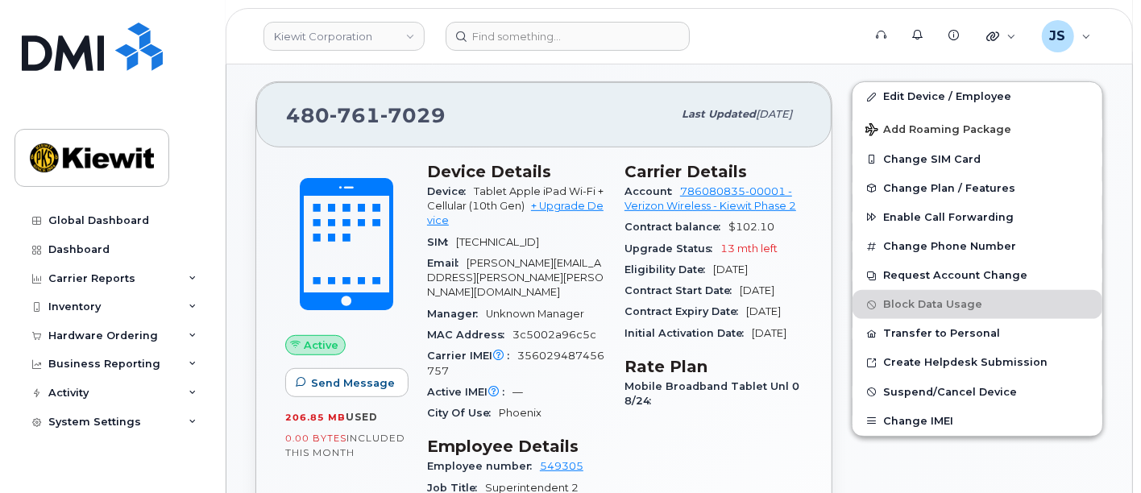
scroll to position [447, 0]
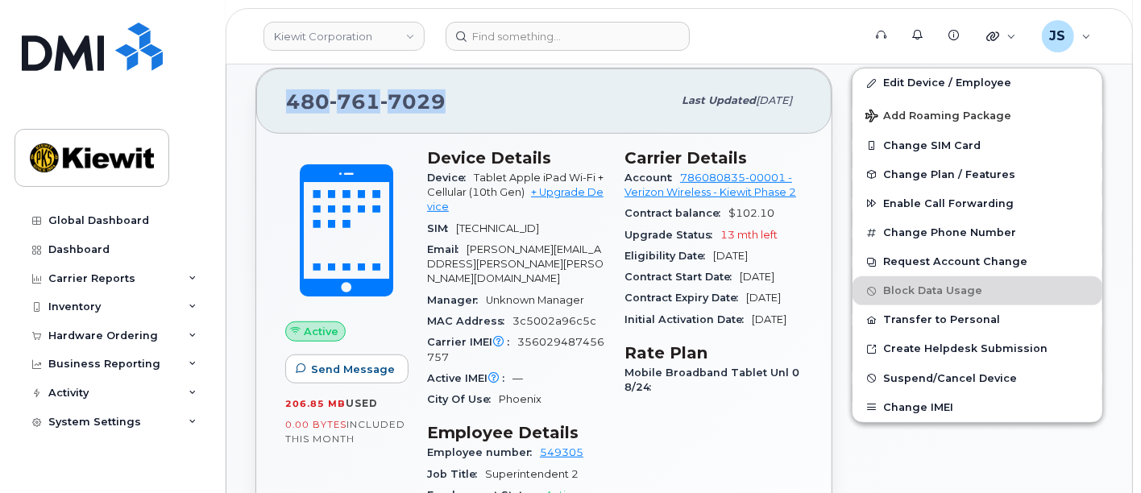
drag, startPoint x: 453, startPoint y: 103, endPoint x: 275, endPoint y: 95, distance: 178.3
click at [275, 95] on div "480 761 7029 Last updated Sep 06, 2025" at bounding box center [543, 101] width 575 height 64
copy span "480 761 7029"
drag, startPoint x: 566, startPoint y: 175, endPoint x: 472, endPoint y: 178, distance: 94.4
click at [472, 178] on div "Device Tablet Apple iPad Wi-Fi + Cellular (10th Gen) + Upgrade Device" at bounding box center [516, 193] width 178 height 51
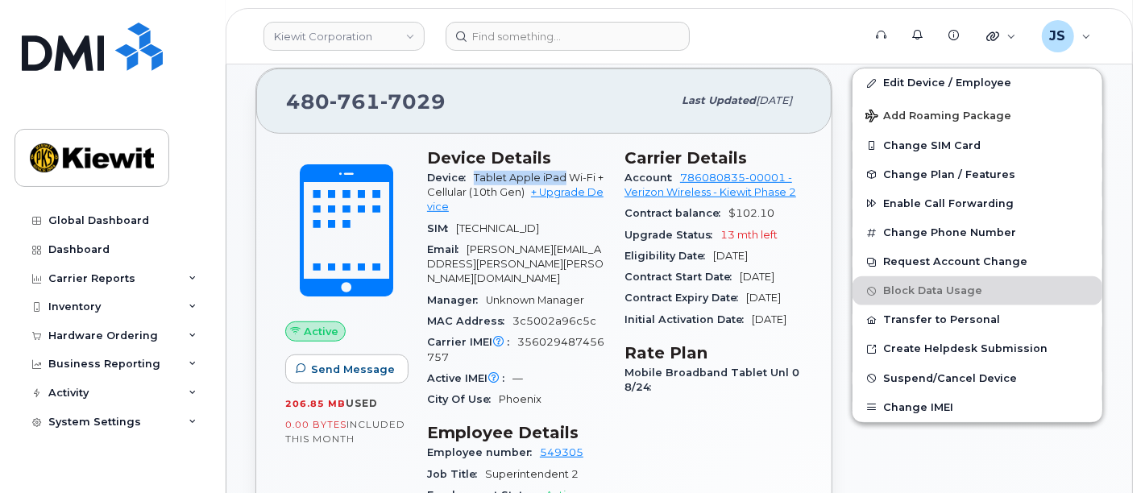
copy span "Tablet Apple iPad"
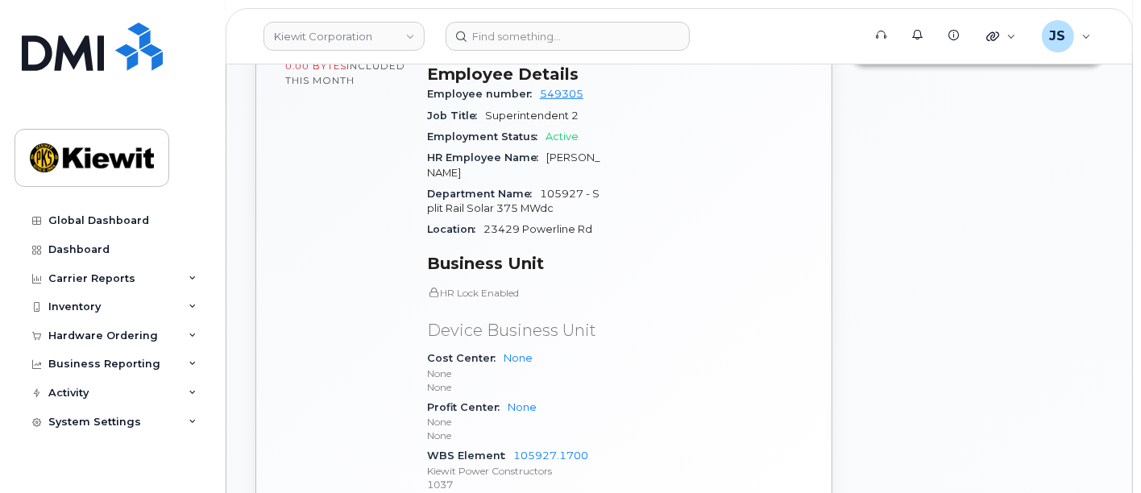
scroll to position [626, 0]
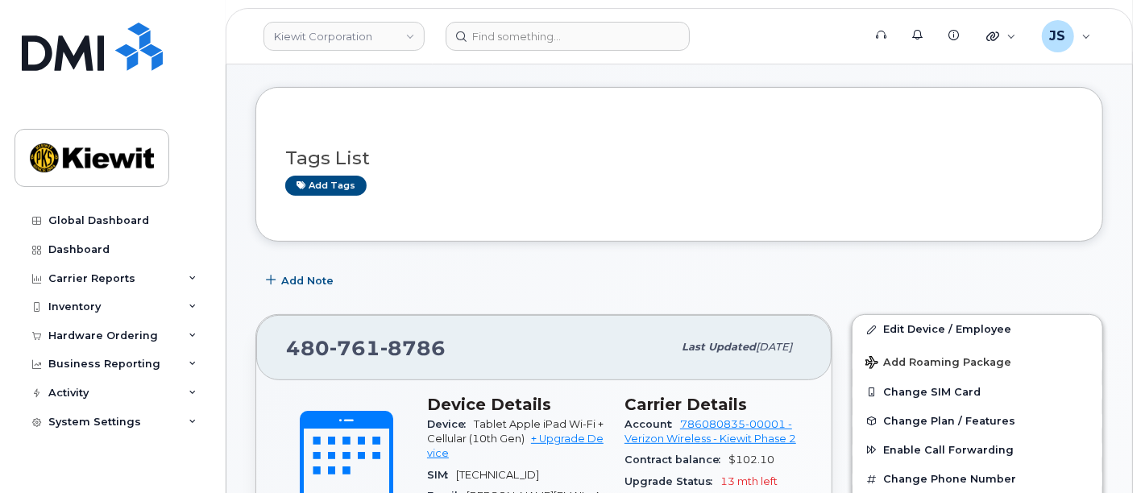
scroll to position [136, 0]
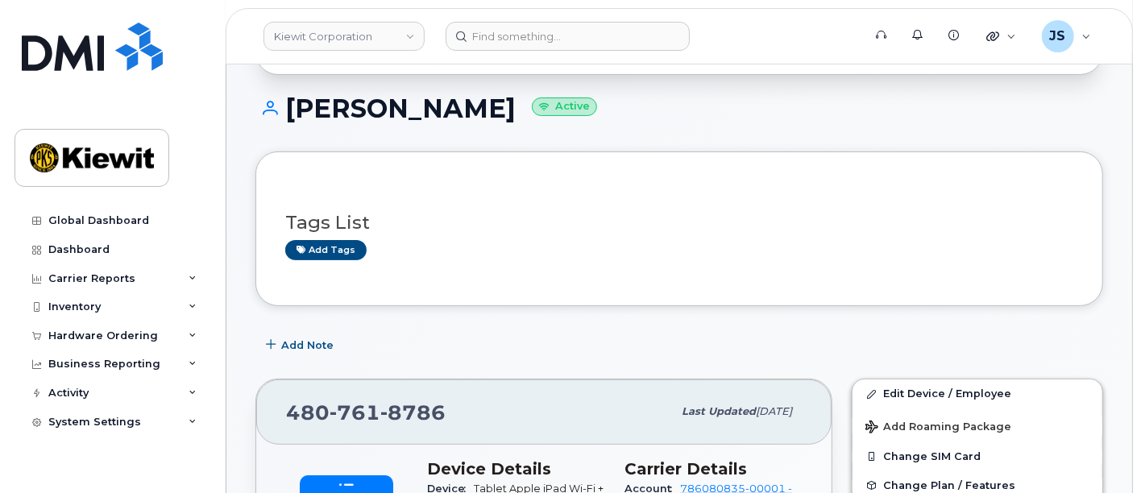
drag, startPoint x: 513, startPoint y: 110, endPoint x: 297, endPoint y: 98, distance: 217.2
click at [297, 98] on h1 "[PERSON_NAME] Active" at bounding box center [680, 108] width 848 height 28
copy h1 "[PERSON_NAME]"
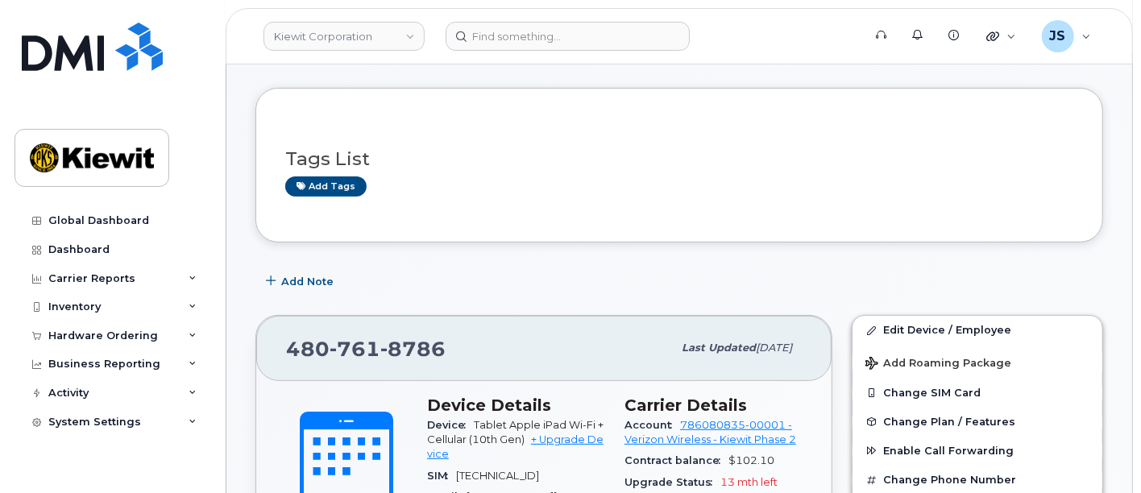
scroll to position [226, 0]
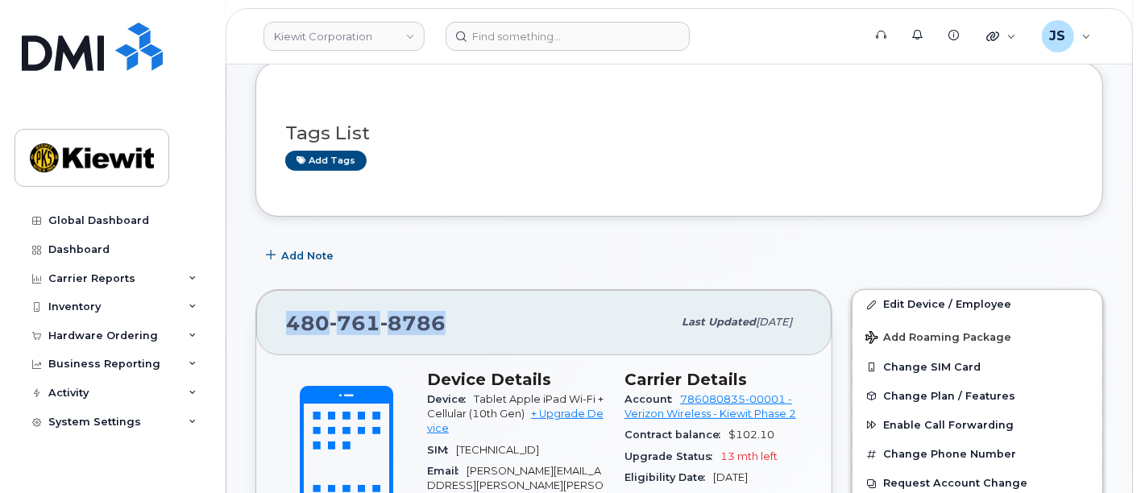
drag, startPoint x: 458, startPoint y: 317, endPoint x: 271, endPoint y: 330, distance: 187.4
copy span "[PHONE_NUMBER]"
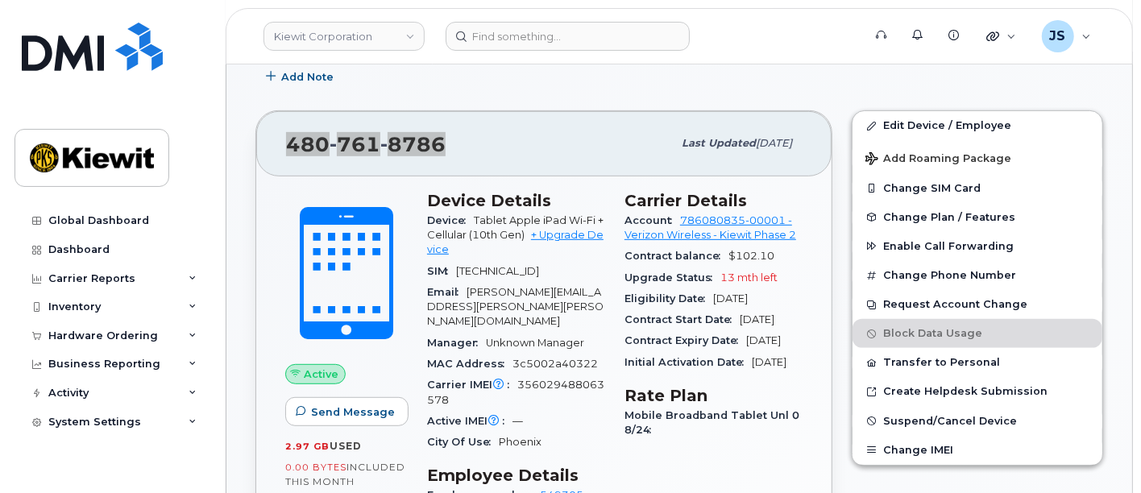
scroll to position [405, 0]
drag, startPoint x: 566, startPoint y: 214, endPoint x: 460, endPoint y: 208, distance: 105.8
click at [460, 210] on div "Device Tablet Apple iPad Wi-Fi + Cellular (10th Gen) + Upgrade Device" at bounding box center [516, 235] width 178 height 51
drag, startPoint x: 520, startPoint y: 215, endPoint x: 558, endPoint y: 219, distance: 38.1
click at [520, 215] on span "Tablet Apple iPad Wi-Fi + Cellular (10th Gen)" at bounding box center [515, 227] width 177 height 27
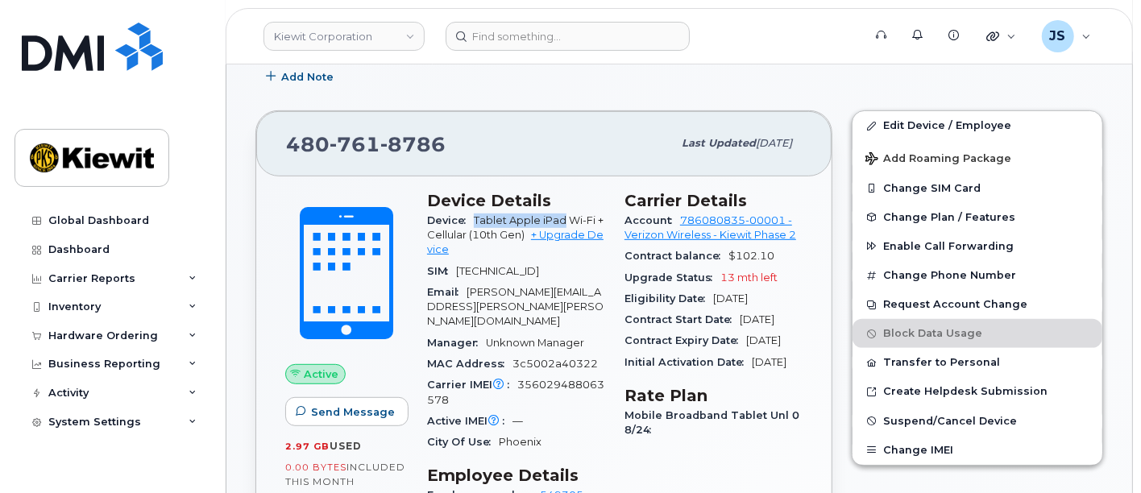
drag, startPoint x: 563, startPoint y: 220, endPoint x: 473, endPoint y: 222, distance: 90.3
click at [473, 222] on div "Device Tablet Apple iPad Wi-Fi + Cellular (10th Gen) + Upgrade Device" at bounding box center [516, 235] width 178 height 51
copy span "Tablet Apple iPad"
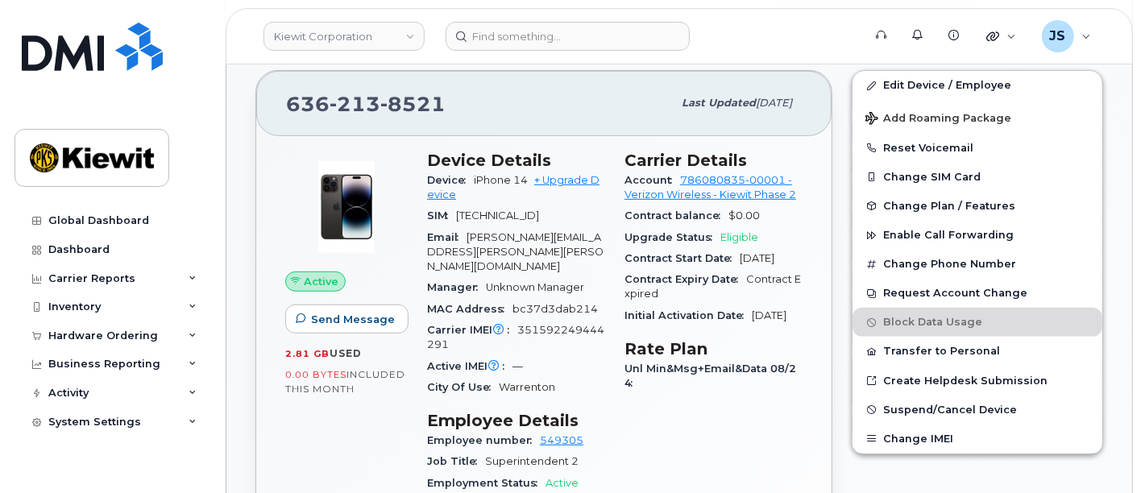
scroll to position [358, 0]
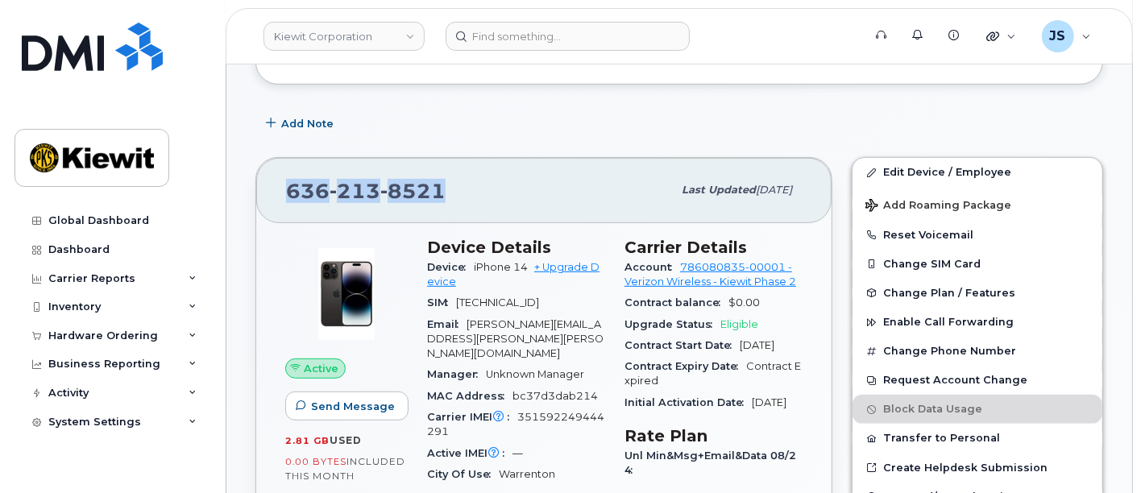
drag, startPoint x: 458, startPoint y: 188, endPoint x: 286, endPoint y: 198, distance: 172.0
click at [286, 198] on div "636 213 8521" at bounding box center [479, 190] width 386 height 34
copy span "636 213 8521"
drag, startPoint x: 529, startPoint y: 266, endPoint x: 467, endPoint y: 263, distance: 61.3
click at [467, 263] on div "Device iPhone 14 + Upgrade Device" at bounding box center [516, 275] width 178 height 36
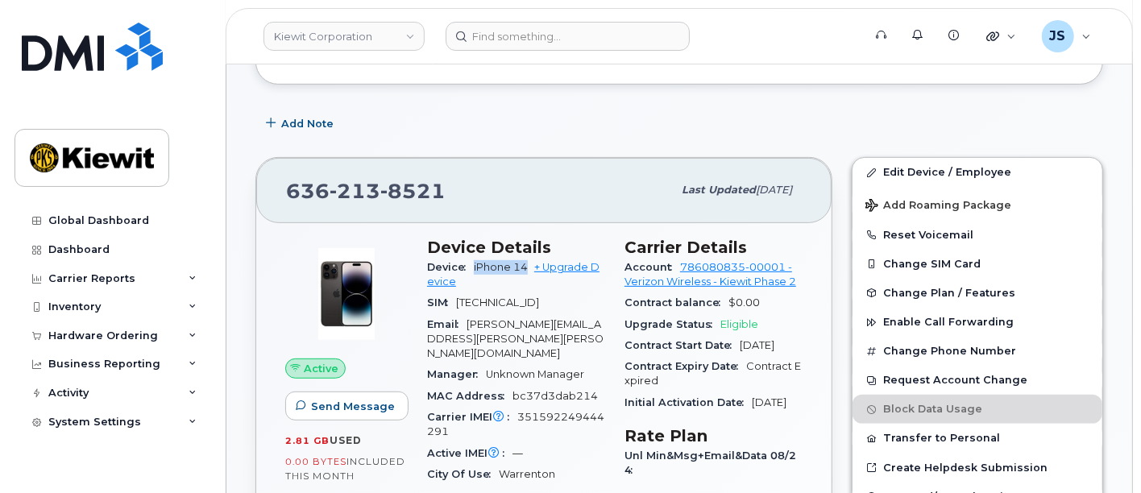
copy span "iPhone 14"
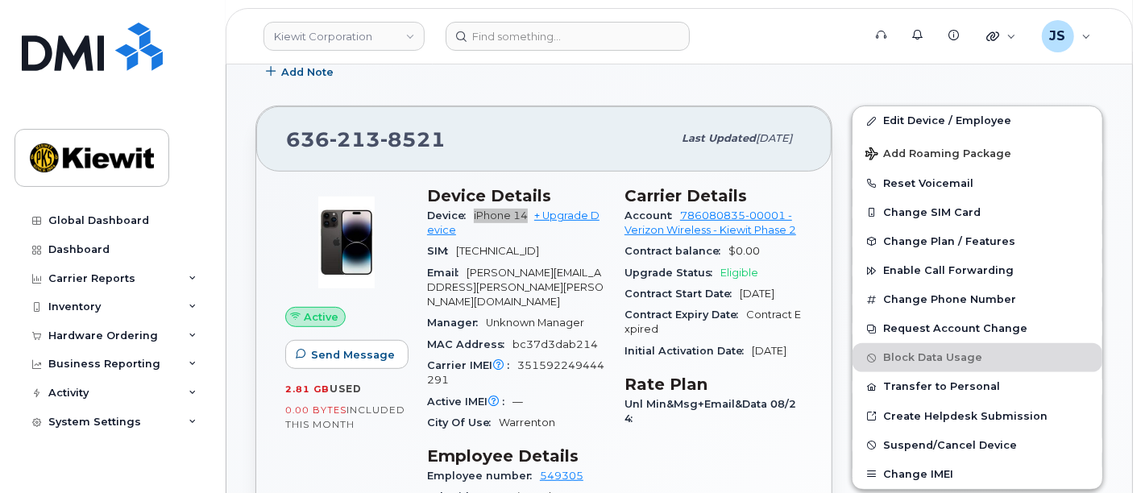
scroll to position [447, 0]
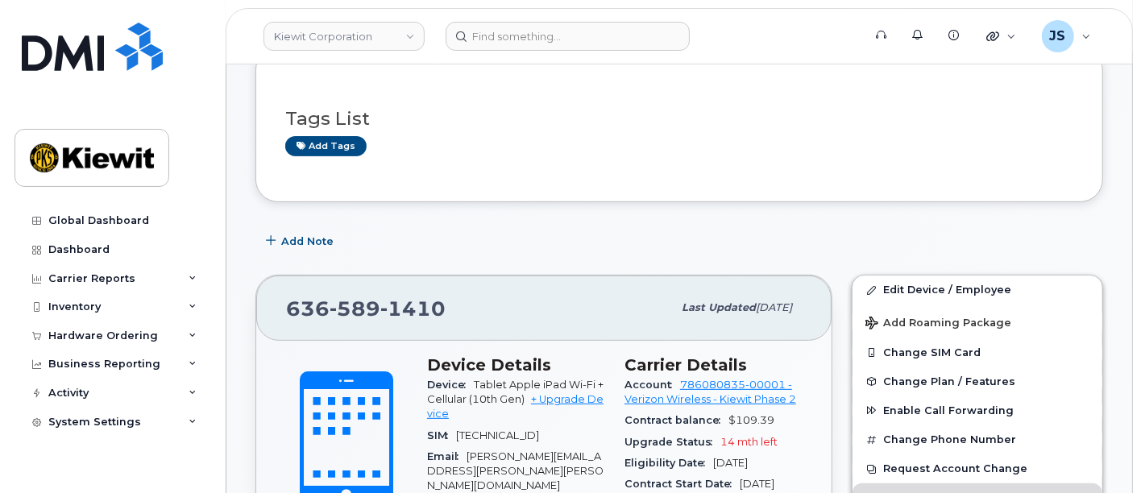
scroll to position [268, 0]
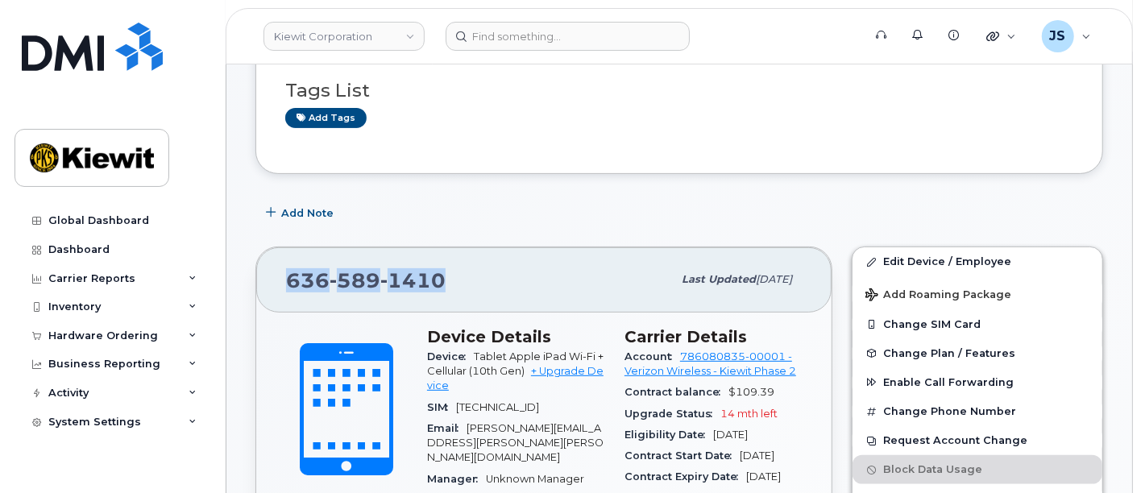
drag, startPoint x: 469, startPoint y: 280, endPoint x: 274, endPoint y: 280, distance: 195.1
click at [274, 280] on div "636 589 1410 Last updated Sep 06, 2025" at bounding box center [543, 279] width 575 height 64
copy span "636 589 1410"
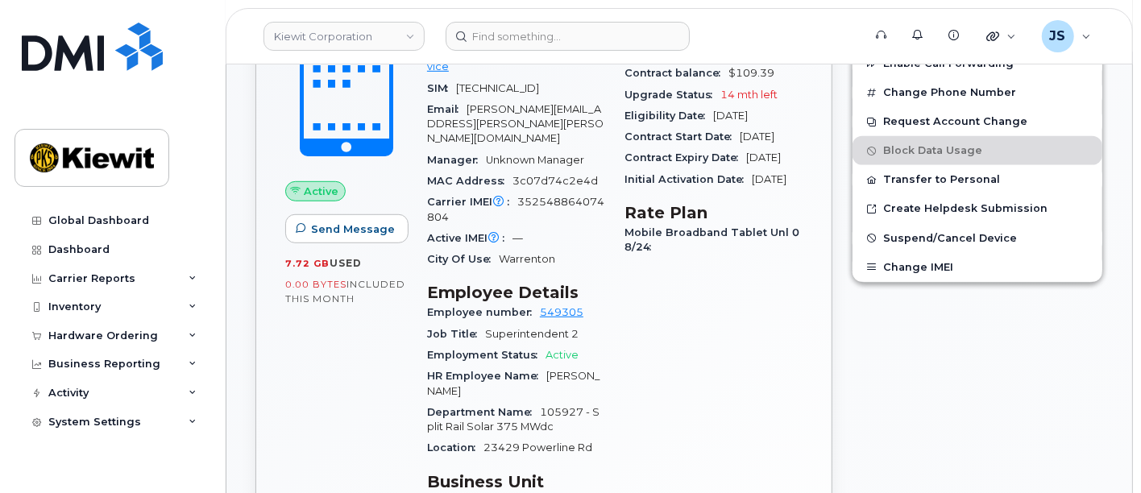
scroll to position [447, 0]
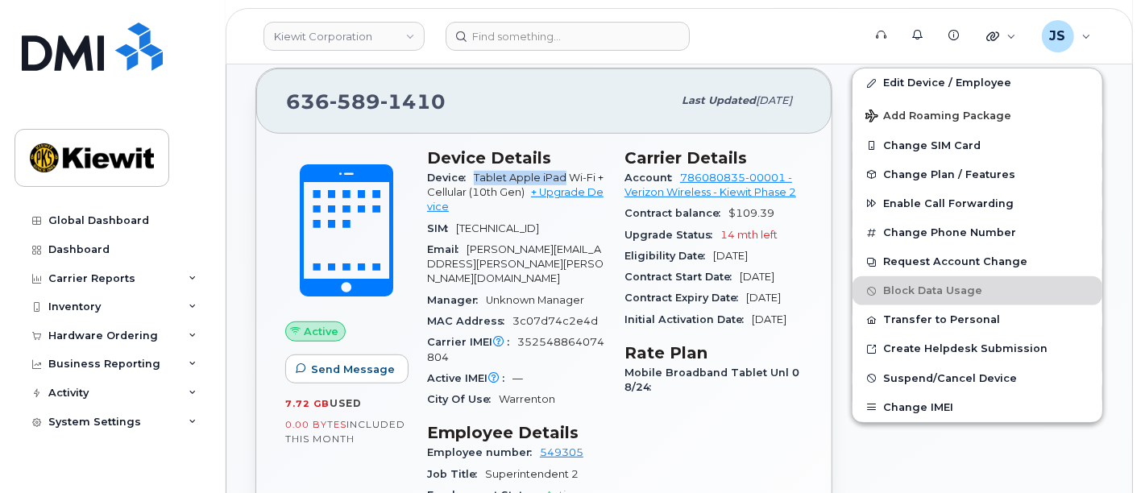
drag, startPoint x: 564, startPoint y: 173, endPoint x: 474, endPoint y: 176, distance: 90.3
click at [474, 176] on div "Device Tablet Apple iPad Wi-Fi + Cellular (10th Gen) + Upgrade Device" at bounding box center [516, 193] width 178 height 51
copy span "Tablet Apple iPad"
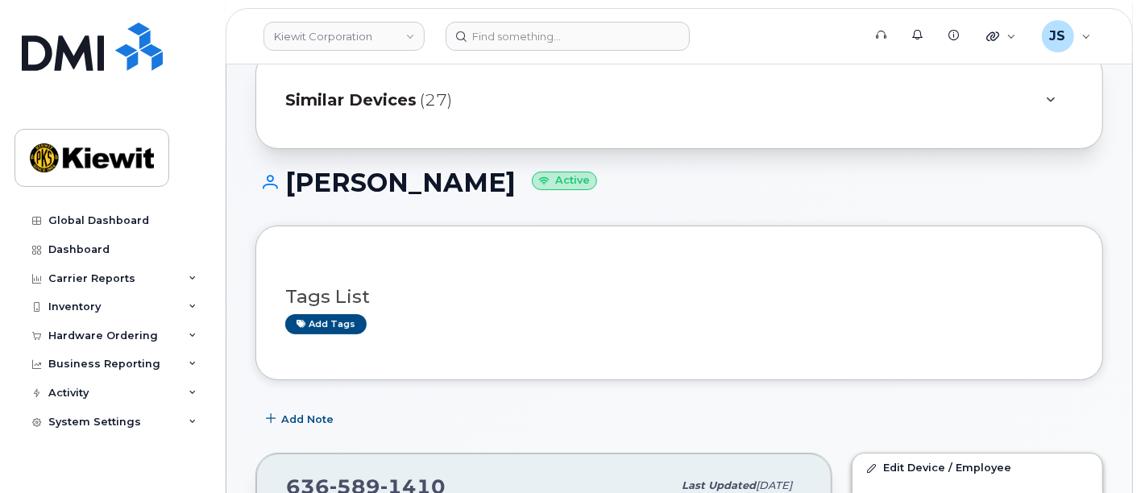
scroll to position [0, 0]
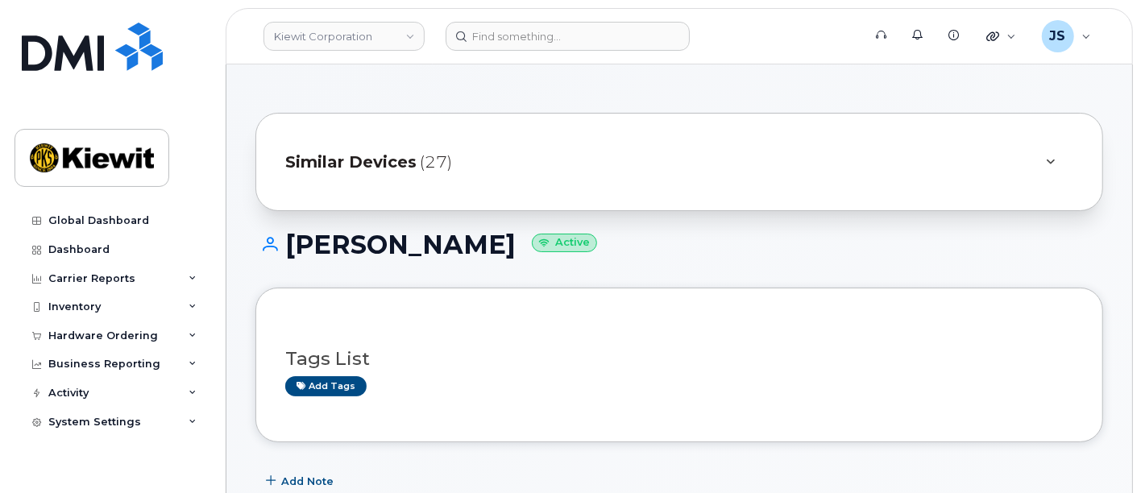
drag, startPoint x: 514, startPoint y: 251, endPoint x: 285, endPoint y: 238, distance: 229.3
click at [285, 238] on h1 "LUCAS PANNING Active" at bounding box center [680, 245] width 848 height 28
copy h1 "LUCAS PANNING"
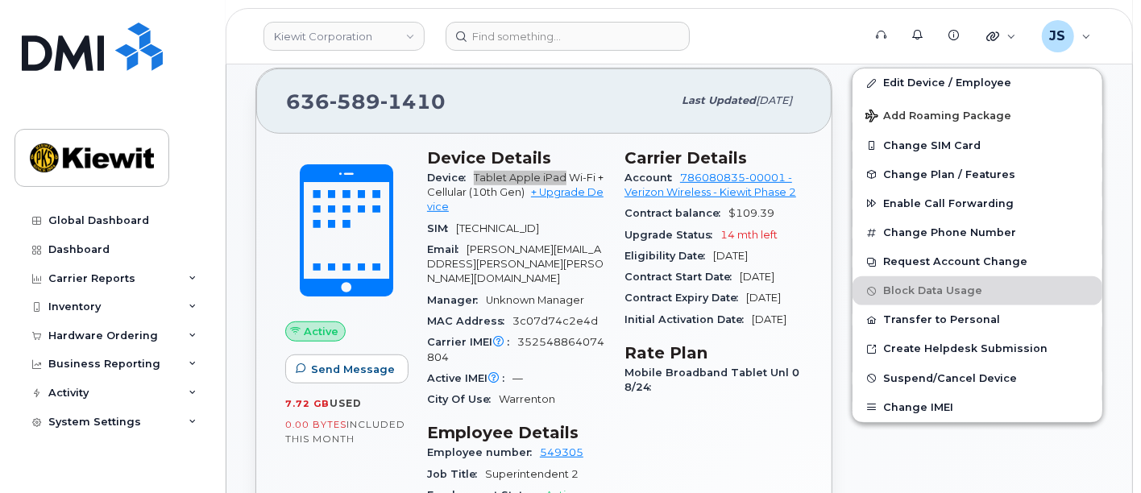
scroll to position [716, 0]
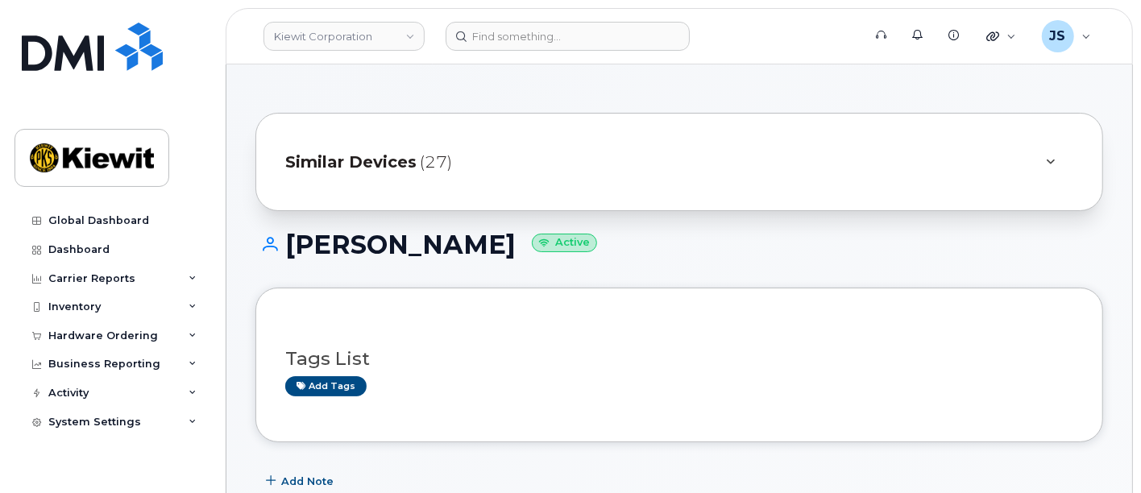
drag, startPoint x: 645, startPoint y: 242, endPoint x: 285, endPoint y: 232, distance: 360.4
click at [285, 232] on h1 "JOHANNA WOLLENHAUPT Active" at bounding box center [680, 245] width 848 height 28
copy h1 "JOHANNA WOLLENHAUPT"
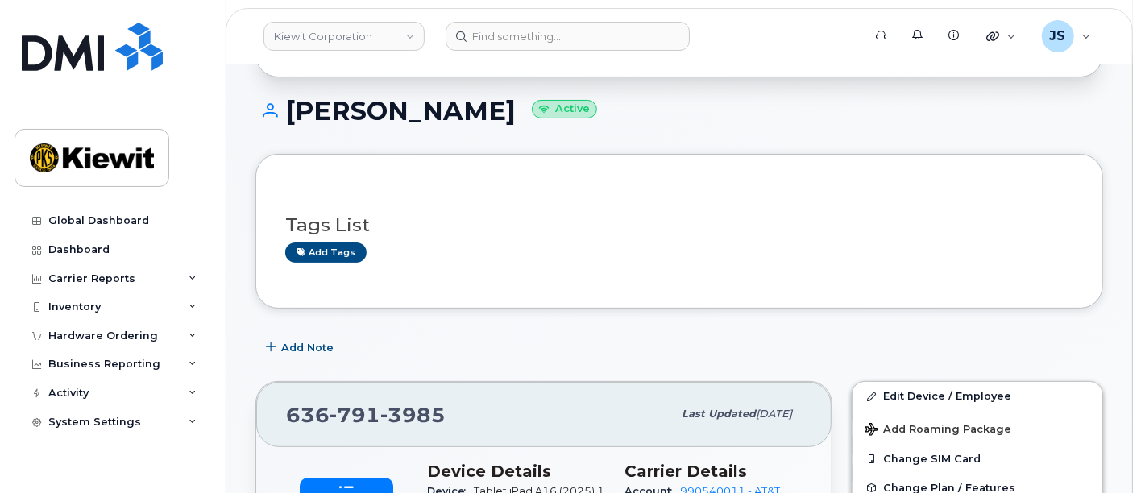
scroll to position [268, 0]
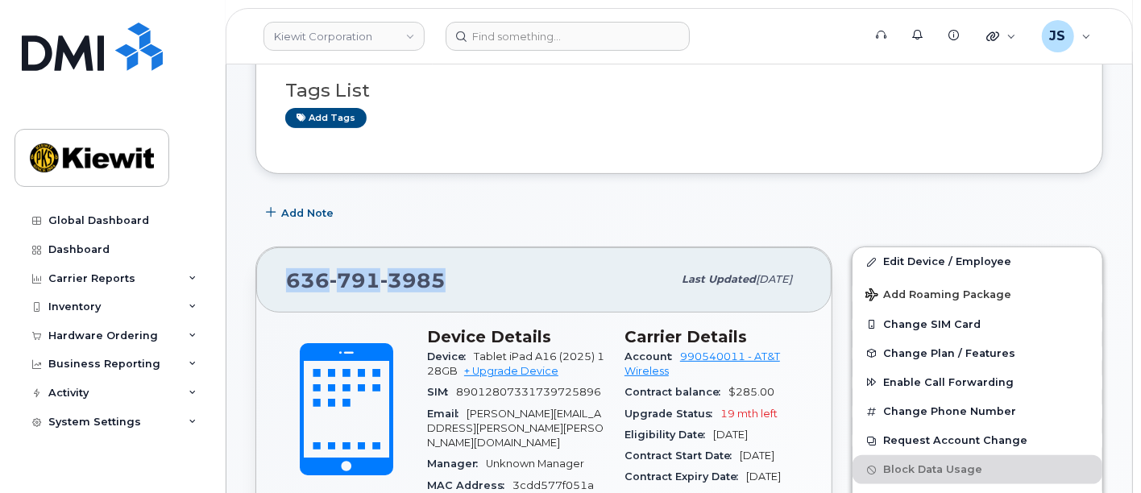
drag, startPoint x: 440, startPoint y: 284, endPoint x: 263, endPoint y: 289, distance: 177.4
click at [263, 289] on div "636 791 3985 Last updated Sep 04, 2025" at bounding box center [543, 279] width 575 height 64
copy span "636 791 3985"
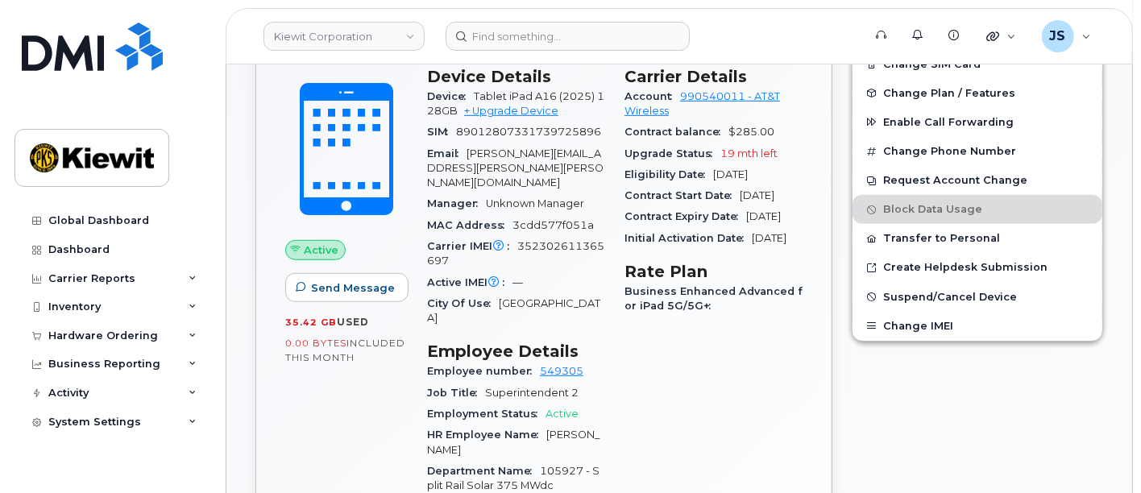
scroll to position [537, 0]
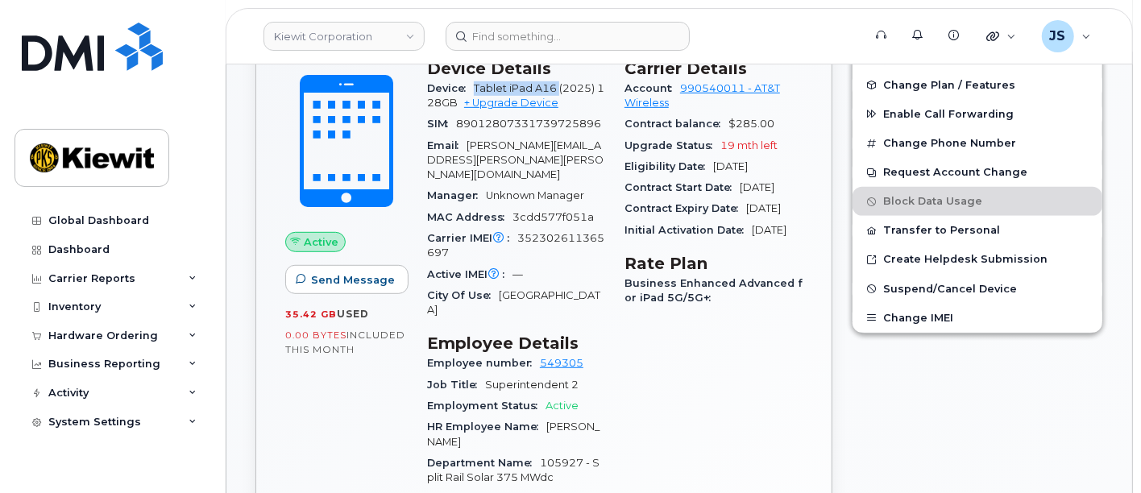
drag, startPoint x: 559, startPoint y: 83, endPoint x: 472, endPoint y: 84, distance: 87.9
click at [472, 84] on div "Device Tablet iPad A16 (2025) 128GB + Upgrade Device" at bounding box center [516, 96] width 178 height 36
copy span "Tablet iPad A16"
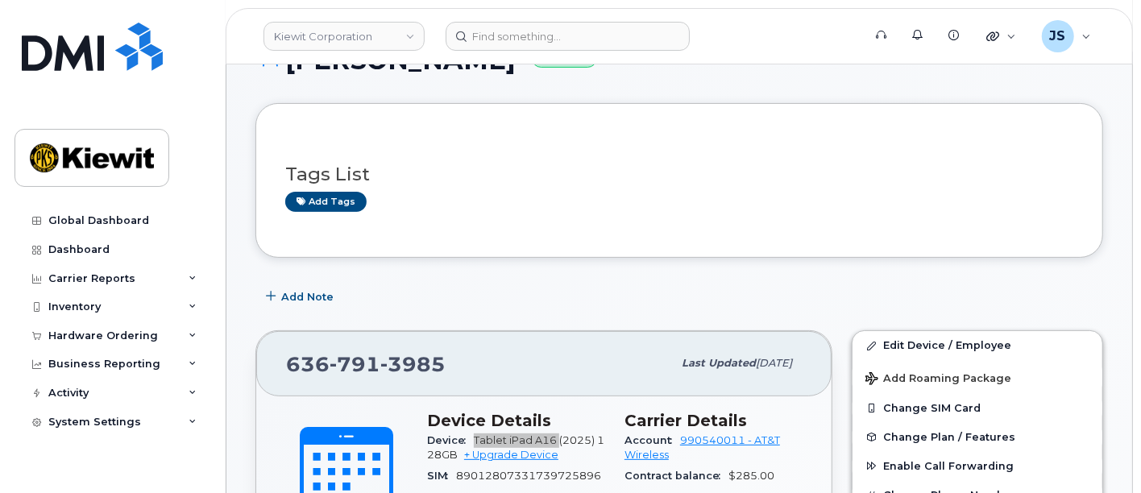
scroll to position [0, 0]
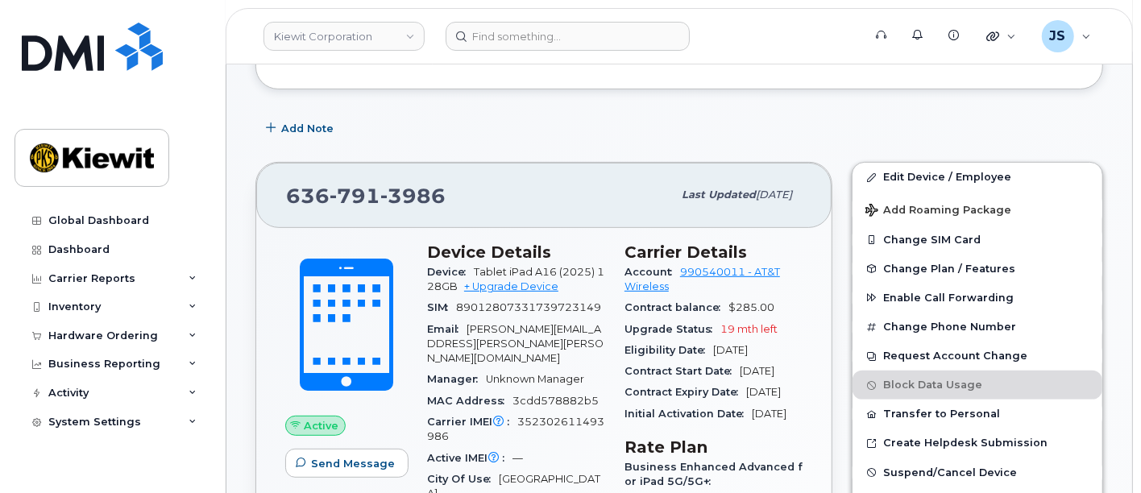
scroll to position [358, 0]
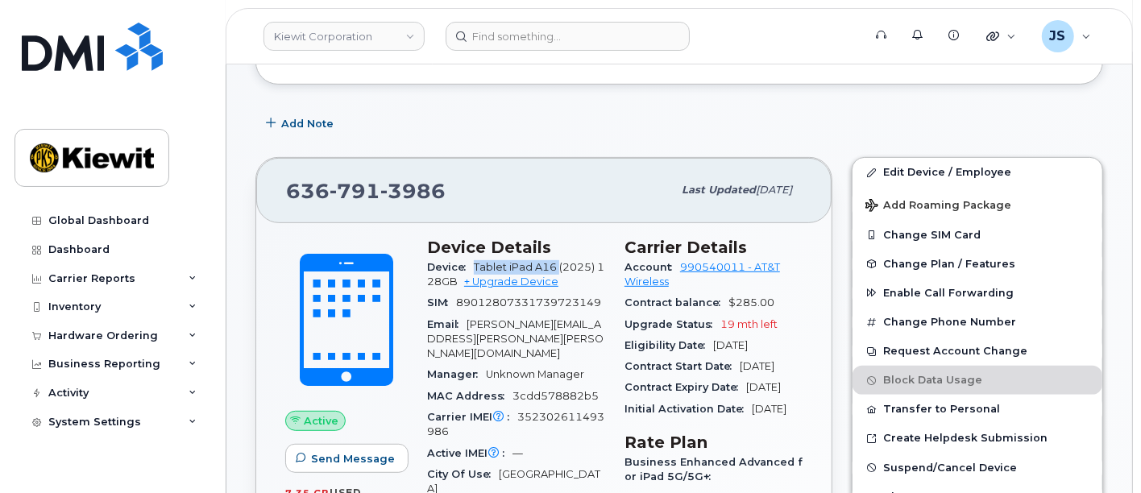
drag, startPoint x: 559, startPoint y: 267, endPoint x: 475, endPoint y: 261, distance: 84.8
click at [475, 261] on span "Tablet iPad A16 (2025) 128GB" at bounding box center [515, 274] width 177 height 27
copy span "Tablet iPad A16"
drag, startPoint x: 473, startPoint y: 191, endPoint x: 292, endPoint y: 189, distance: 181.4
click at [292, 189] on div "[PHONE_NUMBER]" at bounding box center [479, 190] width 386 height 34
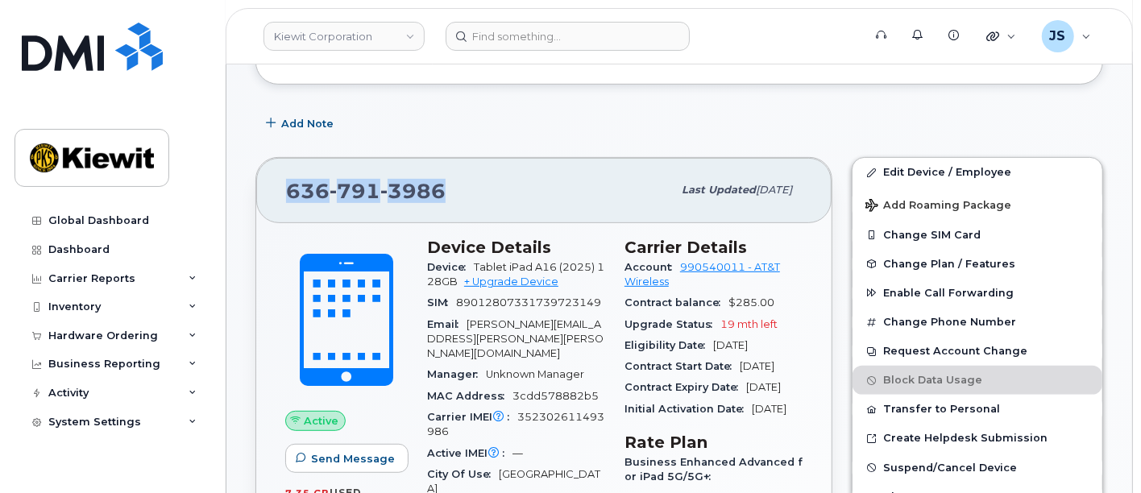
copy span "[PHONE_NUMBER]"
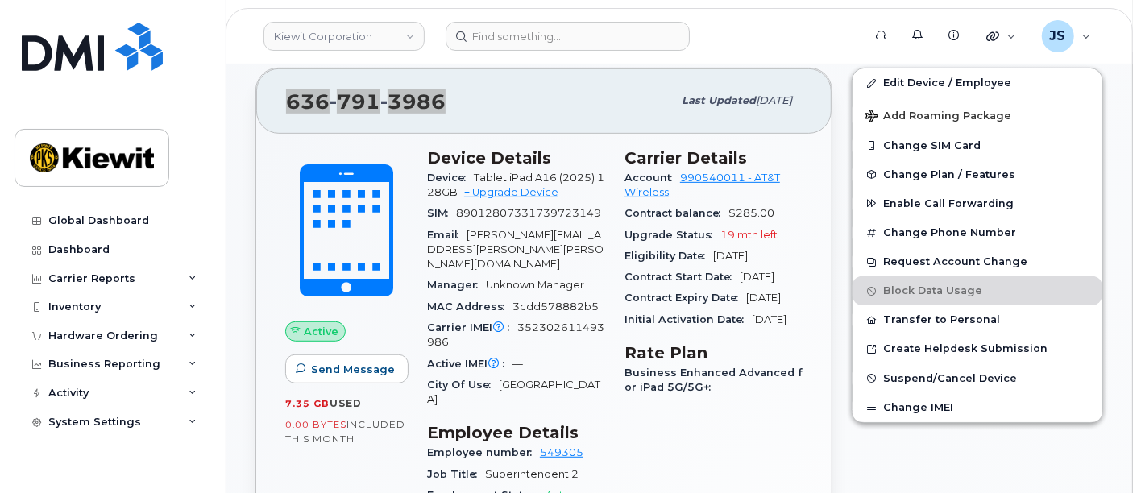
scroll to position [626, 0]
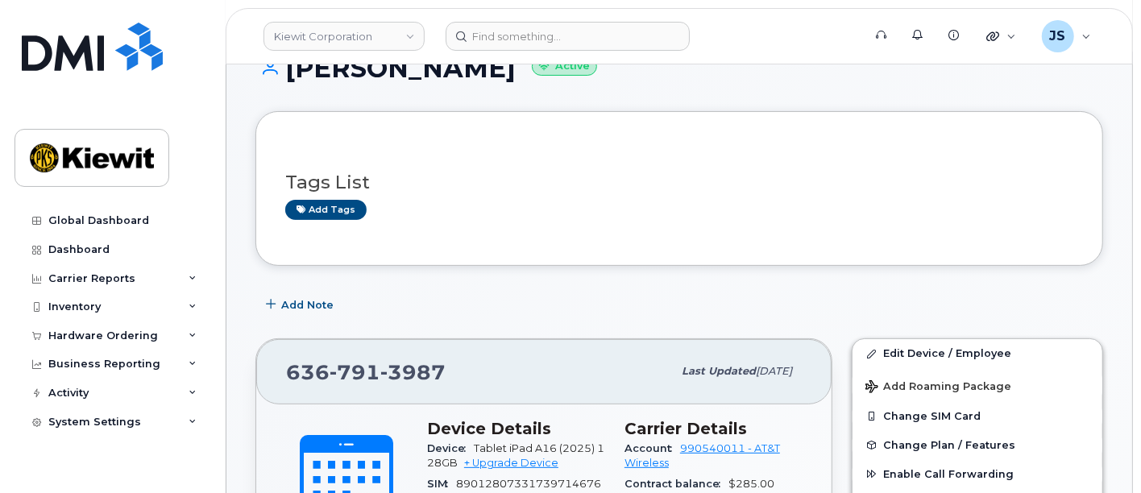
scroll to position [179, 0]
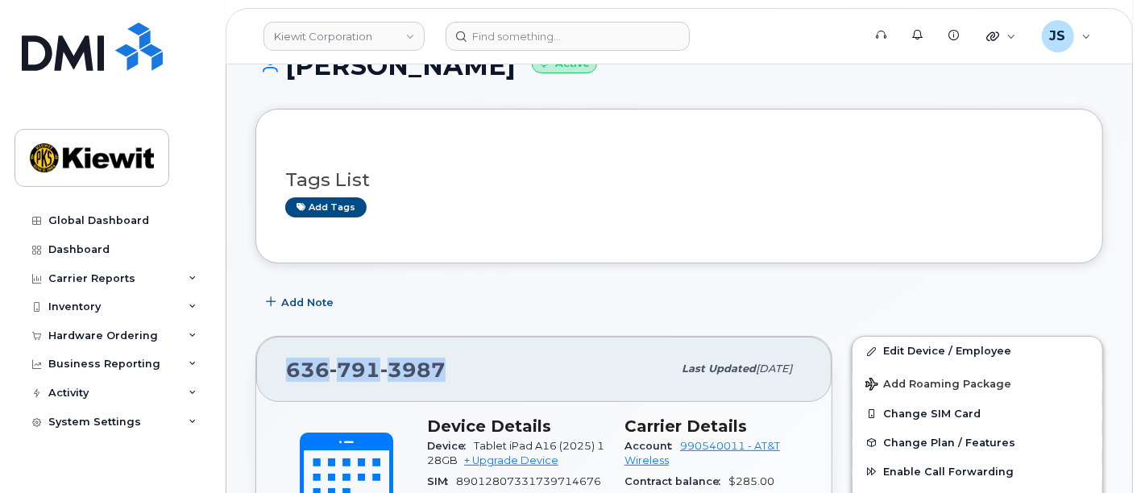
drag, startPoint x: 463, startPoint y: 369, endPoint x: 288, endPoint y: 362, distance: 175.1
click at [288, 362] on div "[PHONE_NUMBER]" at bounding box center [479, 369] width 386 height 34
copy span "[PHONE_NUMBER]"
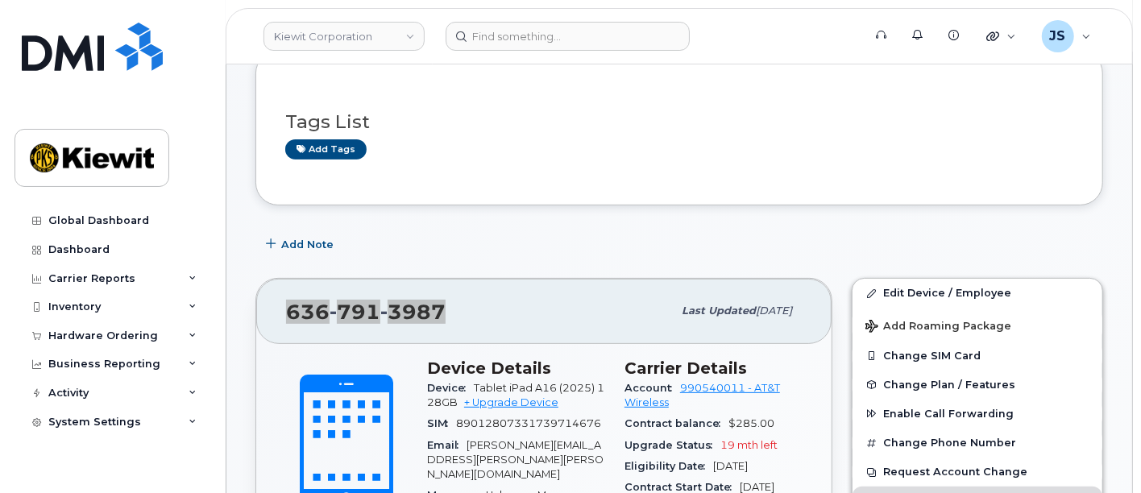
scroll to position [447, 0]
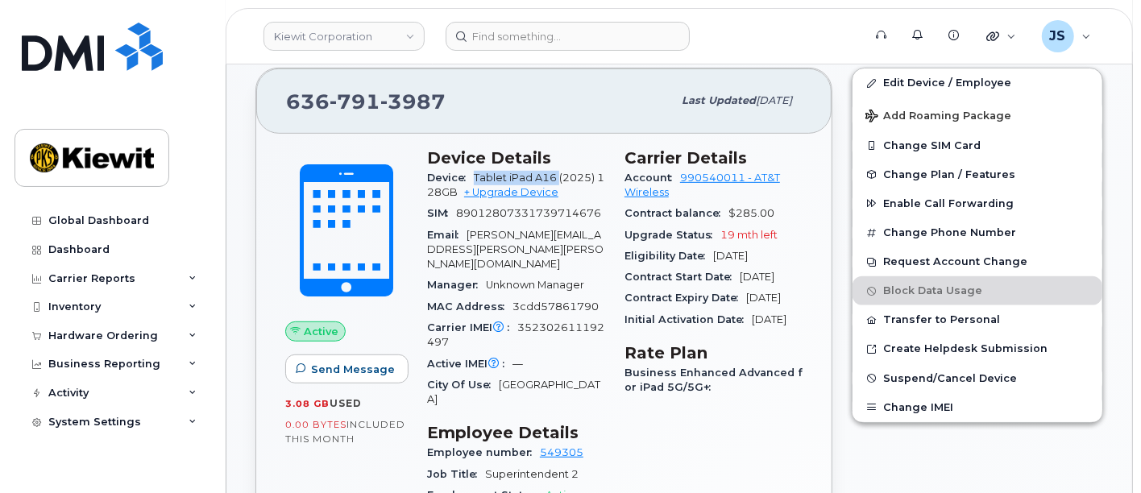
drag, startPoint x: 559, startPoint y: 177, endPoint x: 476, endPoint y: 178, distance: 82.2
click at [476, 178] on span "Tablet iPad A16 (2025) 128GB" at bounding box center [515, 185] width 177 height 27
copy span "Tablet iPad A16"
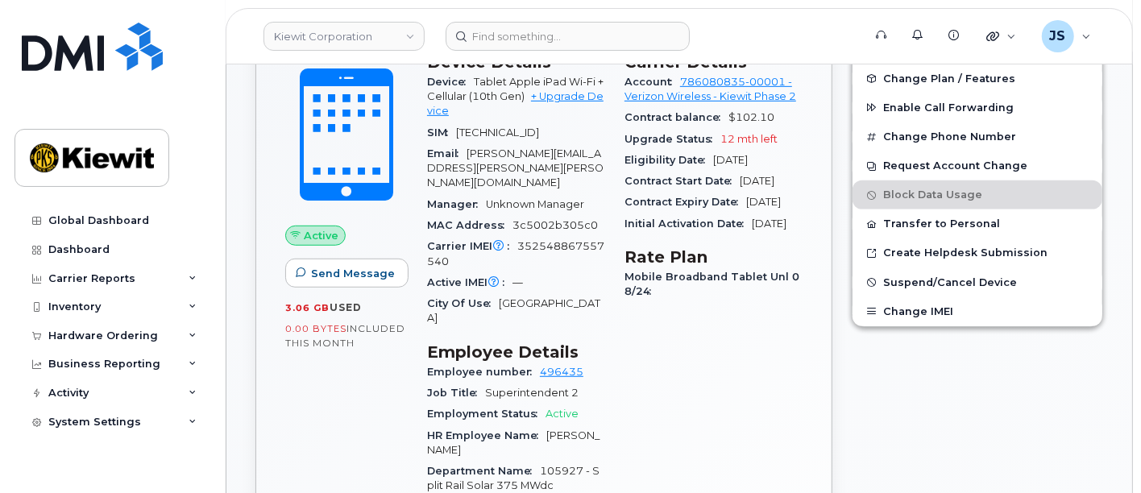
scroll to position [716, 0]
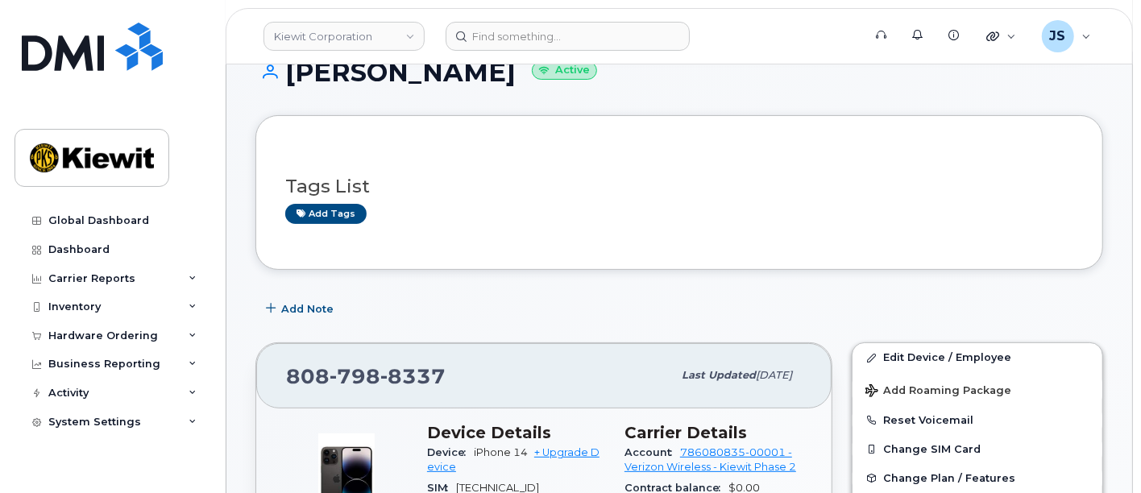
scroll to position [268, 0]
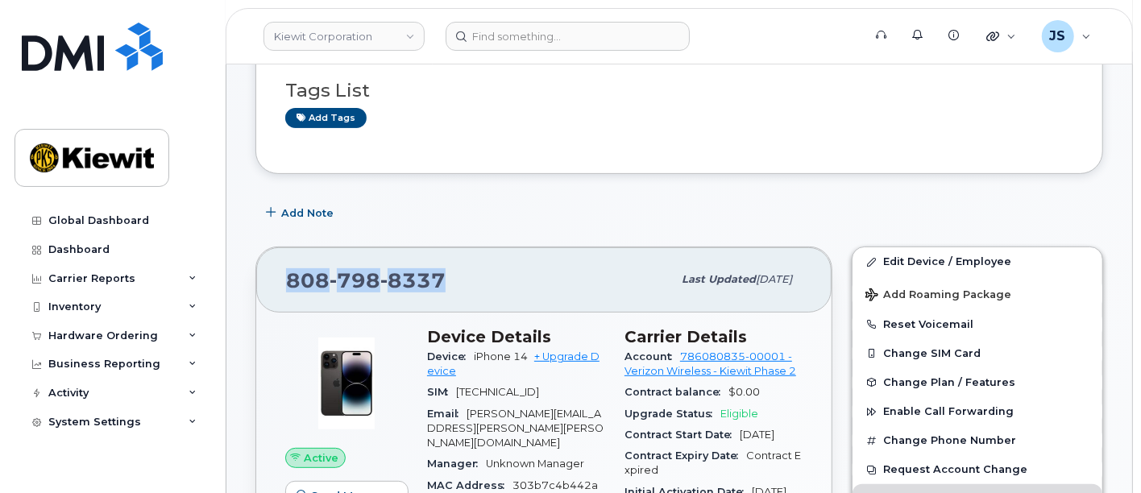
drag, startPoint x: 467, startPoint y: 276, endPoint x: 276, endPoint y: 289, distance: 190.7
click at [276, 289] on div "[PHONE_NUMBER] Last updated [DATE]" at bounding box center [543, 279] width 575 height 64
copy span "[PHONE_NUMBER]"
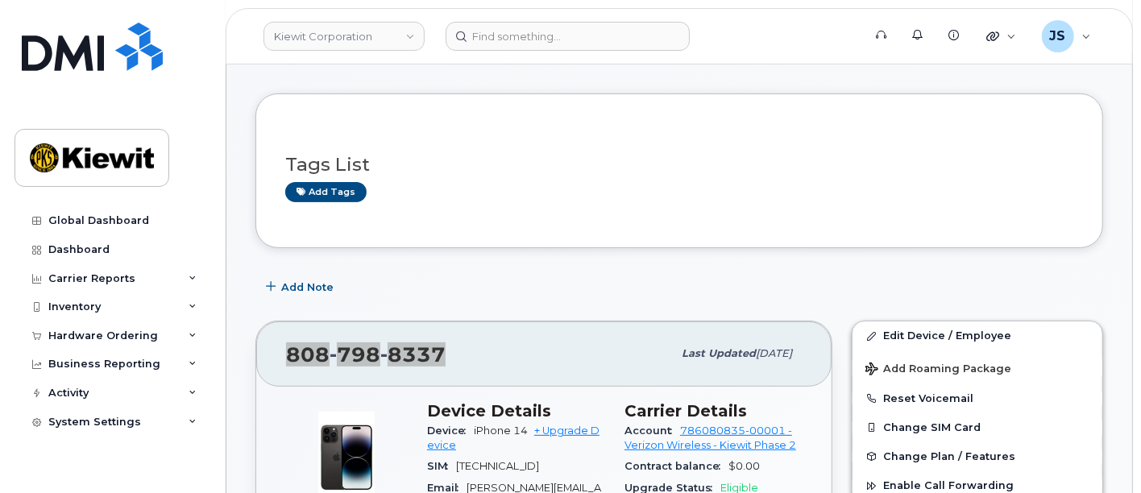
scroll to position [0, 0]
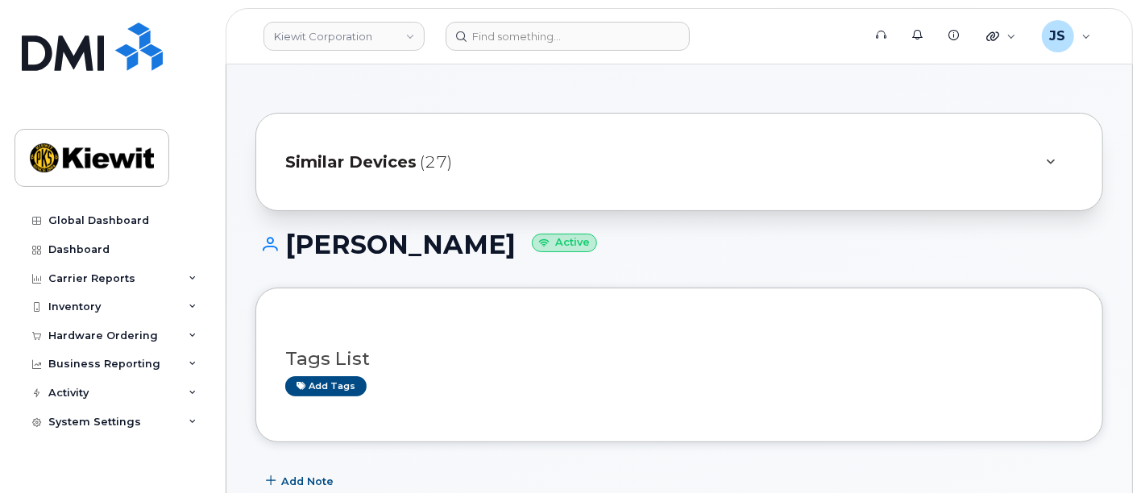
drag, startPoint x: 542, startPoint y: 251, endPoint x: 285, endPoint y: 239, distance: 257.4
click at [285, 239] on h1 "JOSHUA DIETRICH Active" at bounding box center [680, 245] width 848 height 28
copy h1 "JOSHUA DIETRICH"
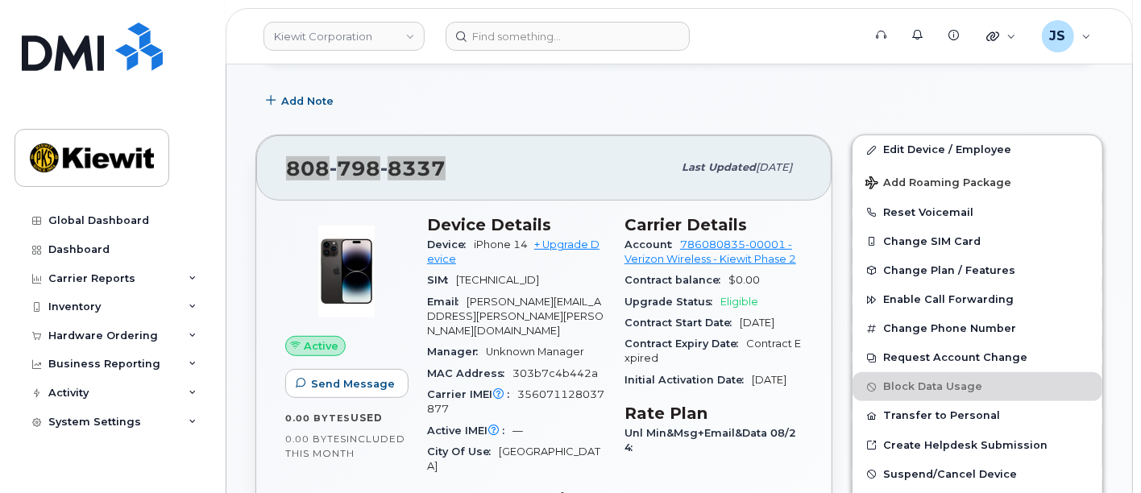
scroll to position [268, 0]
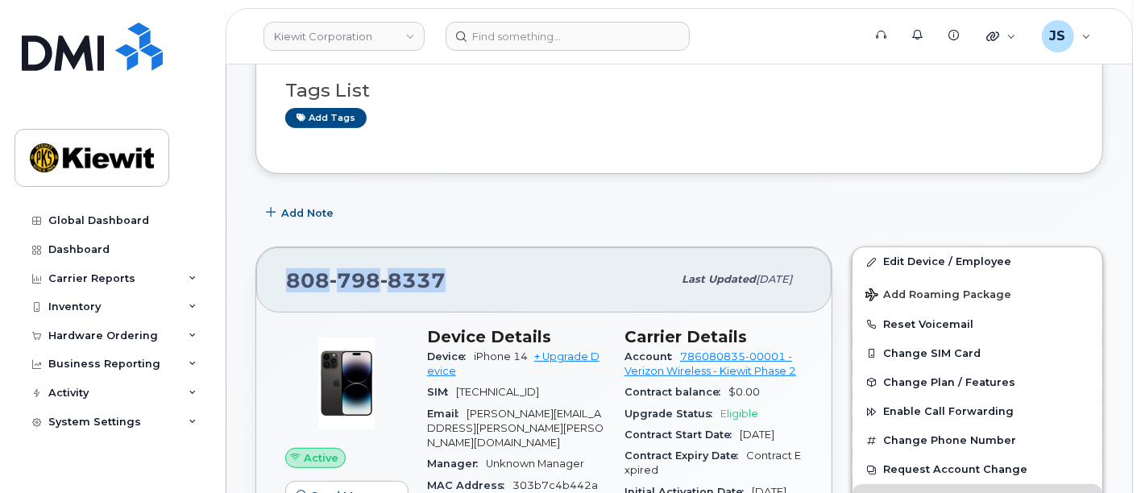
drag, startPoint x: 531, startPoint y: 354, endPoint x: 472, endPoint y: 353, distance: 59.7
click at [472, 353] on div "Device iPhone 14 + Upgrade Device" at bounding box center [516, 365] width 178 height 36
copy span "iPhone 14"
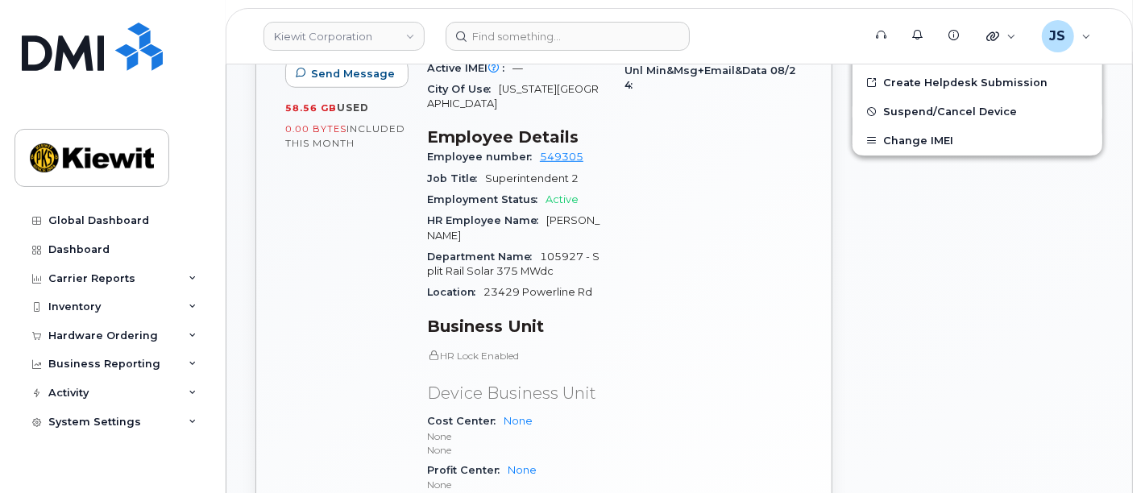
scroll to position [716, 0]
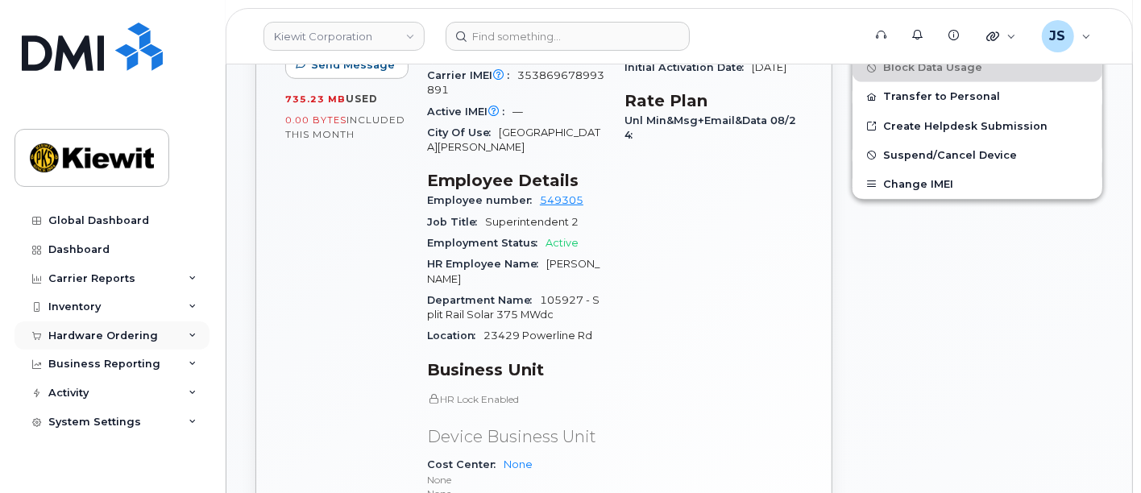
scroll to position [942, 0]
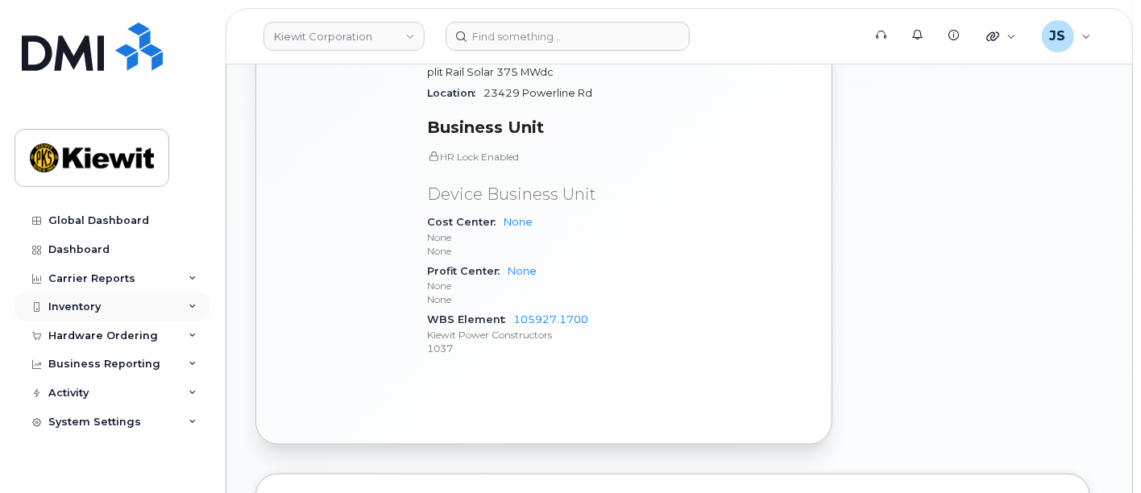
click at [109, 304] on div "Inventory" at bounding box center [112, 307] width 195 height 29
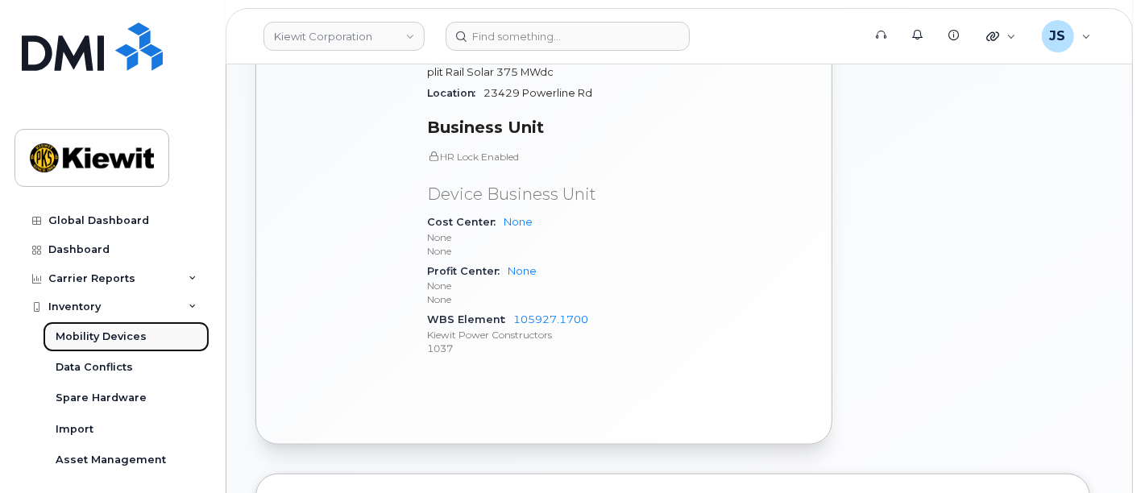
click at [81, 341] on div "Mobility Devices" at bounding box center [101, 337] width 91 height 15
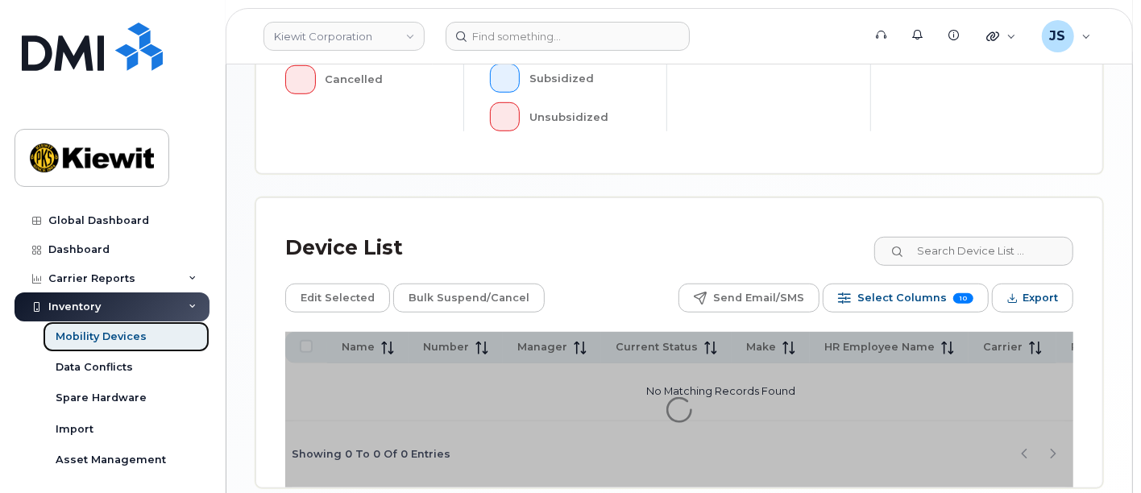
scroll to position [707, 0]
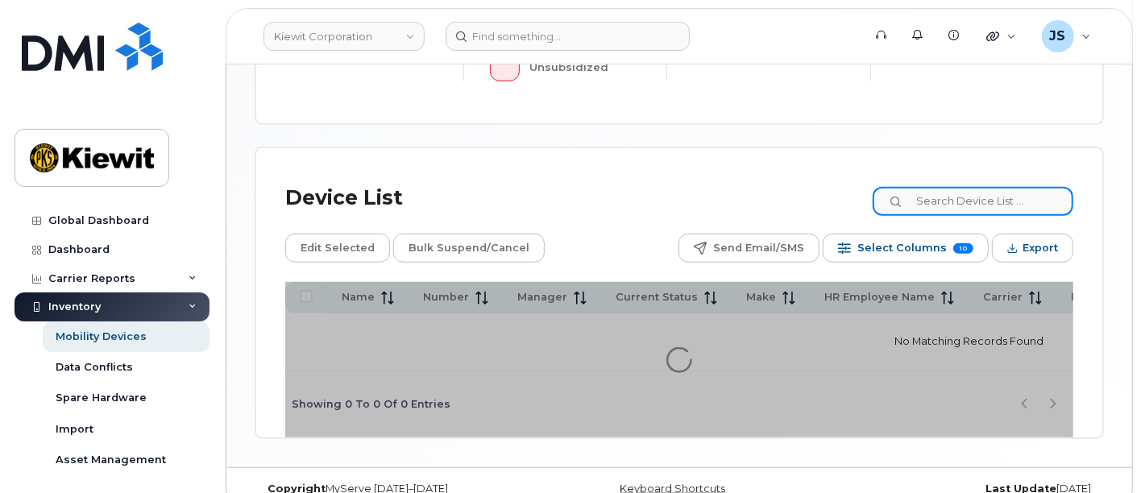
click at [959, 187] on input at bounding box center [973, 201] width 201 height 29
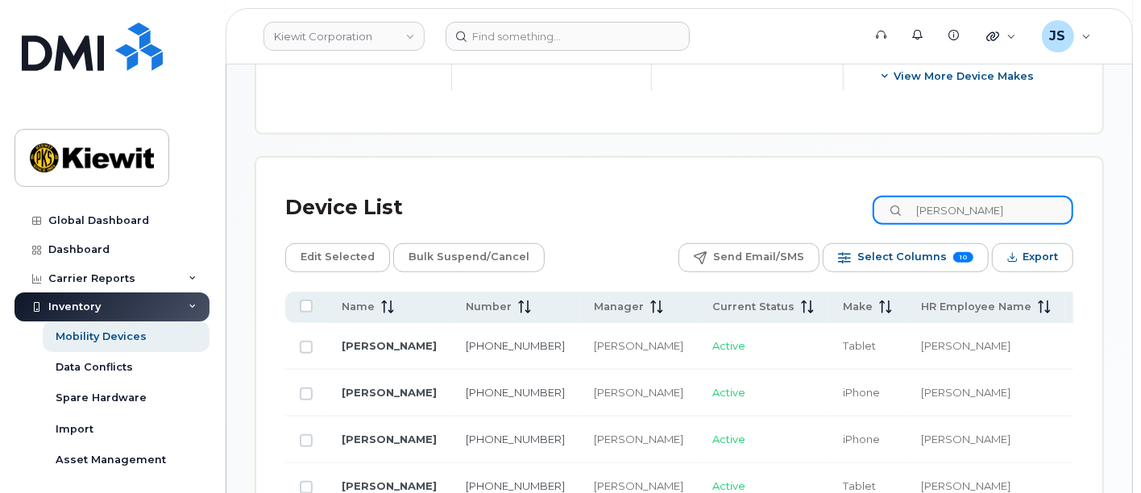
scroll to position [974, 0]
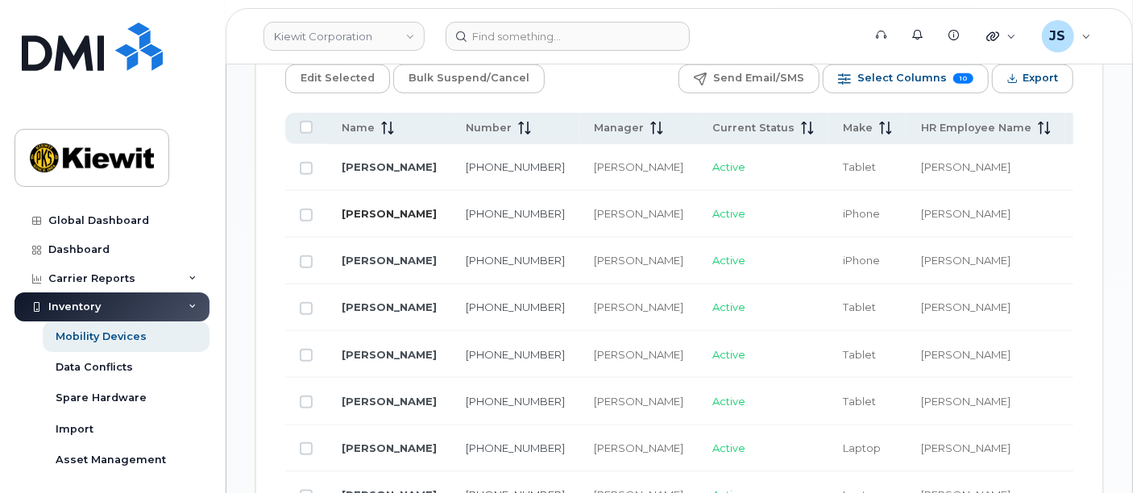
type input "william saum"
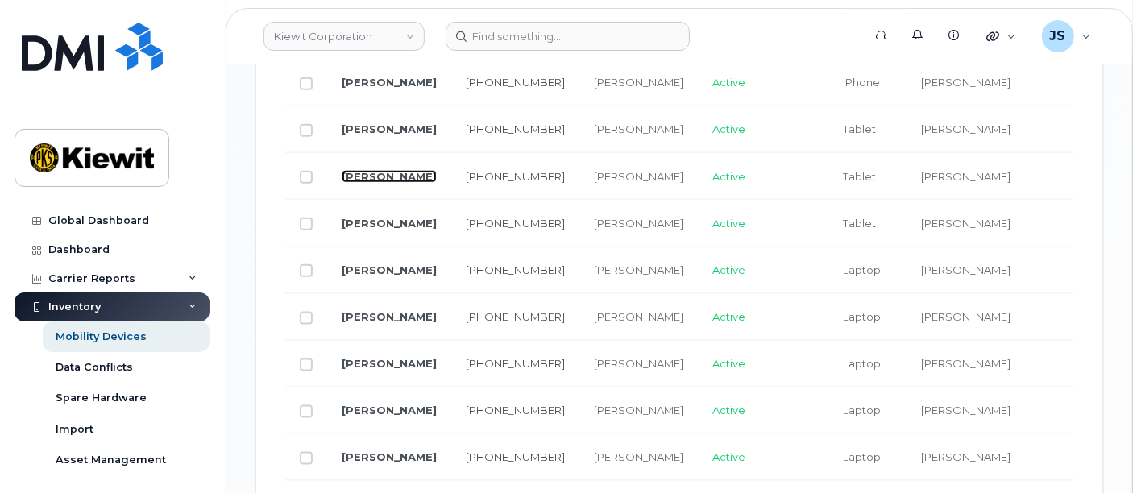
scroll to position [1153, 0]
drag, startPoint x: 359, startPoint y: 190, endPoint x: 342, endPoint y: 183, distance: 19.2
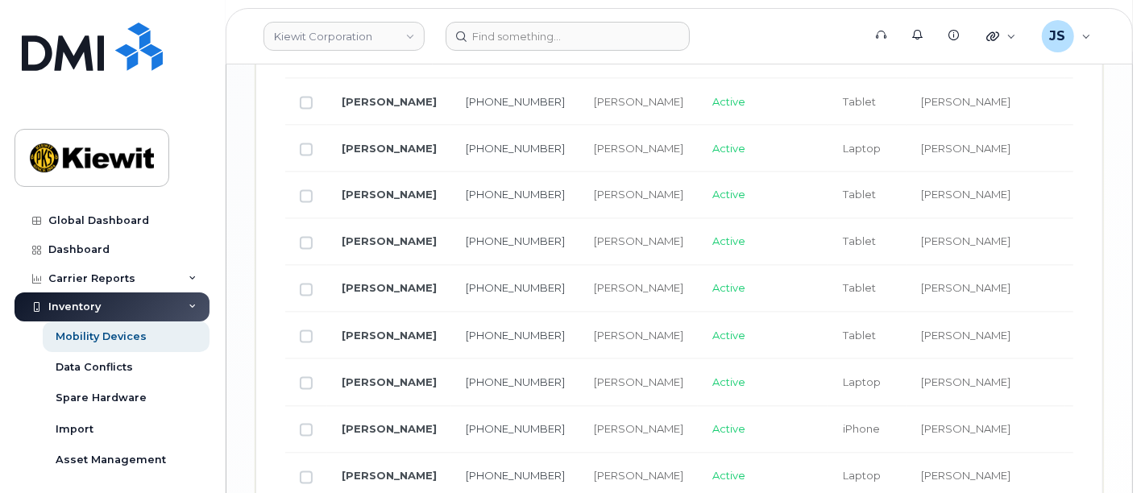
scroll to position [1512, 0]
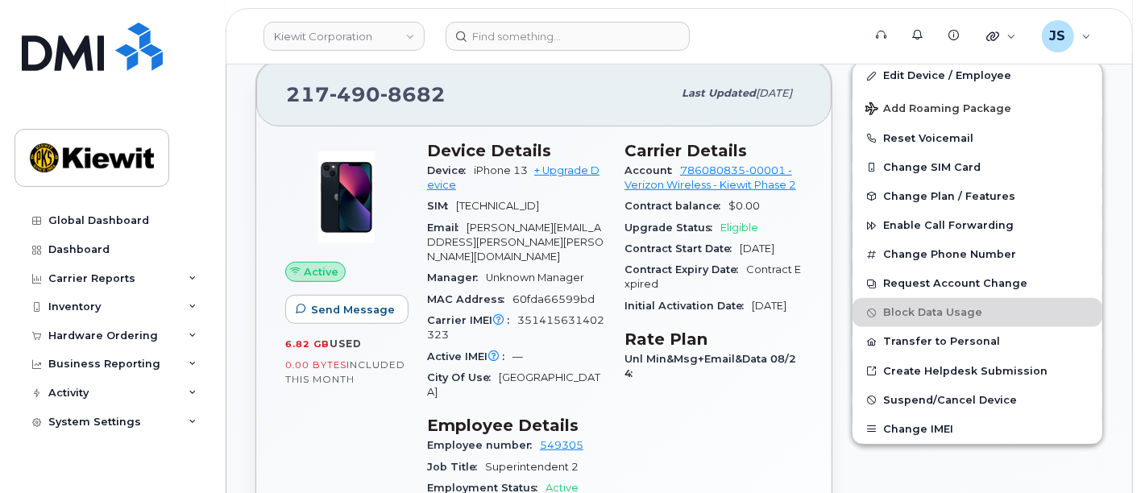
scroll to position [447, 0]
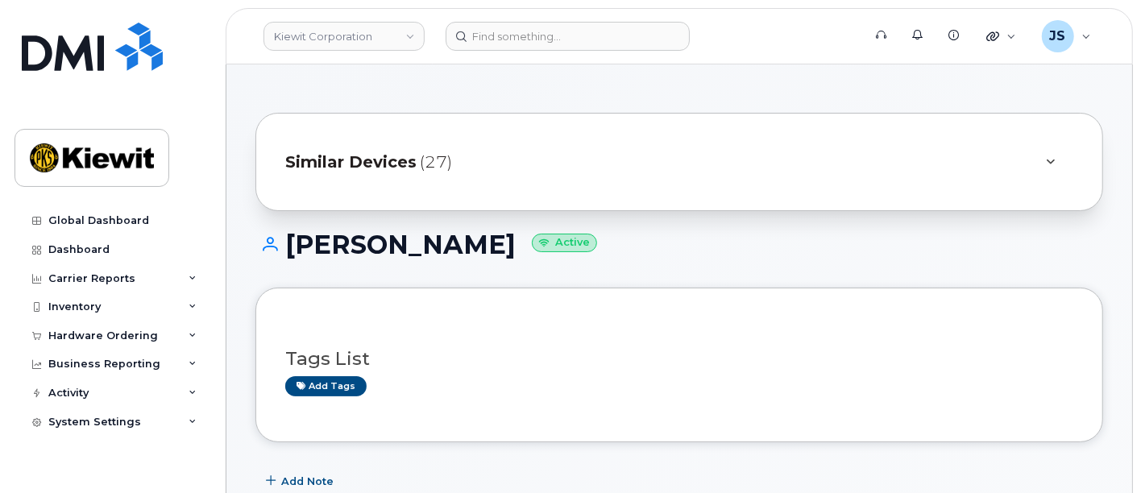
drag, startPoint x: 538, startPoint y: 247, endPoint x: 288, endPoint y: 236, distance: 250.9
click at [288, 236] on h1 "[PERSON_NAME] Active" at bounding box center [680, 245] width 848 height 28
copy h1 "[PERSON_NAME]"
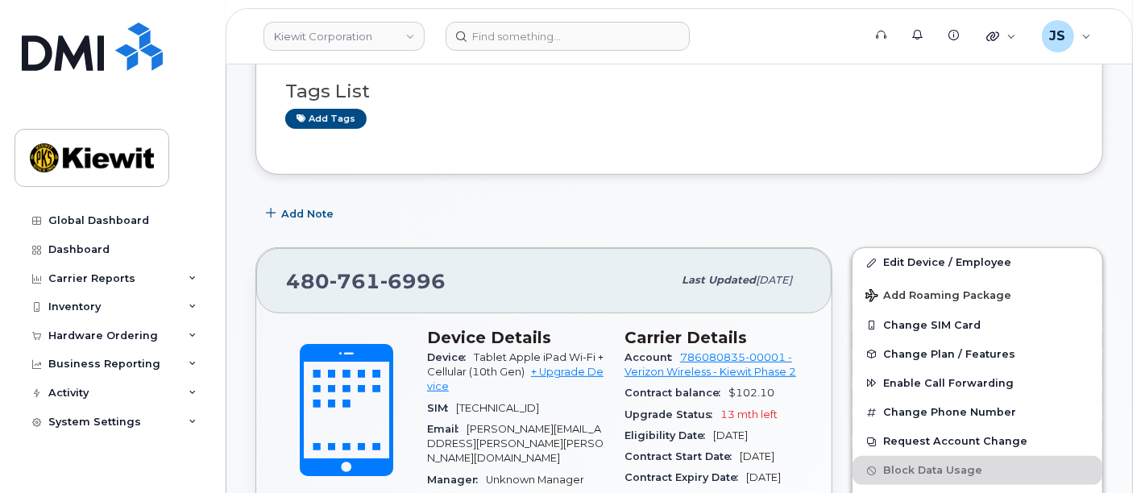
scroll to position [268, 0]
drag, startPoint x: 567, startPoint y: 353, endPoint x: 472, endPoint y: 353, distance: 95.9
click at [472, 353] on div "Device Tablet Apple iPad Wi-Fi + Cellular (10th Gen) + Upgrade Device" at bounding box center [516, 372] width 178 height 51
copy span "Tablet Apple iPad"
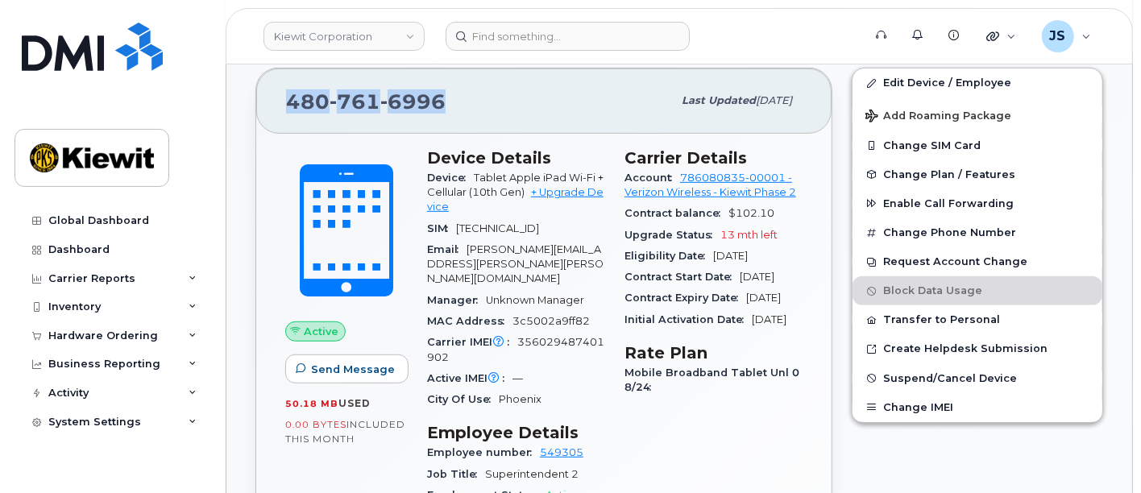
drag, startPoint x: 476, startPoint y: 94, endPoint x: 289, endPoint y: 97, distance: 186.2
click at [289, 97] on div "[PHONE_NUMBER]" at bounding box center [479, 101] width 386 height 34
copy span "[PHONE_NUMBER]"
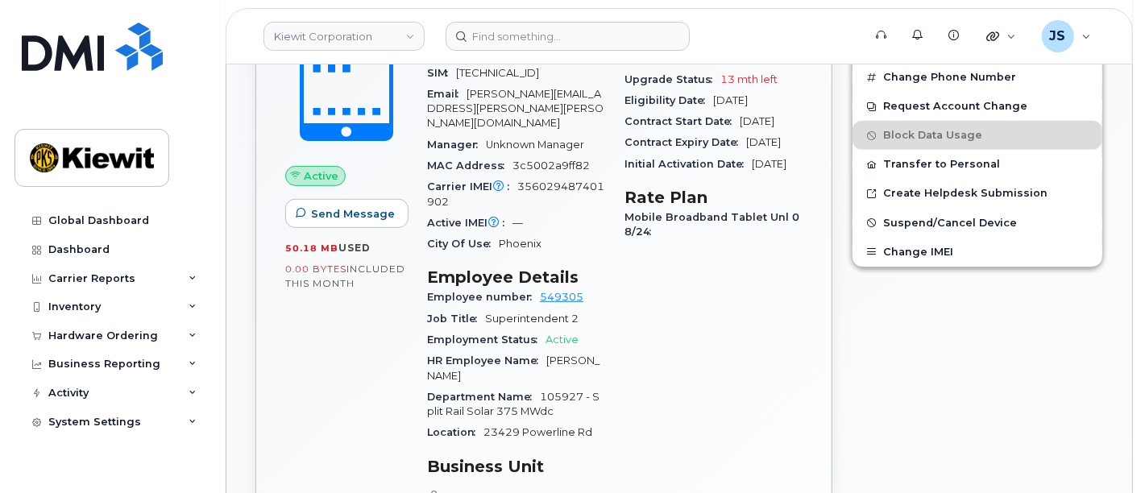
scroll to position [537, 0]
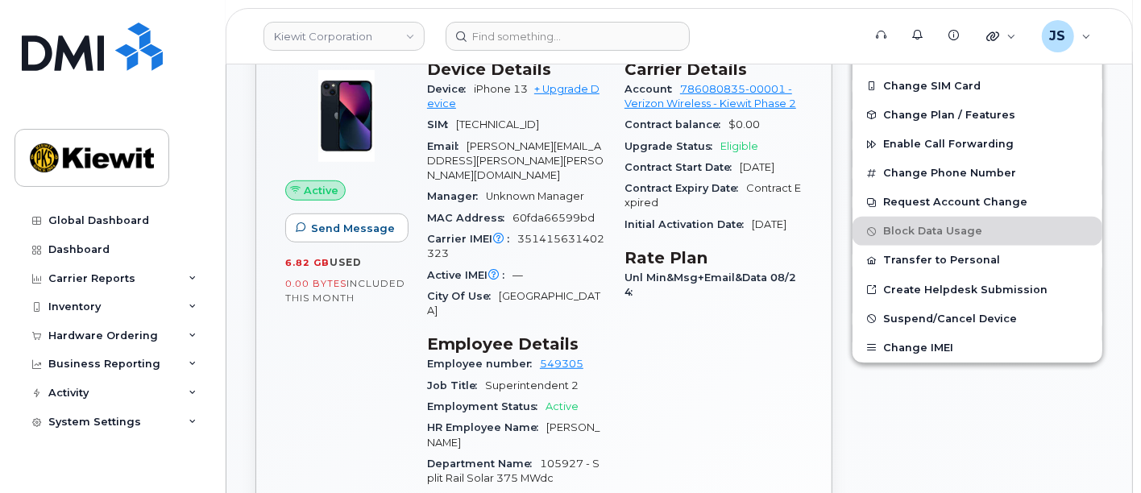
scroll to position [537, 0]
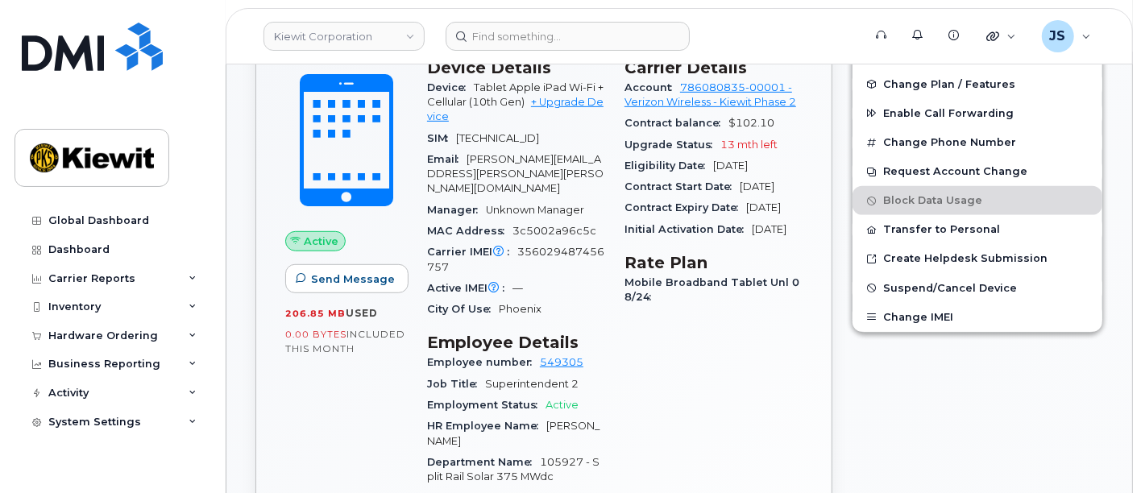
scroll to position [537, 0]
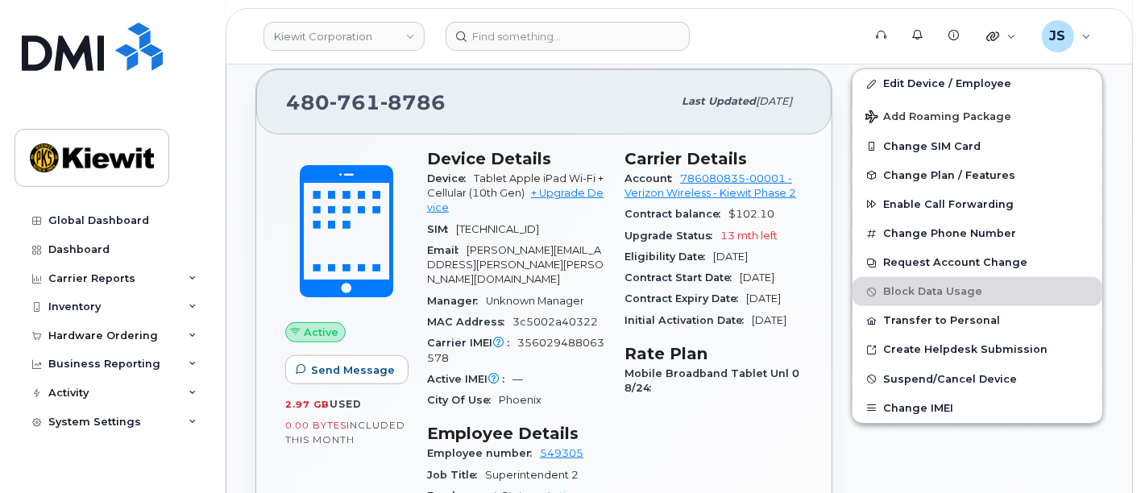
scroll to position [447, 0]
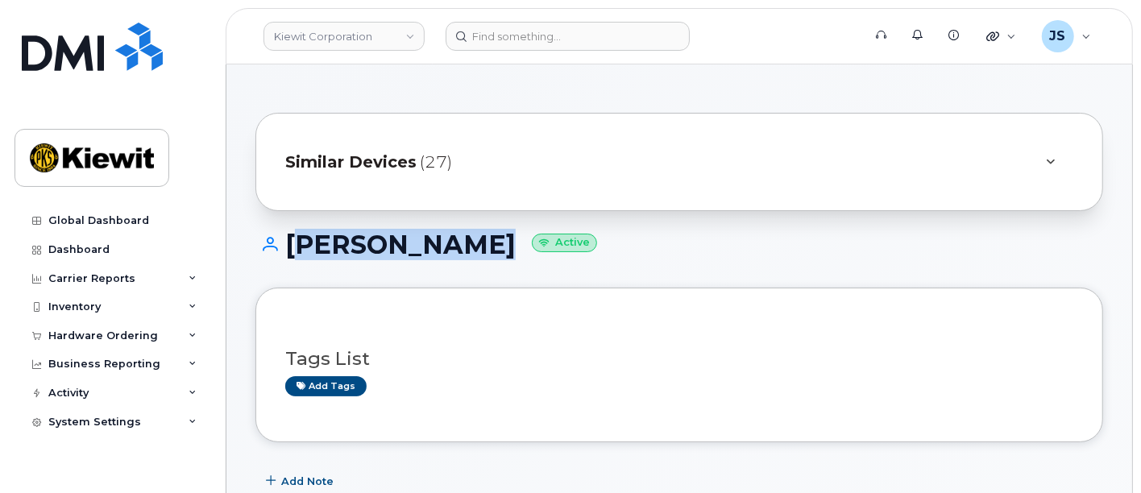
drag, startPoint x: 500, startPoint y: 247, endPoint x: 286, endPoint y: 246, distance: 213.6
click at [286, 246] on h1 "[PERSON_NAME] Active" at bounding box center [680, 245] width 848 height 28
copy h1 "[PERSON_NAME]"
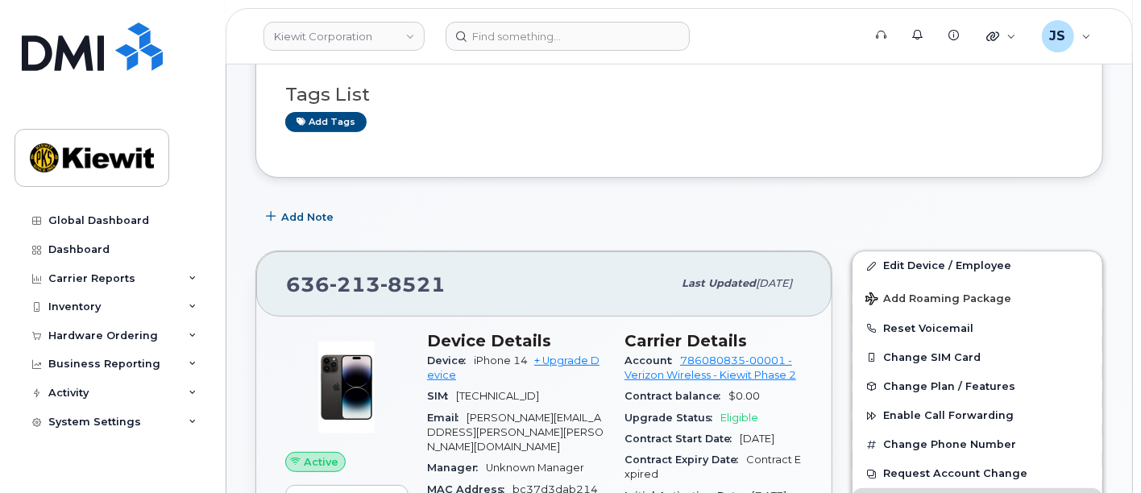
scroll to position [89, 0]
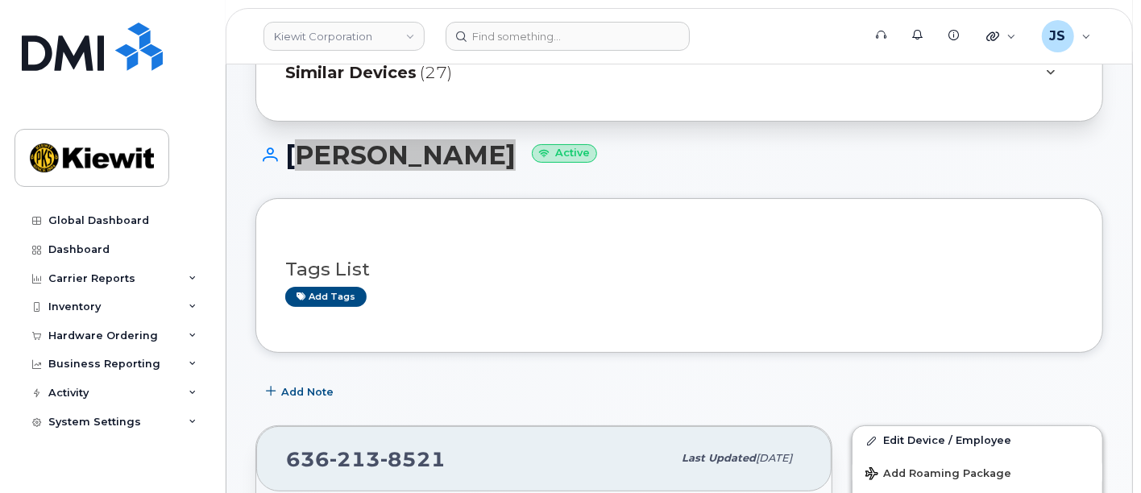
copy h1 "[PERSON_NAME]"
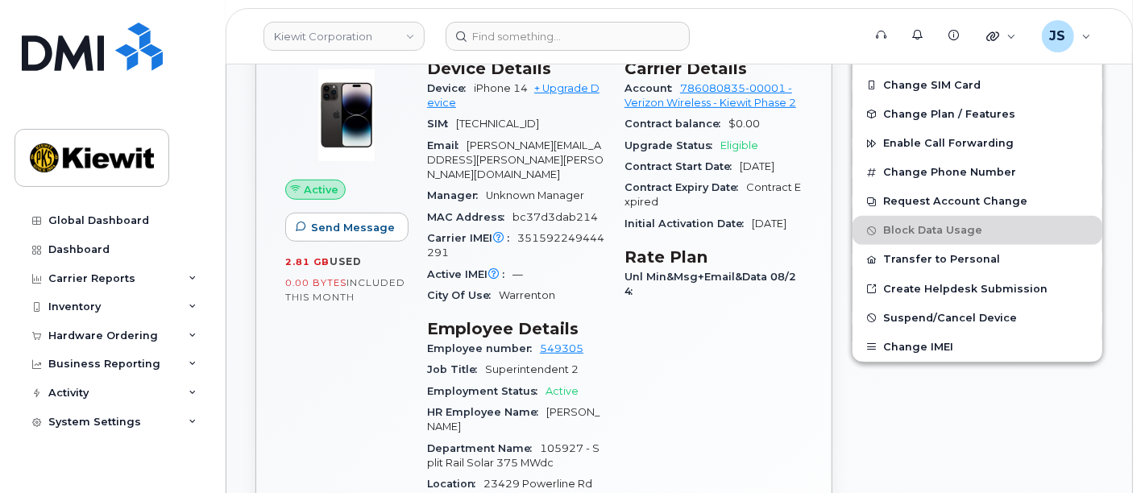
scroll to position [626, 0]
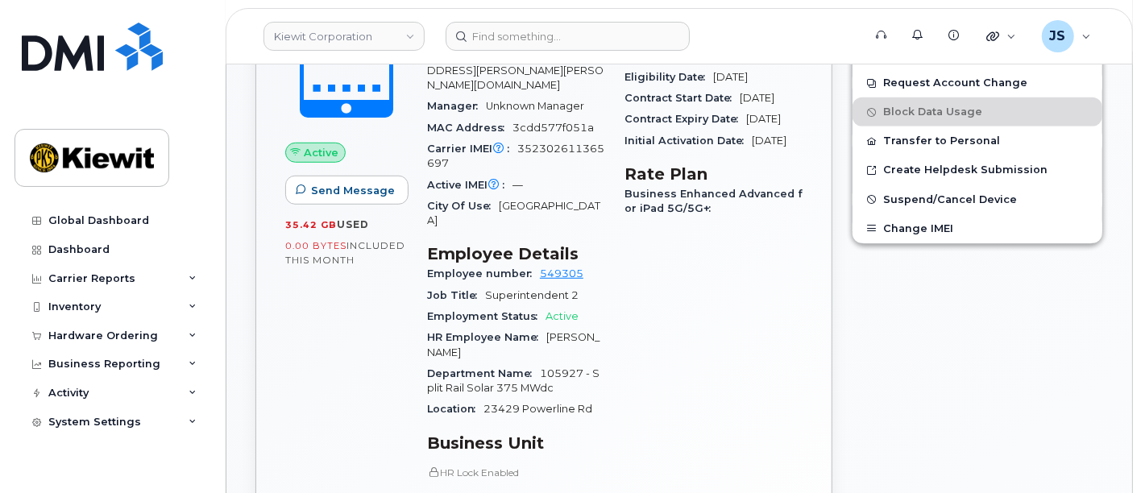
scroll to position [537, 0]
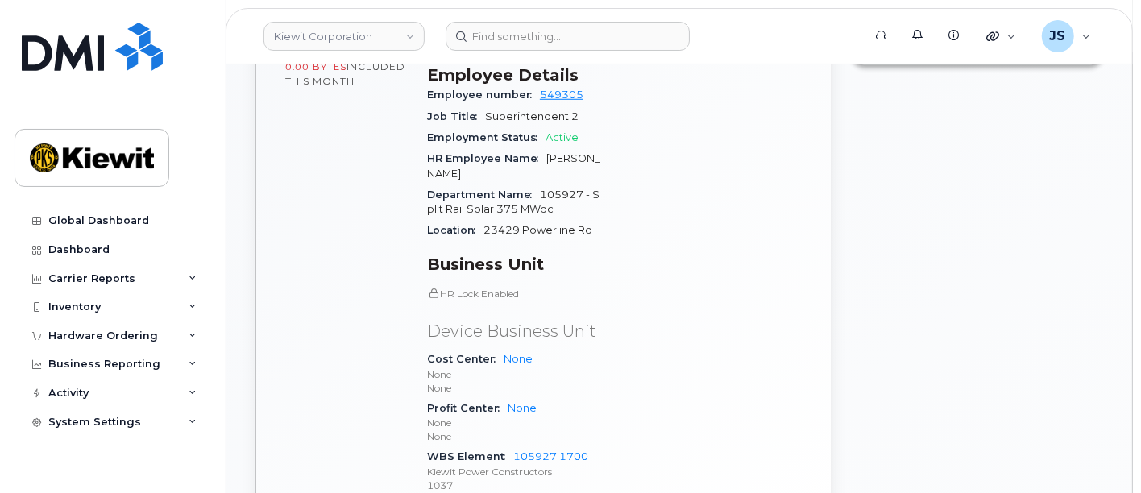
scroll to position [806, 0]
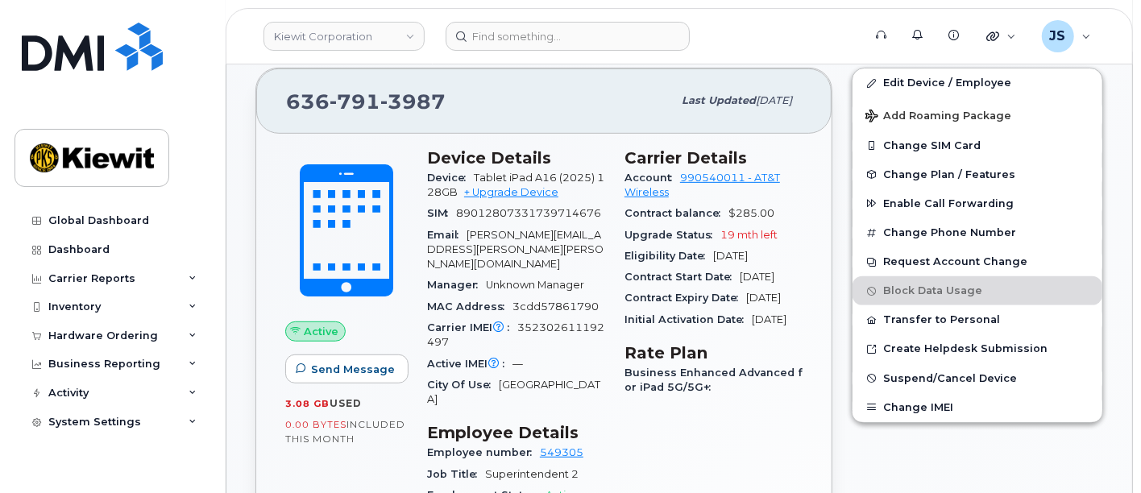
scroll to position [179, 0]
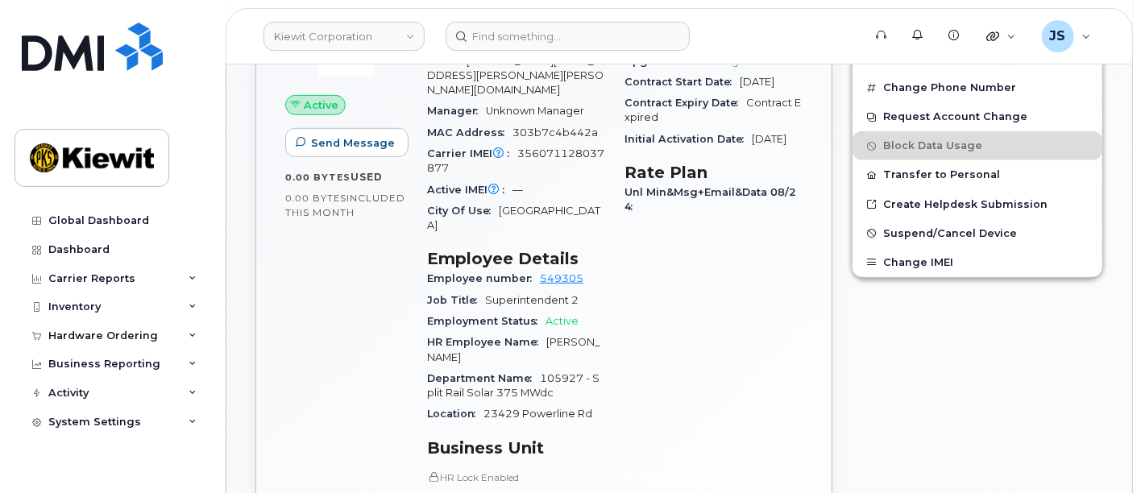
scroll to position [626, 0]
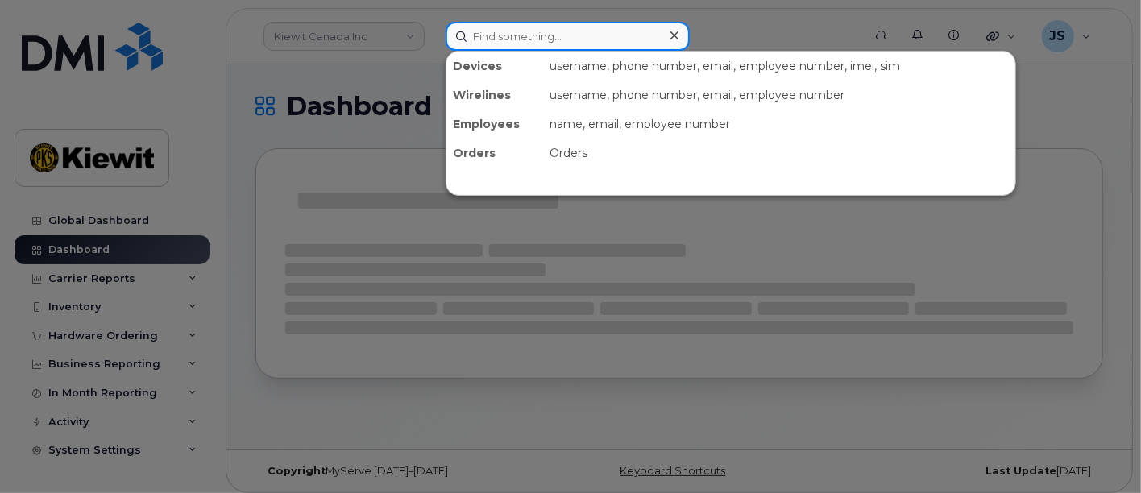
click at [532, 34] on input at bounding box center [568, 36] width 244 height 29
paste input "808-895-9330"
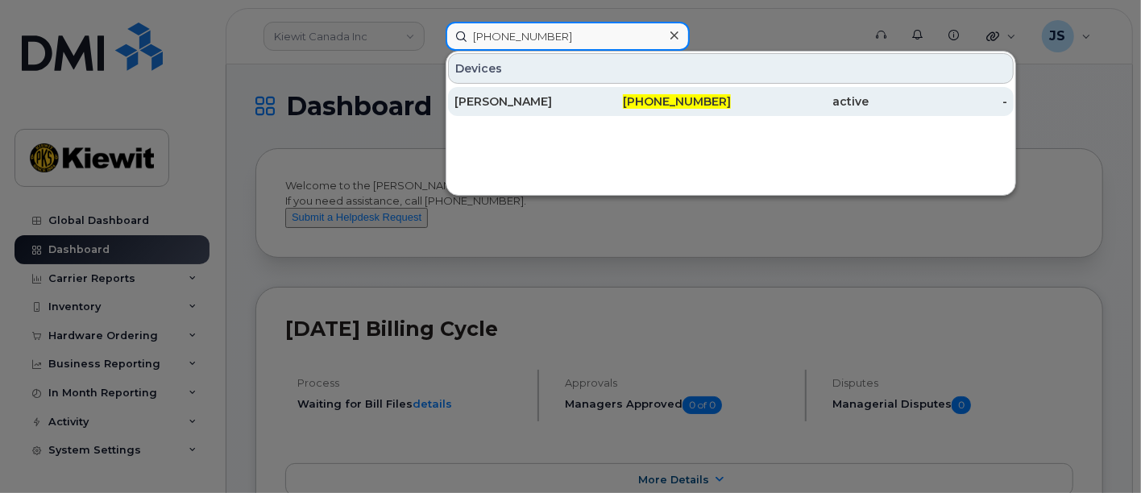
type input "808-895-9330"
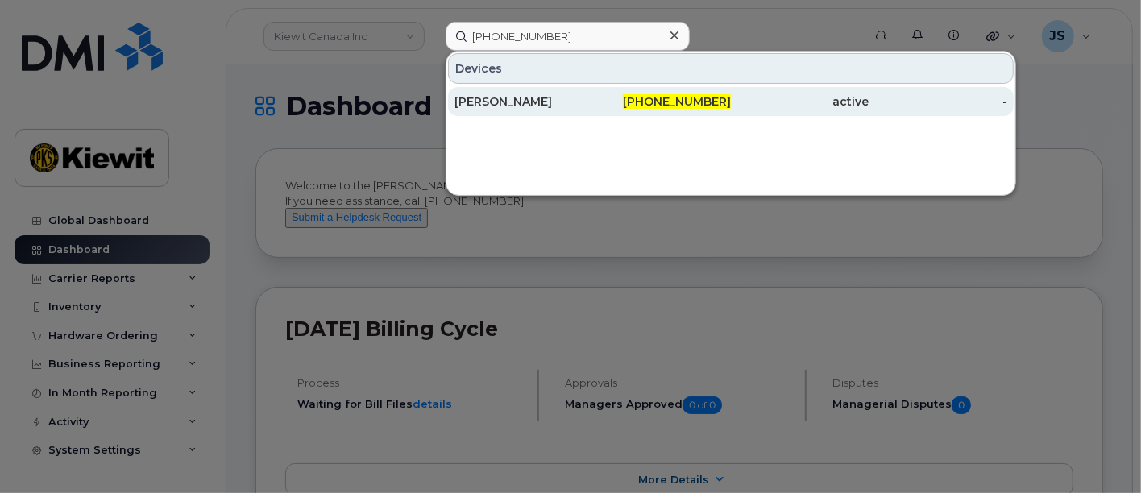
click at [525, 100] on div "[PERSON_NAME]" at bounding box center [524, 101] width 139 height 16
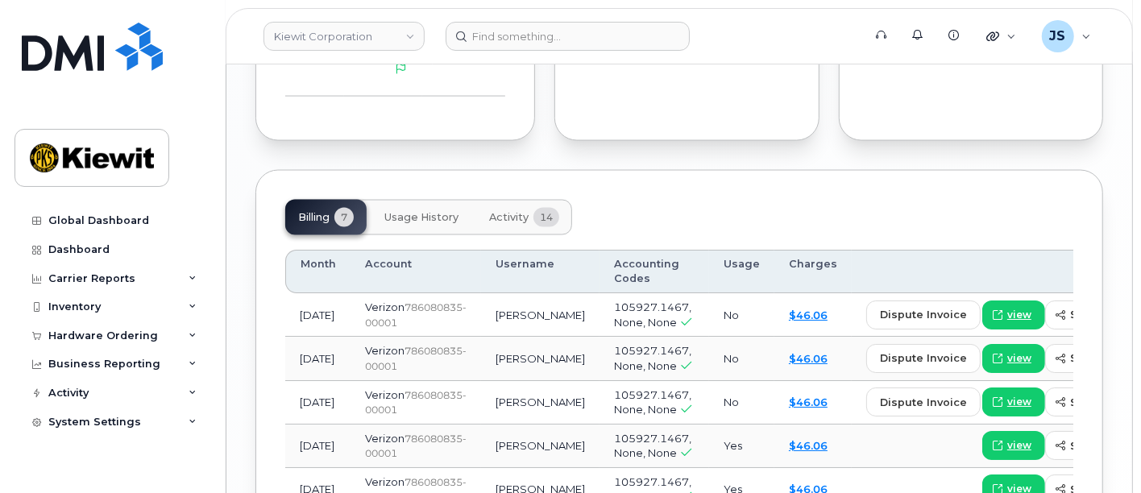
scroll to position [1702, 0]
